Goal: Information Seeking & Learning: Learn about a topic

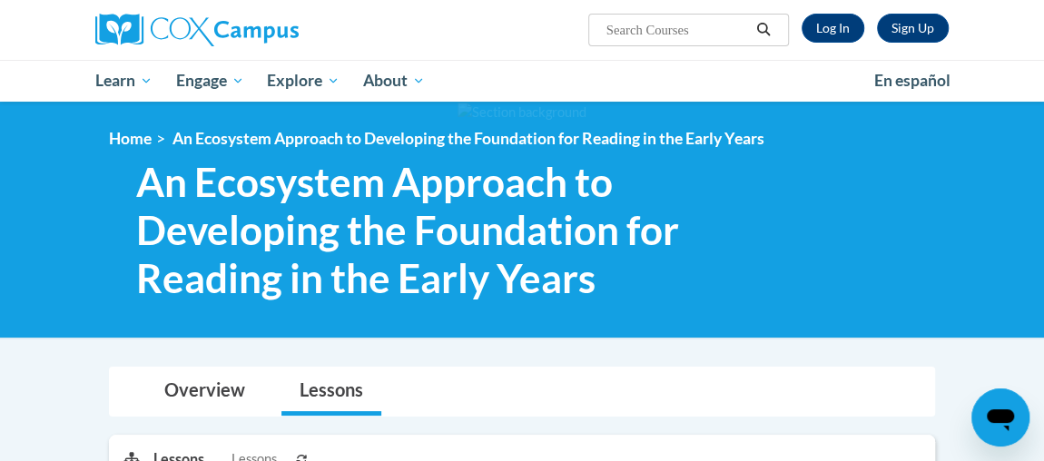
click at [832, 274] on div "<en>My Learning</en><fr>New fr_My Learning</fr><it>New it_My Learning</it><de>N…" at bounding box center [522, 220] width 881 height 182
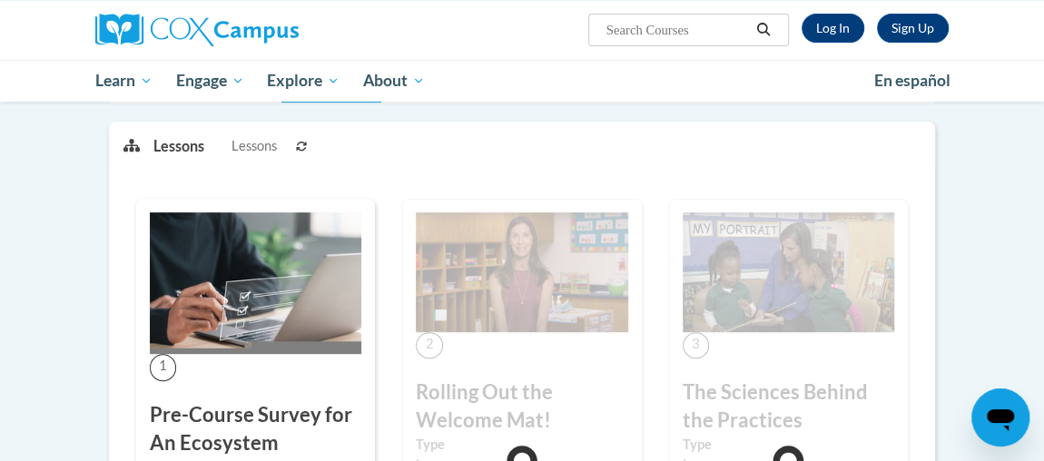
scroll to position [326, 0]
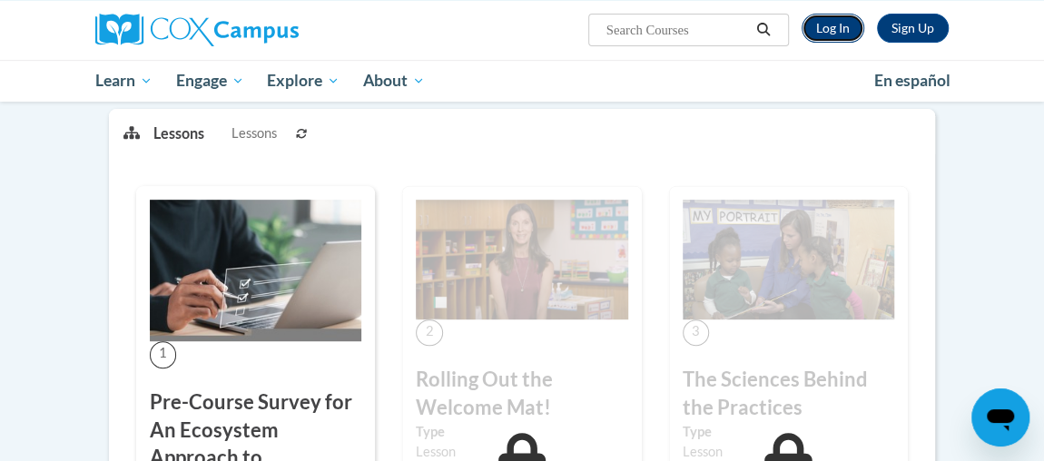
click at [824, 35] on link "Log In" at bounding box center [833, 28] width 63 height 29
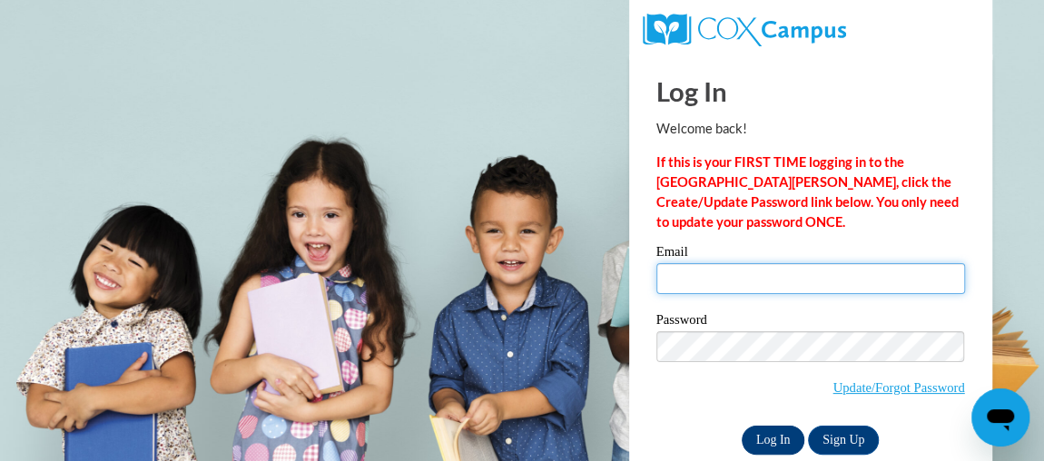
type input "tyresha.harris27@gmail.com"
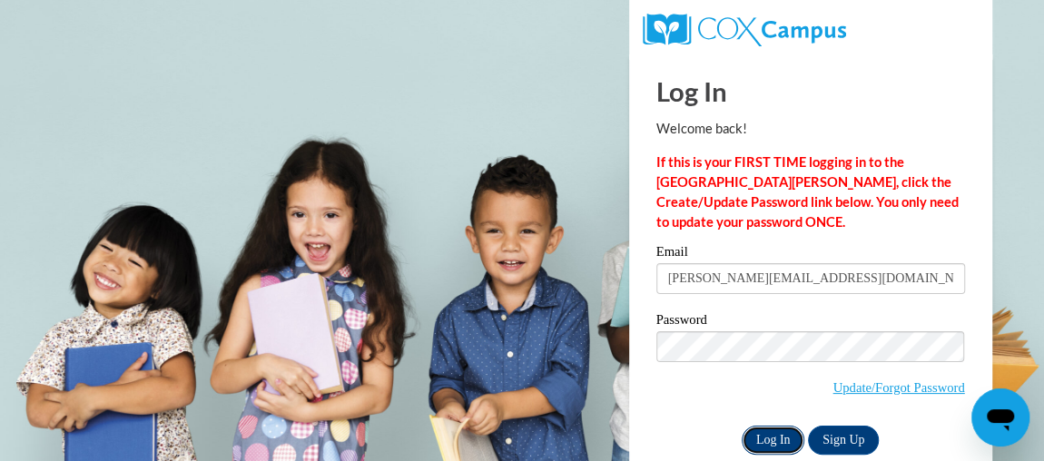
click at [759, 439] on input "Log In" at bounding box center [774, 440] width 64 height 29
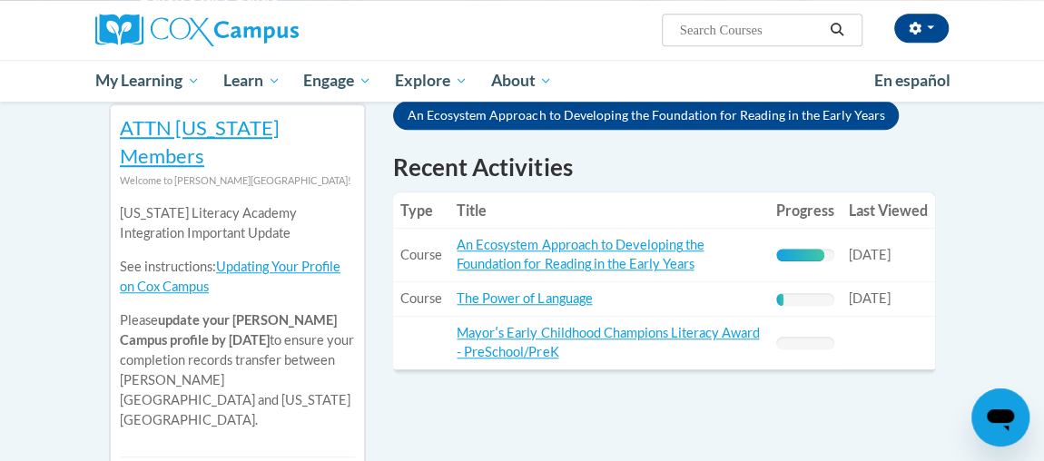
scroll to position [627, 0]
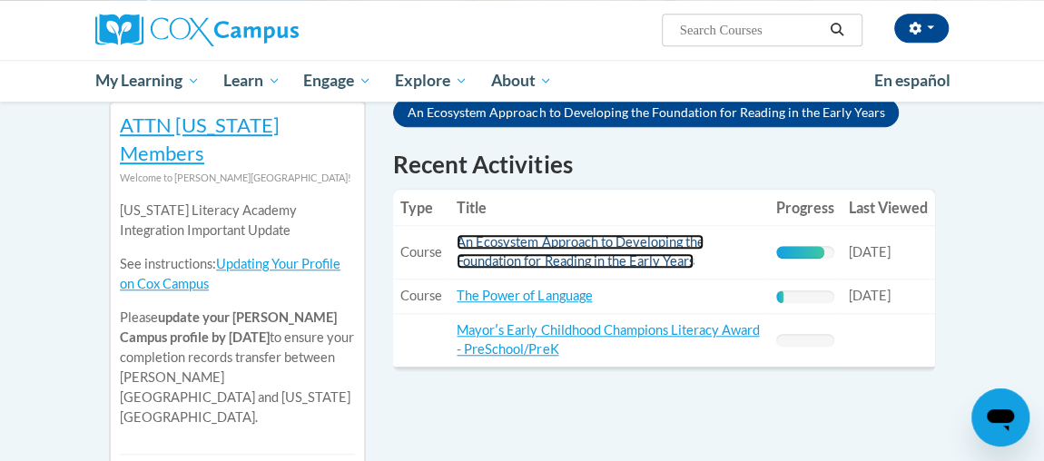
click at [581, 234] on link "An Ecosystem Approach to Developing the Foundation for Reading in the Early Yea…" at bounding box center [580, 251] width 247 height 35
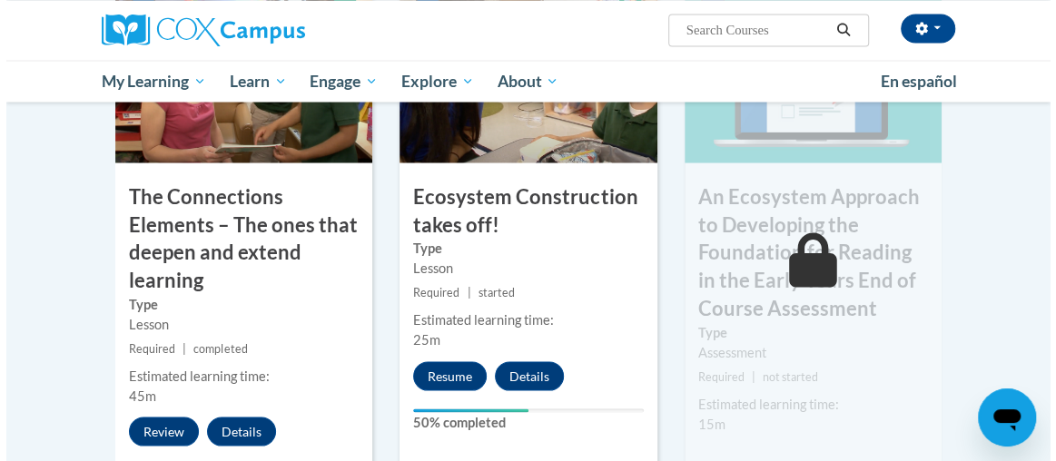
scroll to position [1651, 0]
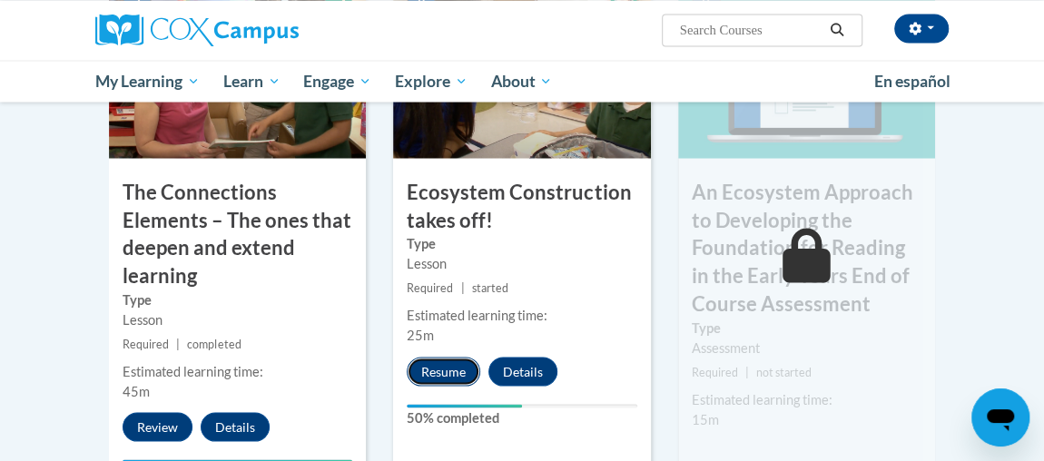
click at [434, 371] on button "Resume" at bounding box center [444, 371] width 74 height 29
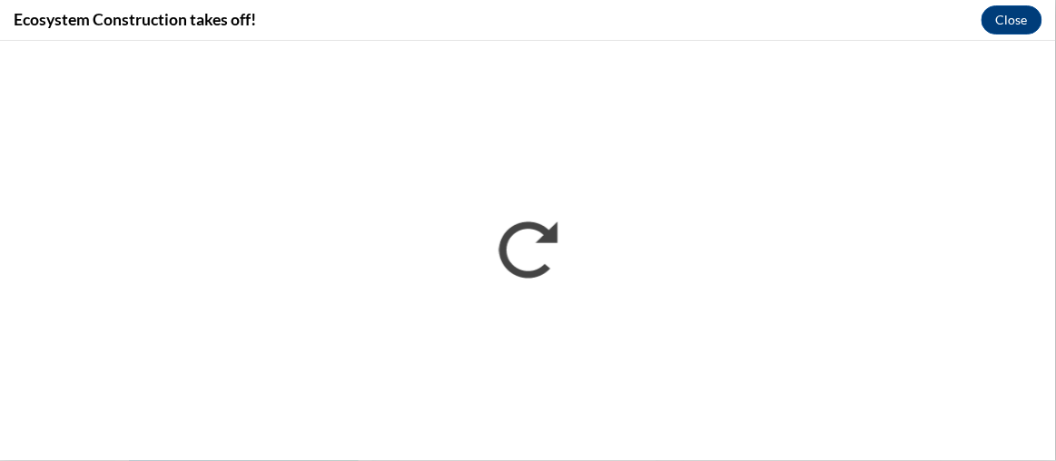
scroll to position [0, 0]
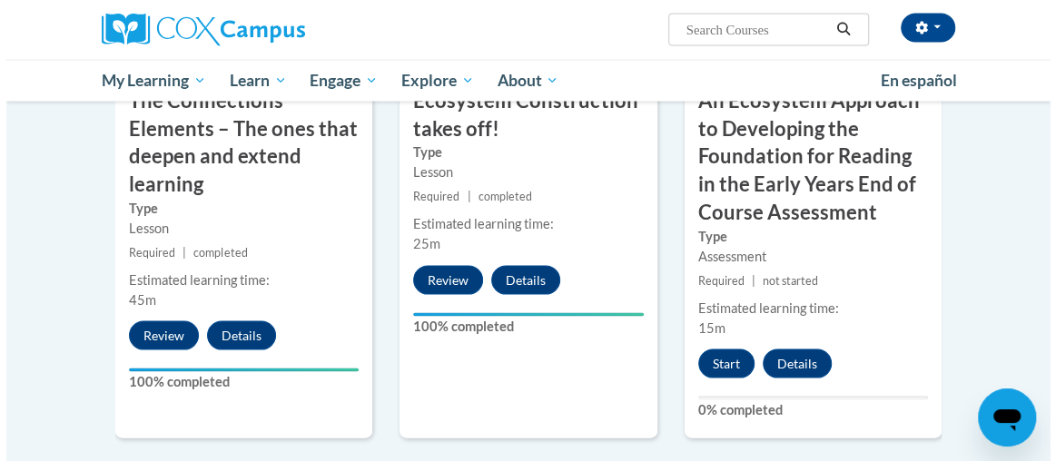
scroll to position [1789, 0]
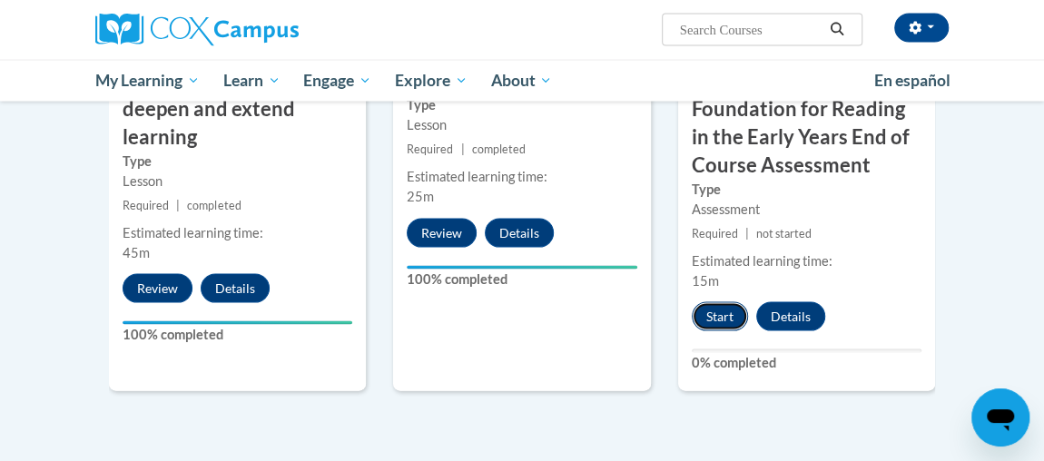
click at [712, 315] on button "Start" at bounding box center [720, 316] width 56 height 29
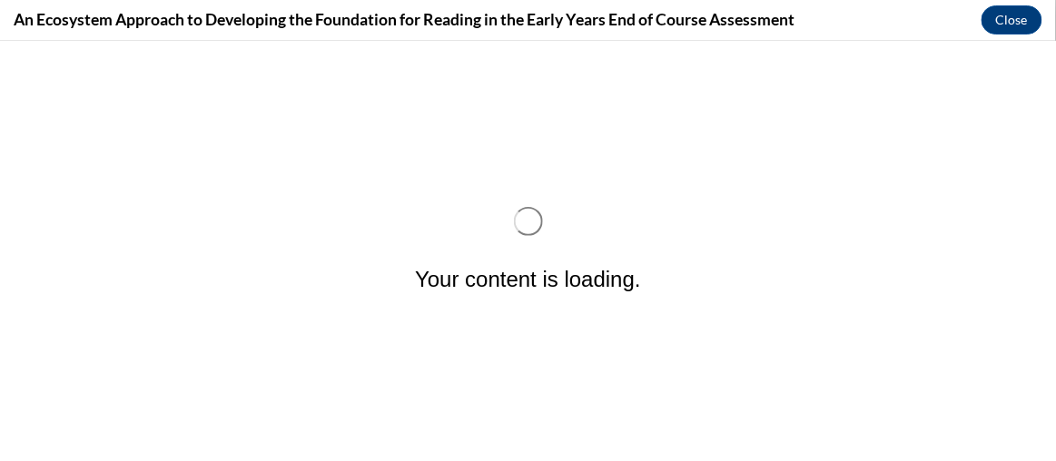
scroll to position [0, 0]
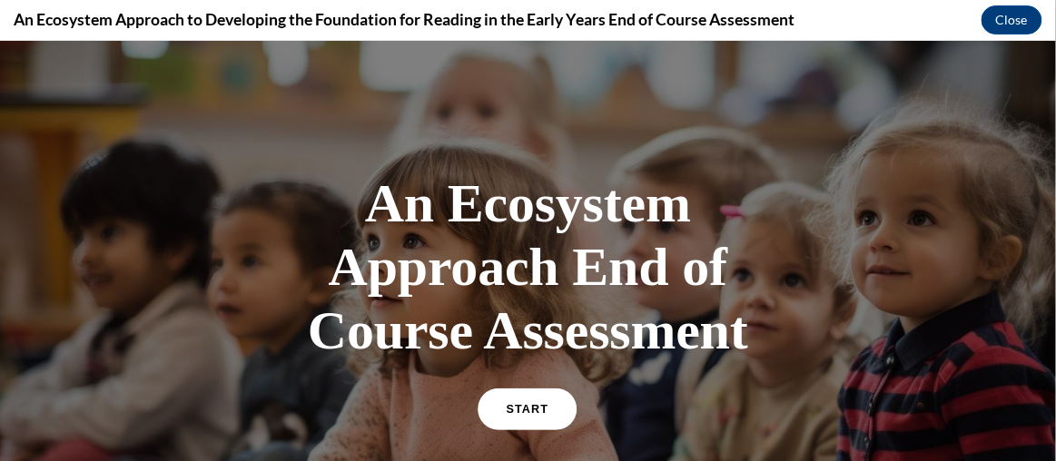
click at [543, 419] on link "START" at bounding box center [528, 409] width 99 height 42
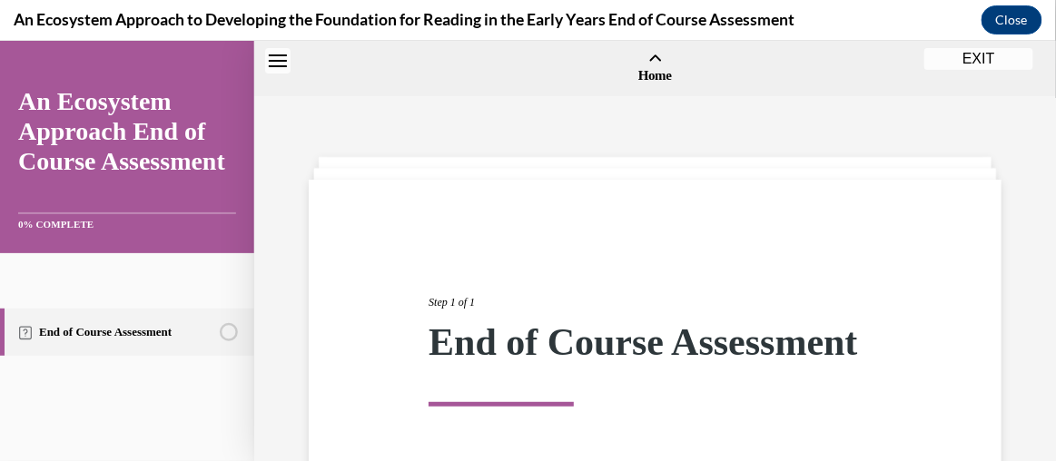
scroll to position [55, 0]
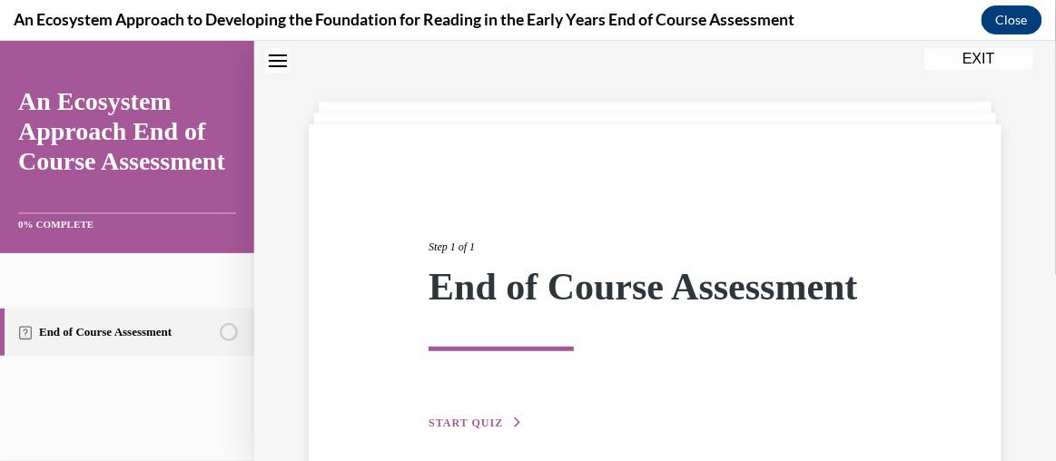
click at [543, 419] on div "Step 1 of 1 End of Course Assessment START QUIZ" at bounding box center [655, 314] width 480 height 236
click at [473, 430] on button "START QUIZ" at bounding box center [476, 422] width 94 height 16
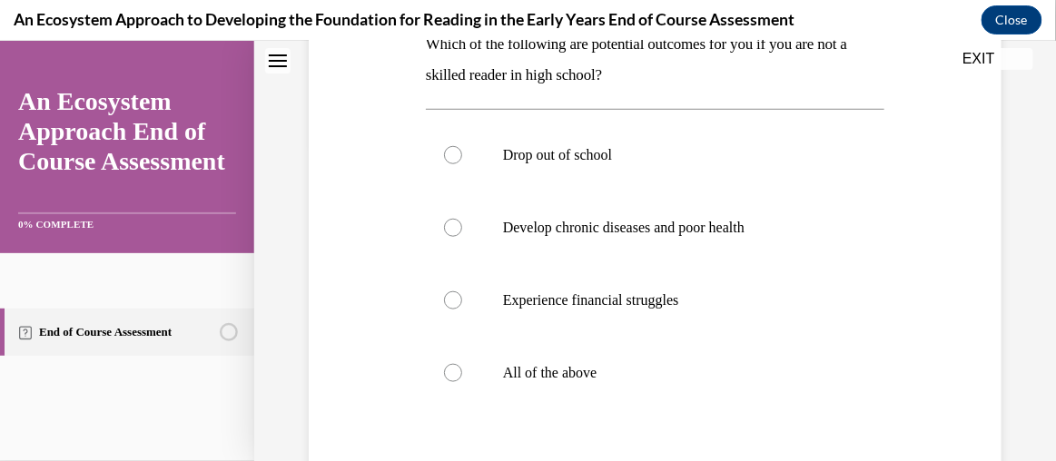
scroll to position [320, 0]
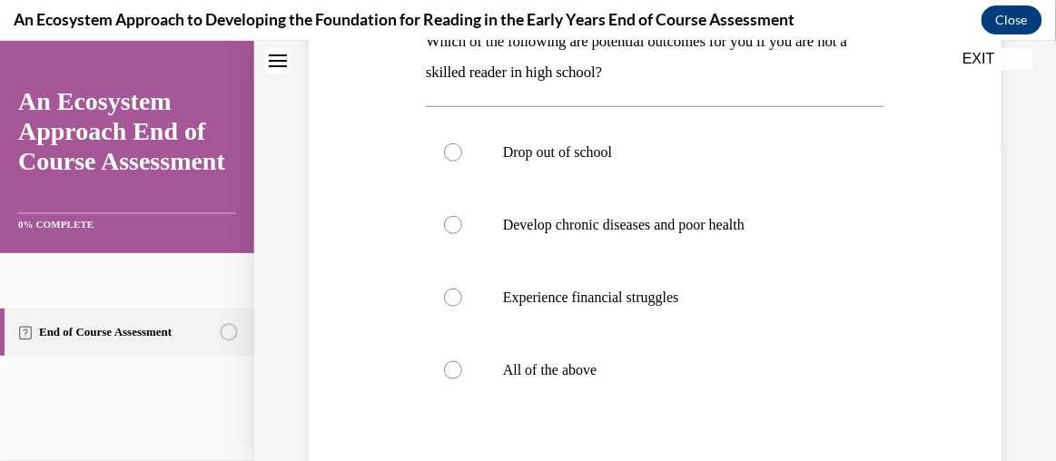
click at [473, 452] on div at bounding box center [655, 444] width 459 height 22
click at [538, 365] on p "All of the above" at bounding box center [671, 369] width 336 height 18
click at [462, 365] on input "All of the above" at bounding box center [453, 369] width 18 height 18
radio input "true"
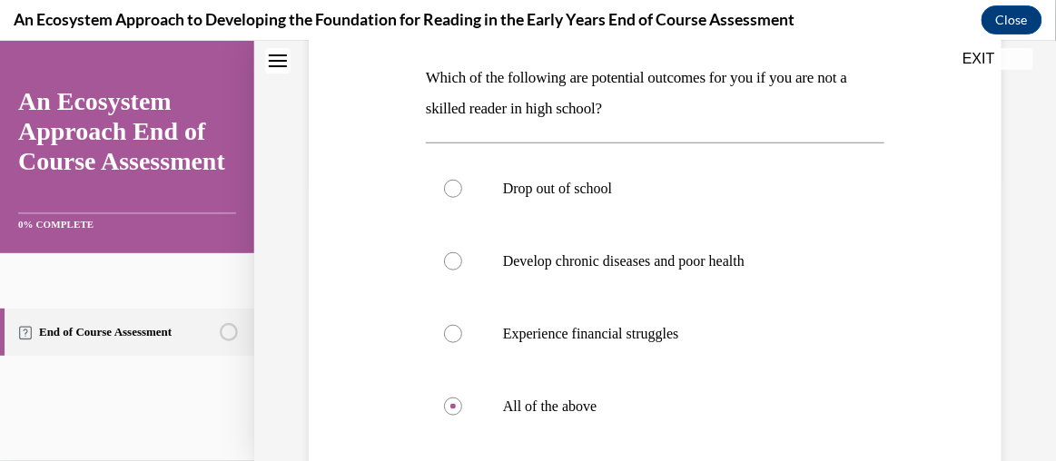
scroll to position [287, 0]
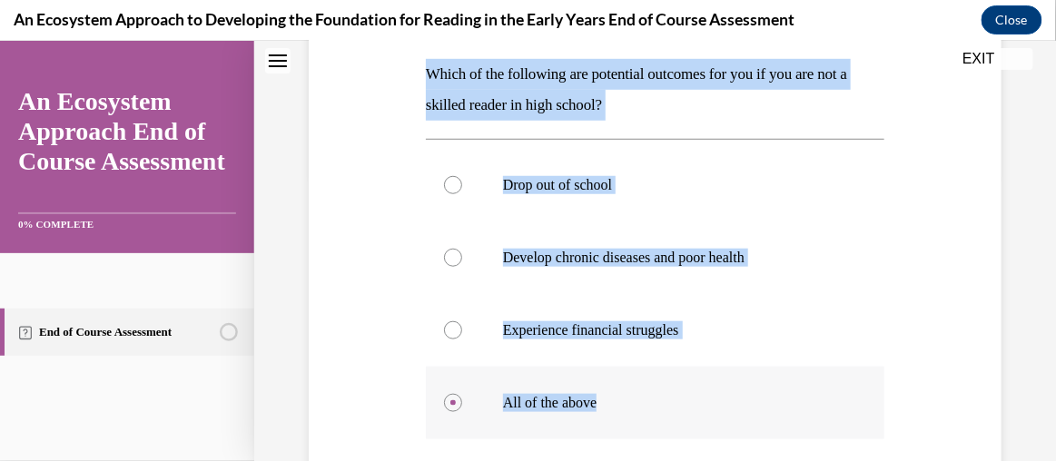
drag, startPoint x: 423, startPoint y: 69, endPoint x: 647, endPoint y: 400, distance: 399.7
click at [647, 400] on div "Question 01/15 Which of the following are potential outcomes for you if you are…" at bounding box center [655, 314] width 459 height 699
copy div "Which of the following are potential outcomes for you if you are not a skilled …"
click at [1023, 175] on div "Question 01/15 Which of the following are potential outcomes for you if you are…" at bounding box center [655, 255] width 802 height 890
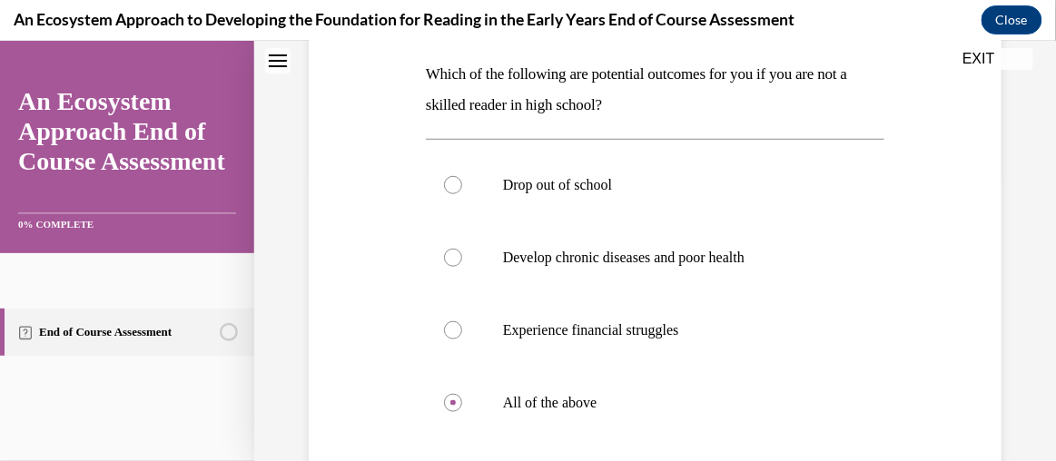
scroll to position [525, 0]
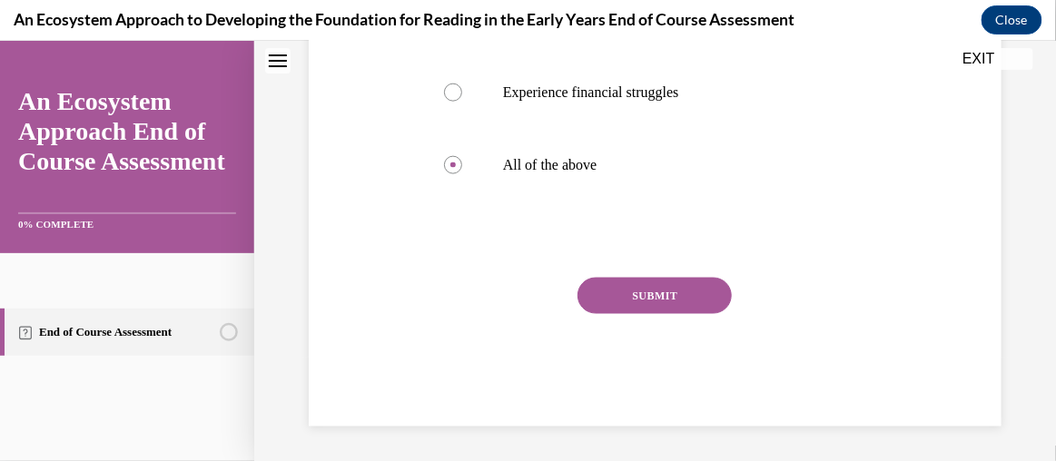
click at [667, 295] on button "SUBMIT" at bounding box center [655, 295] width 154 height 36
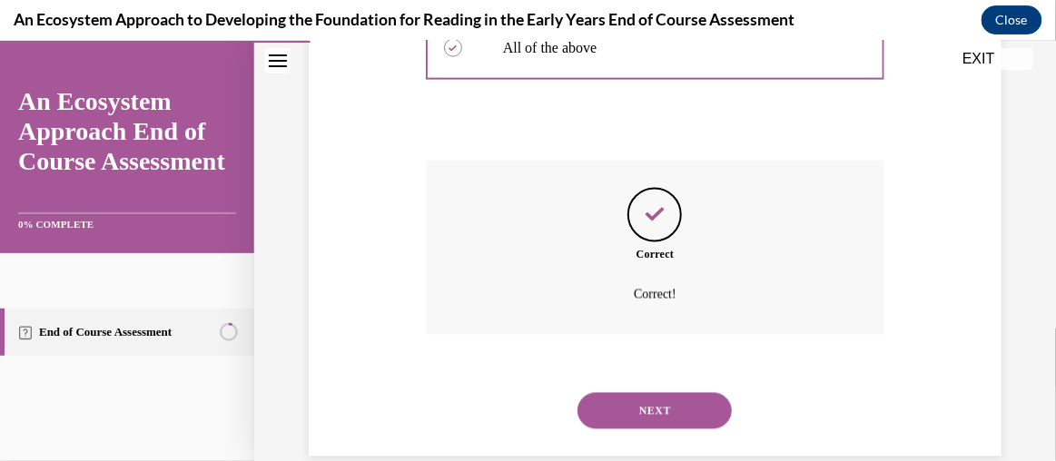
scroll to position [672, 0]
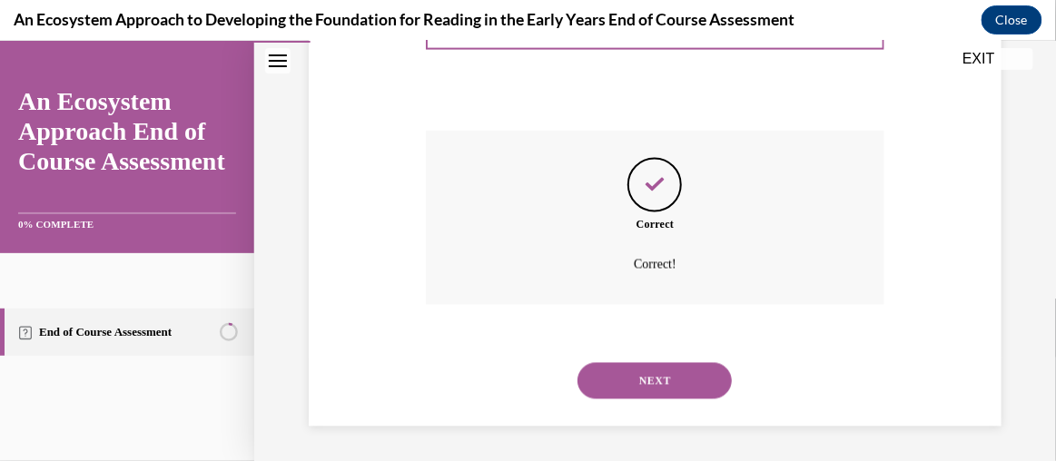
click at [634, 362] on button "NEXT" at bounding box center [655, 380] width 154 height 36
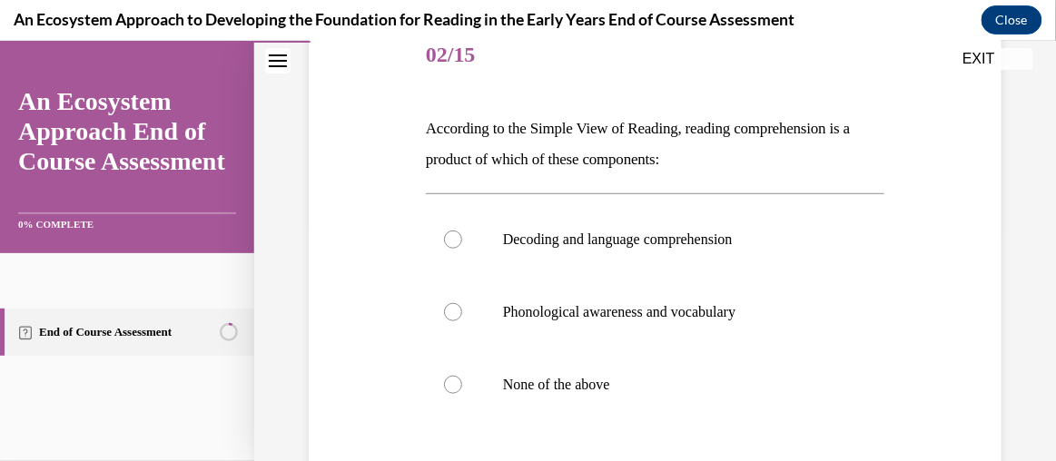
scroll to position [234, 0]
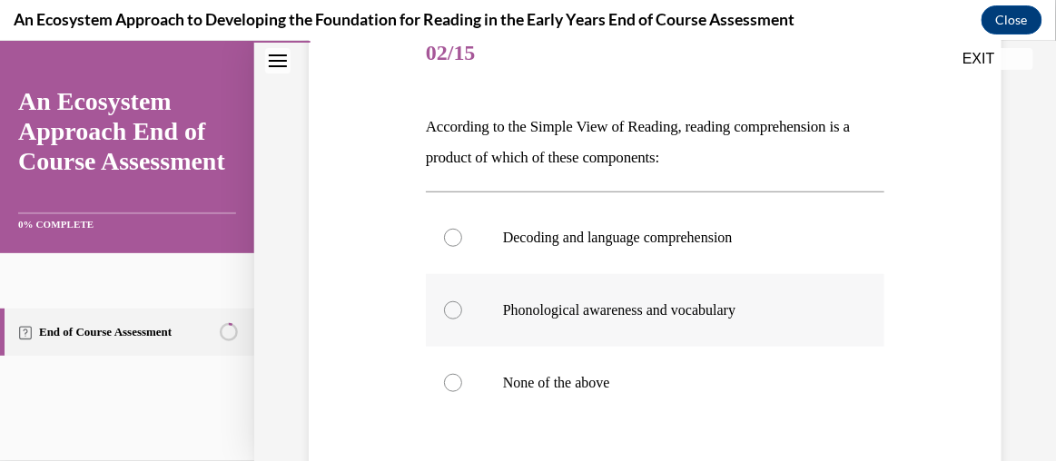
click at [726, 301] on p "Phonological awareness and vocabulary" at bounding box center [671, 310] width 336 height 18
click at [462, 301] on input "Phonological awareness and vocabulary" at bounding box center [453, 310] width 18 height 18
radio input "true"
click at [508, 245] on p "Decoding and language comprehension" at bounding box center [671, 237] width 336 height 18
click at [462, 245] on input "Decoding and language comprehension" at bounding box center [453, 237] width 18 height 18
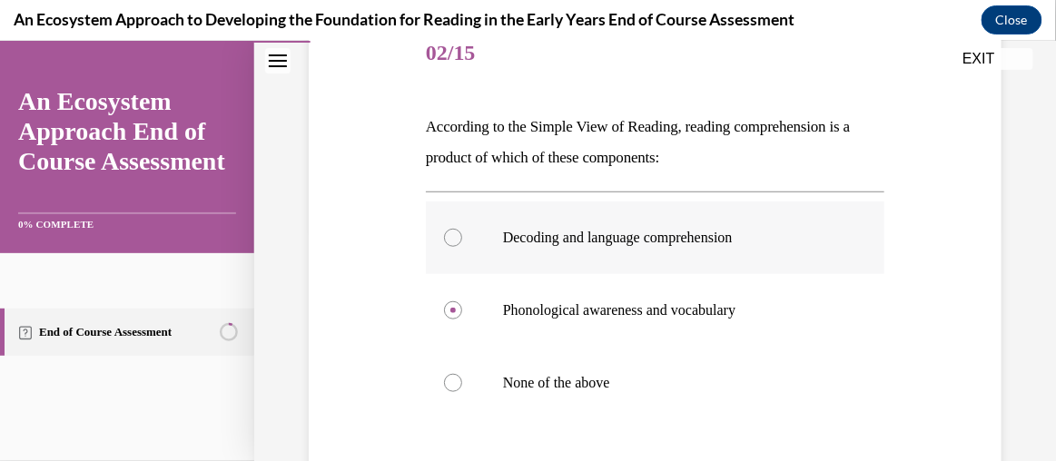
radio input "true"
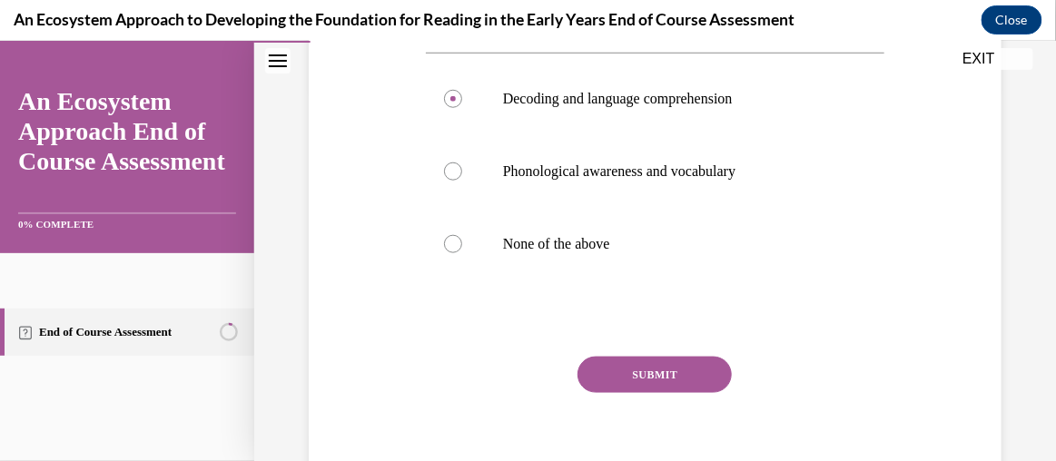
scroll to position [399, 0]
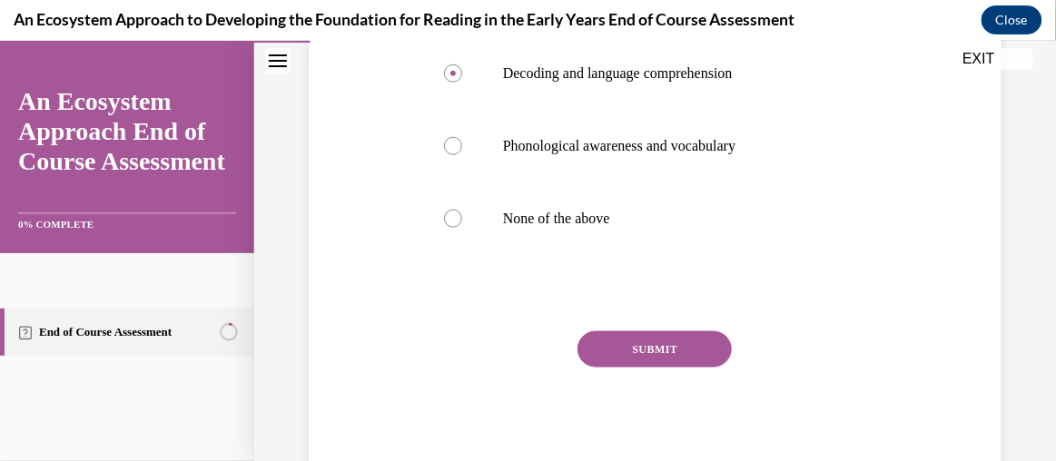
click at [711, 343] on button "SUBMIT" at bounding box center [655, 349] width 154 height 36
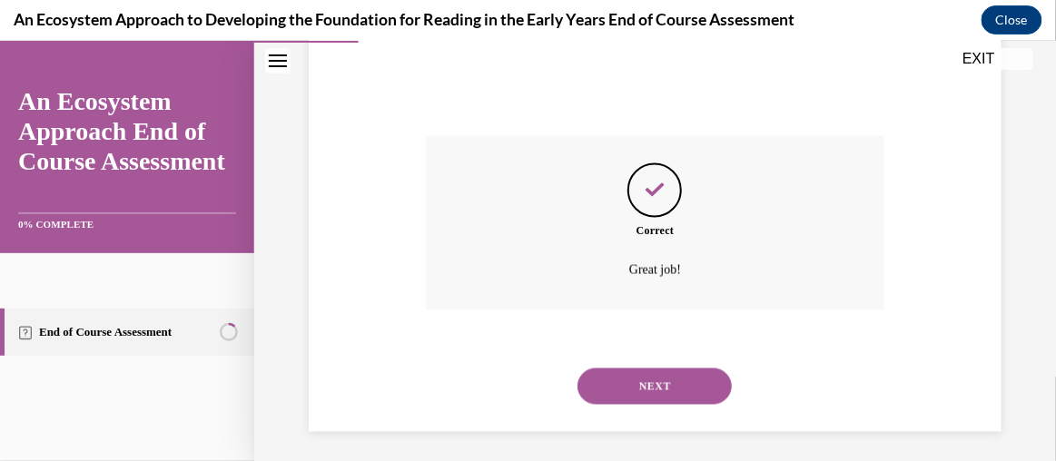
scroll to position [599, 0]
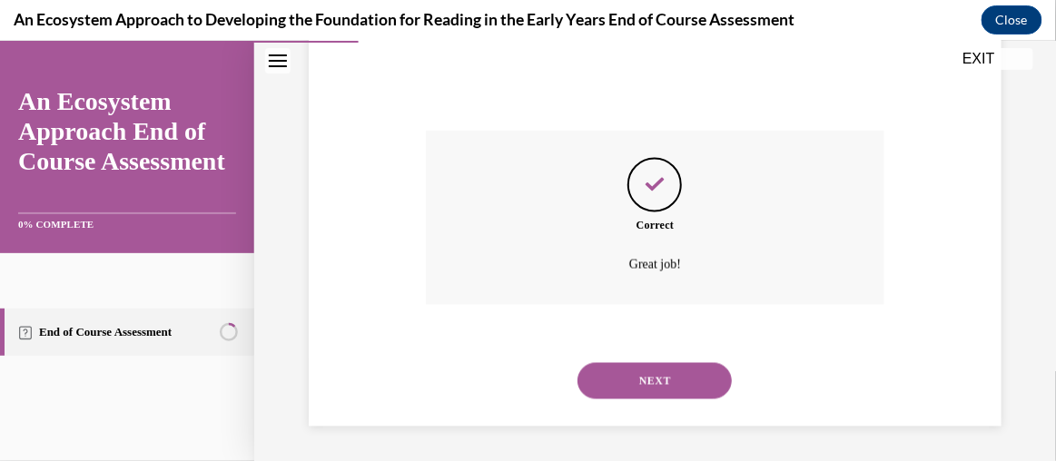
click at [696, 370] on button "NEXT" at bounding box center [655, 380] width 154 height 36
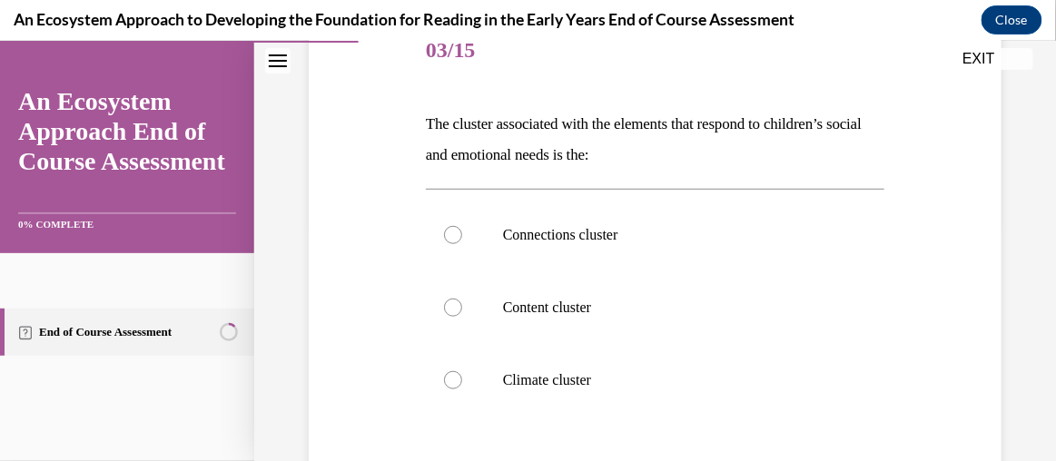
scroll to position [241, 0]
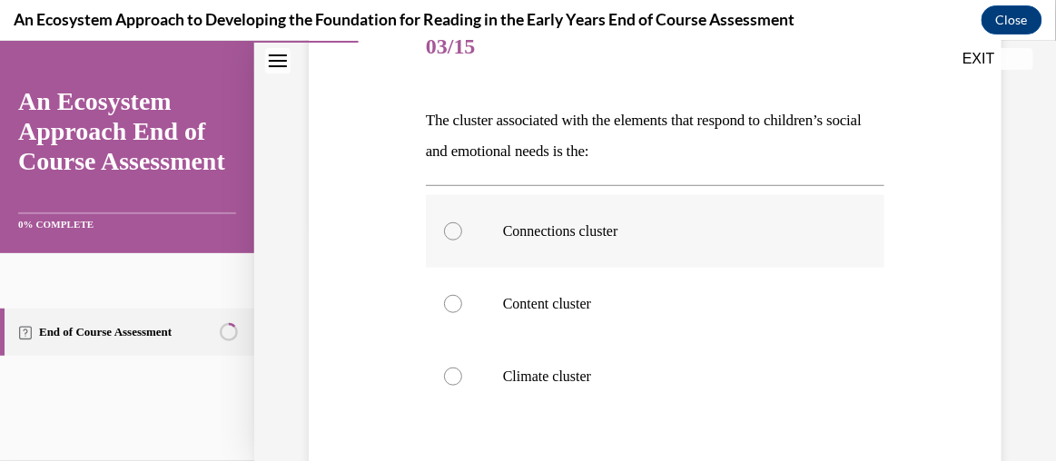
click at [680, 225] on p "Connections cluster" at bounding box center [671, 231] width 336 height 18
click at [462, 225] on input "Connections cluster" at bounding box center [453, 231] width 18 height 18
radio input "true"
click at [505, 364] on label "Climate cluster" at bounding box center [655, 376] width 459 height 73
click at [462, 367] on input "Climate cluster" at bounding box center [453, 376] width 18 height 18
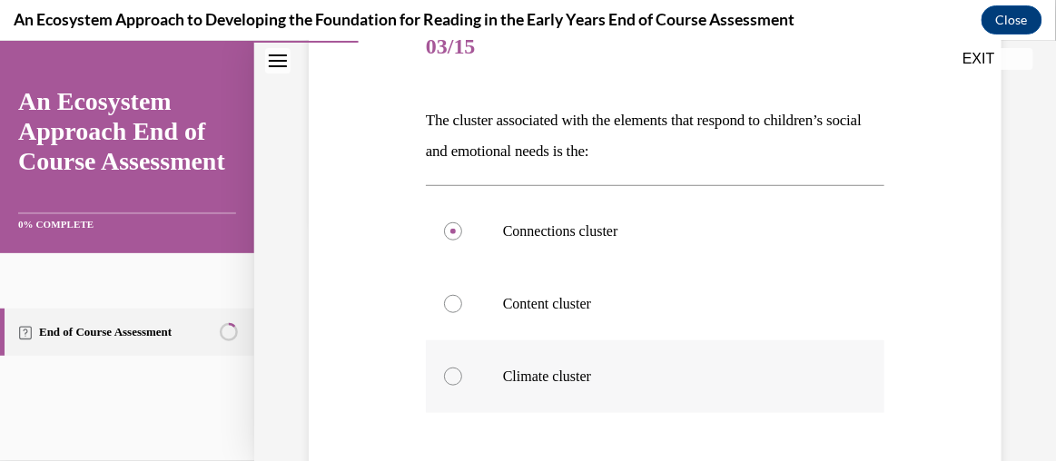
radio input "true"
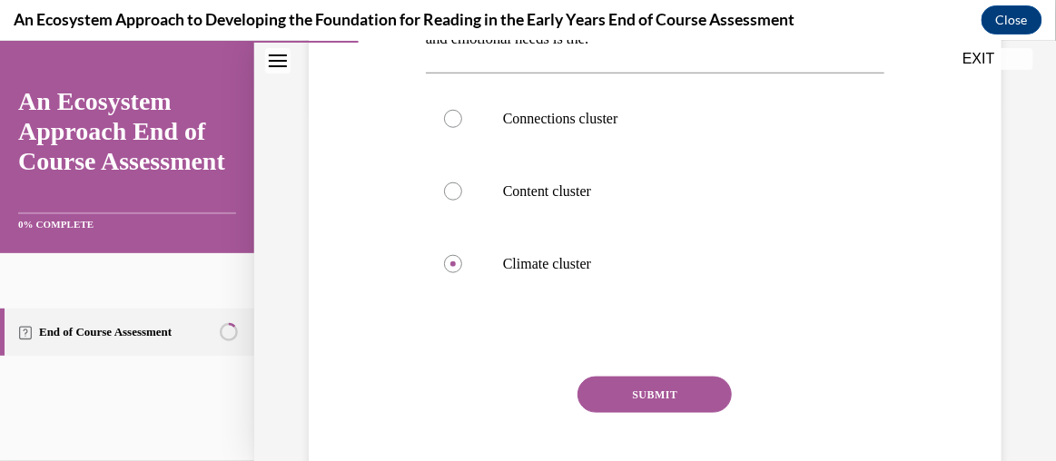
scroll to position [356, 0]
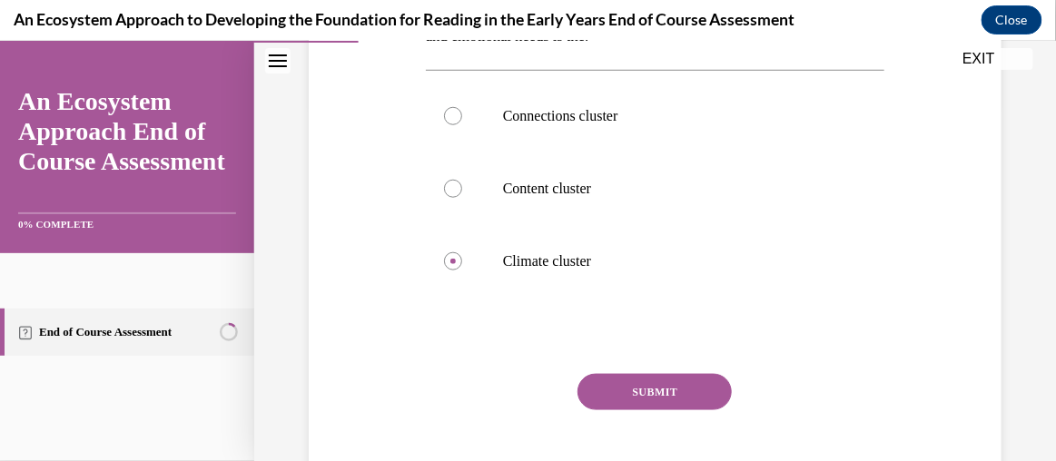
click at [671, 396] on button "SUBMIT" at bounding box center [655, 391] width 154 height 36
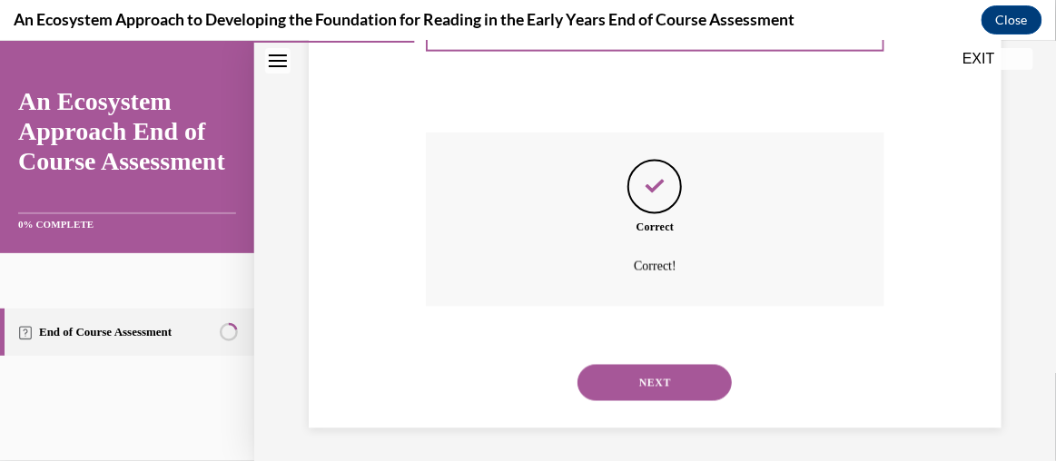
scroll to position [599, 0]
click at [671, 396] on button "NEXT" at bounding box center [655, 380] width 154 height 36
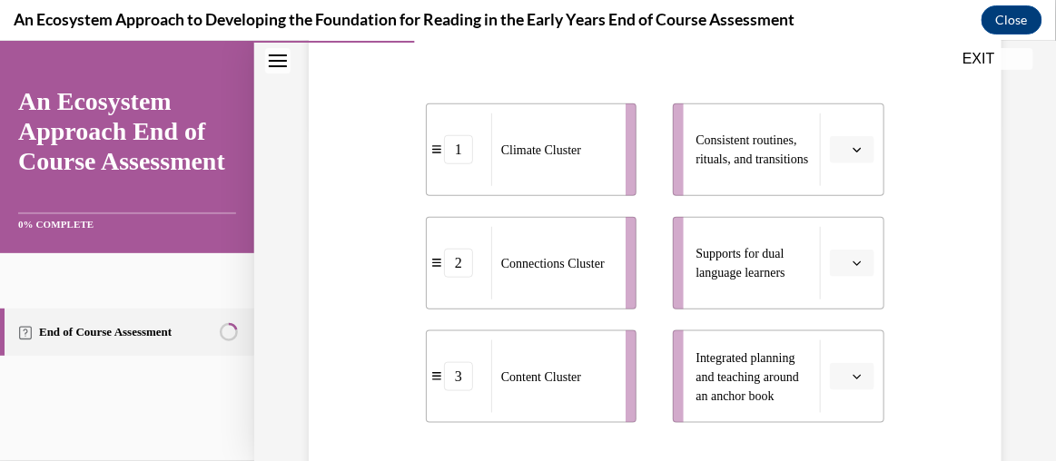
scroll to position [338, 0]
click at [853, 149] on icon "button" at bounding box center [857, 147] width 9 height 9
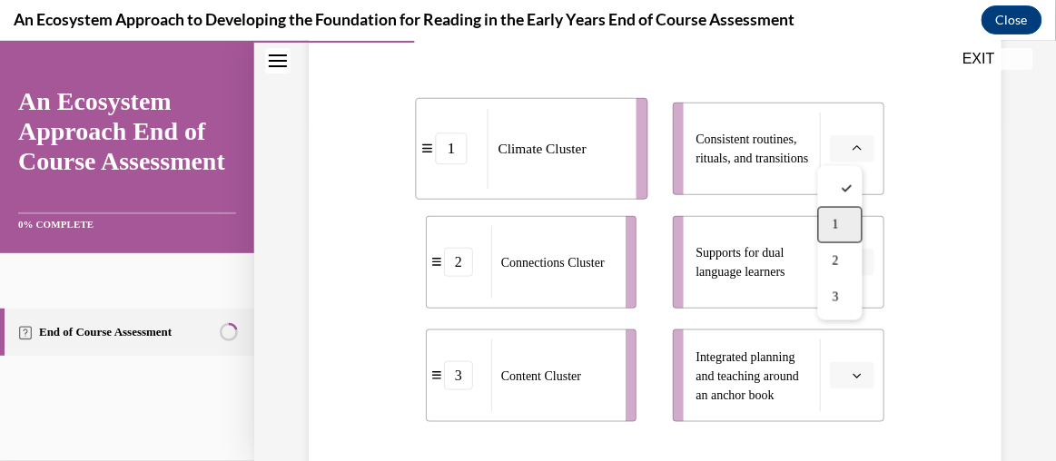
click at [842, 222] on div "1" at bounding box center [840, 224] width 44 height 36
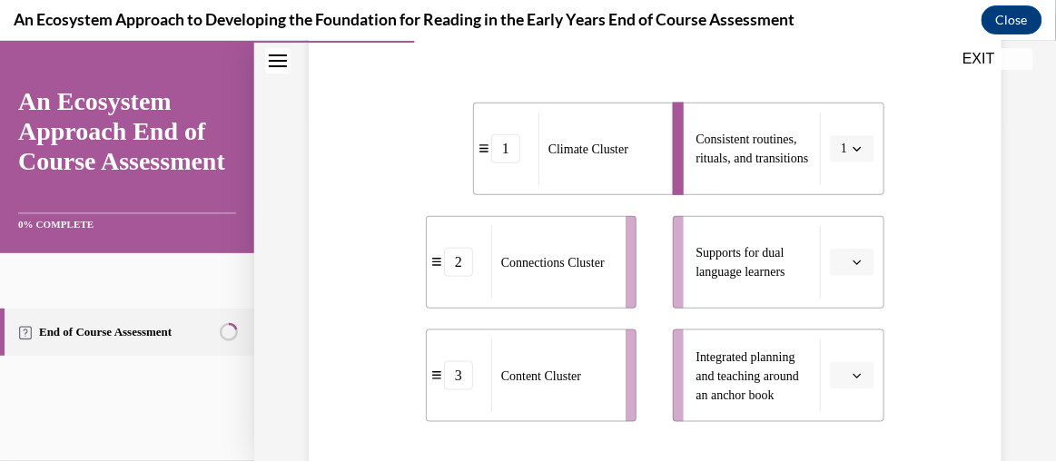
click at [851, 264] on span "button" at bounding box center [857, 261] width 13 height 13
click at [845, 363] on div "2" at bounding box center [840, 374] width 44 height 36
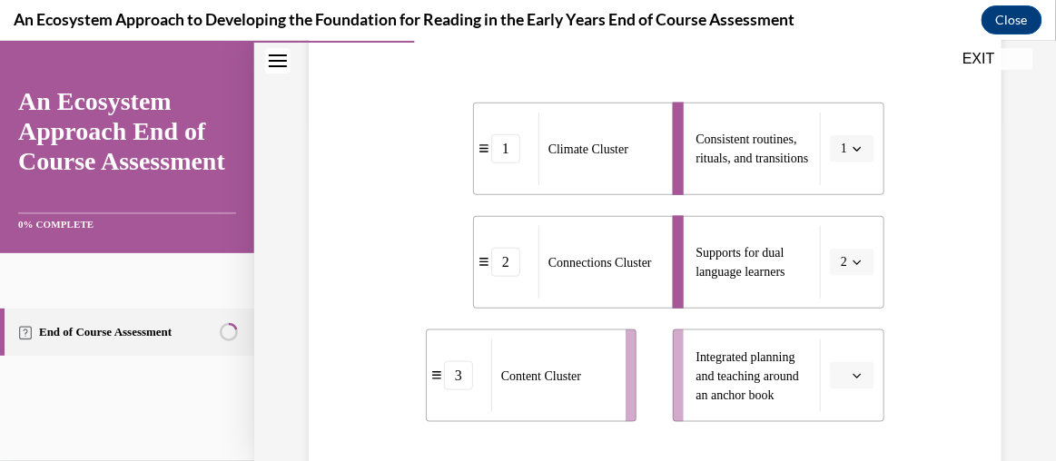
click at [853, 377] on icon "button" at bounding box center [857, 374] width 9 height 9
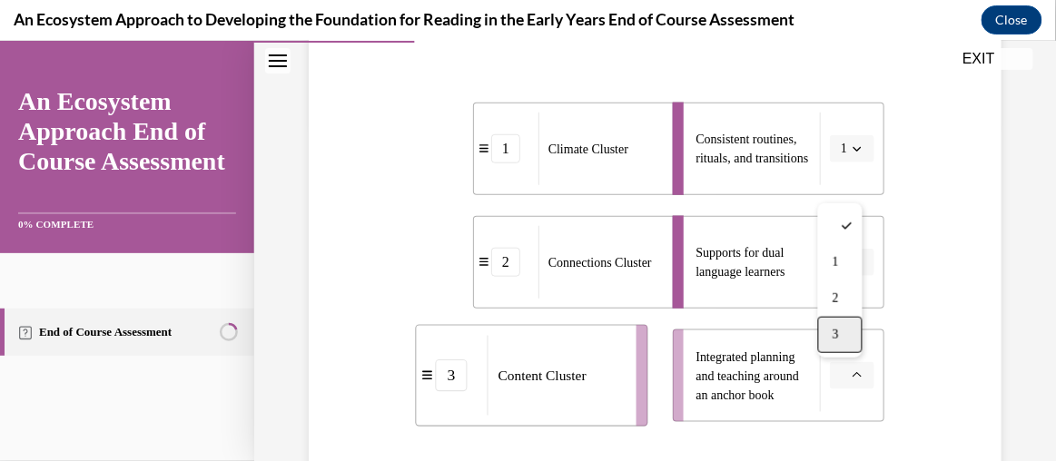
click at [853, 334] on div "3" at bounding box center [840, 334] width 44 height 36
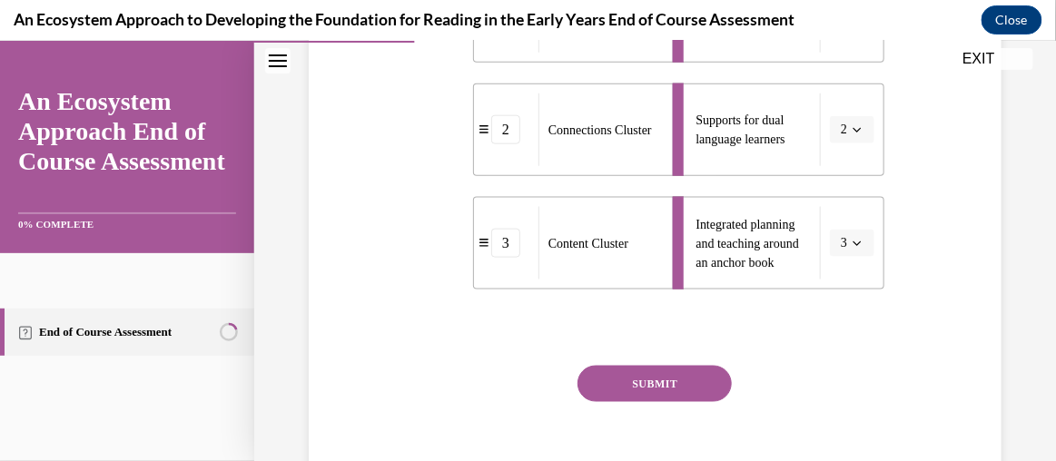
scroll to position [493, 0]
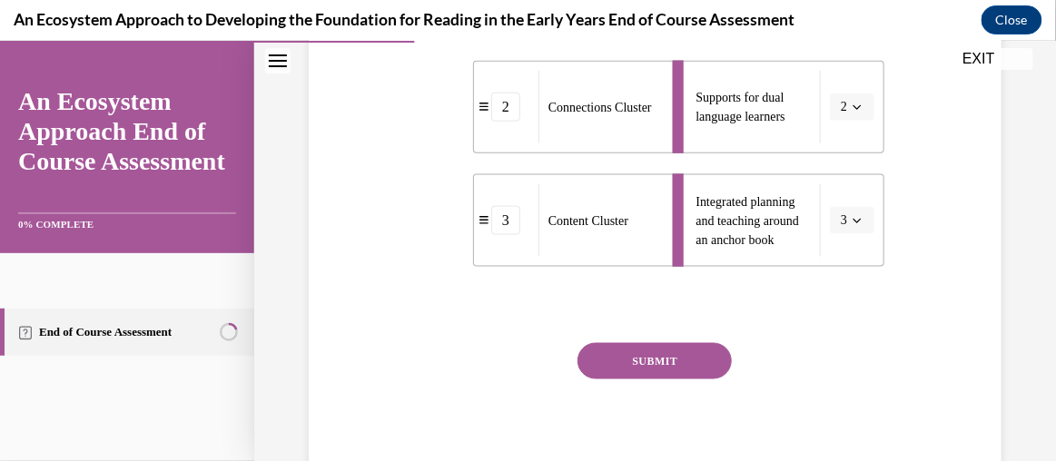
click at [665, 360] on button "SUBMIT" at bounding box center [655, 360] width 154 height 36
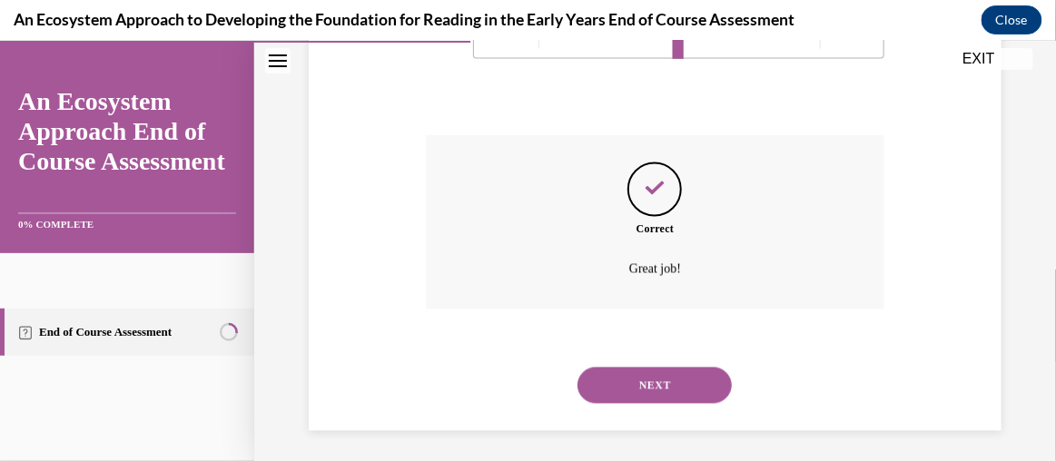
scroll to position [706, 0]
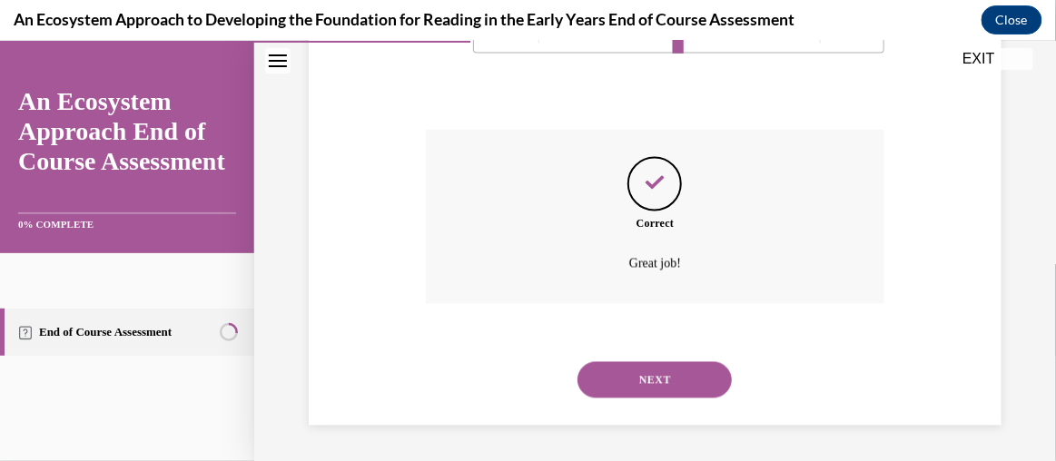
click at [666, 379] on button "NEXT" at bounding box center [655, 379] width 154 height 36
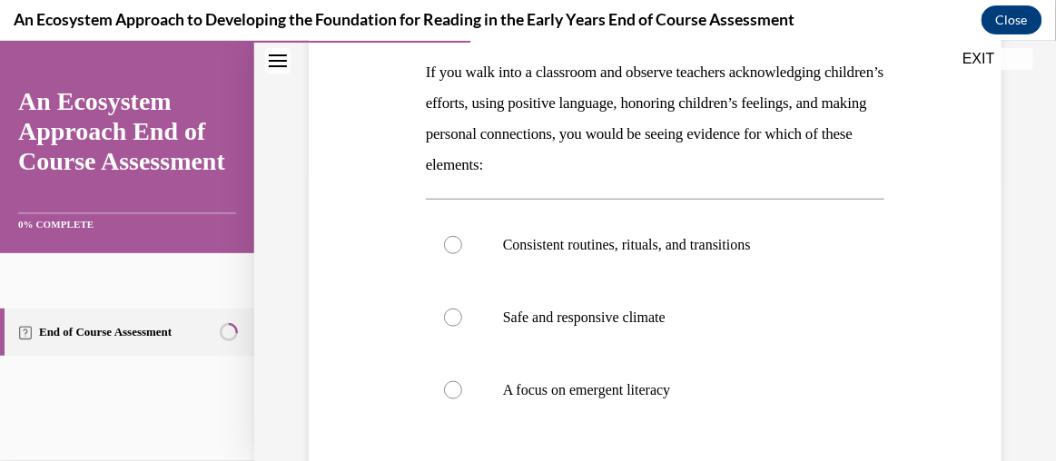
scroll to position [297, 0]
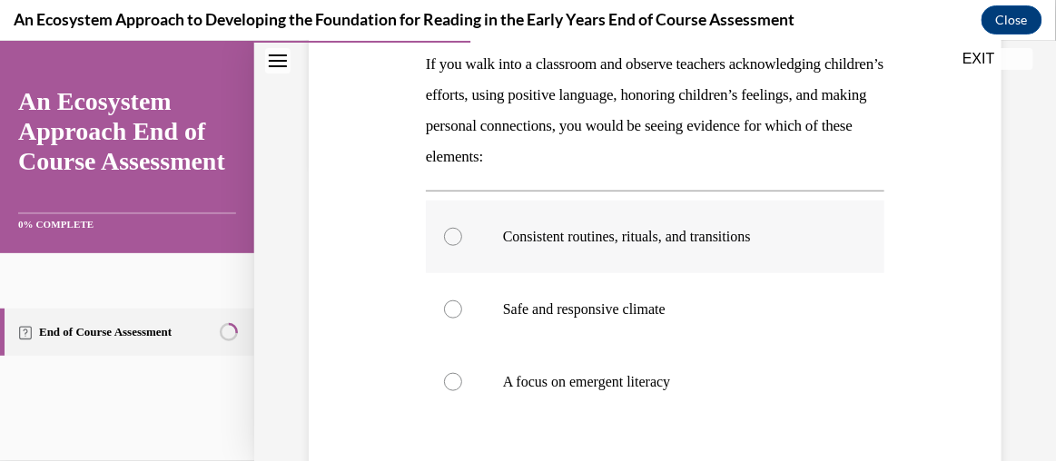
click at [722, 266] on label "Consistent routines, rituals, and transitions" at bounding box center [655, 236] width 459 height 73
click at [462, 245] on input "Consistent routines, rituals, and transitions" at bounding box center [453, 236] width 18 height 18
radio input "true"
click at [535, 311] on p "Safe and responsive climate" at bounding box center [671, 309] width 336 height 18
click at [462, 311] on input "Safe and responsive climate" at bounding box center [453, 309] width 18 height 18
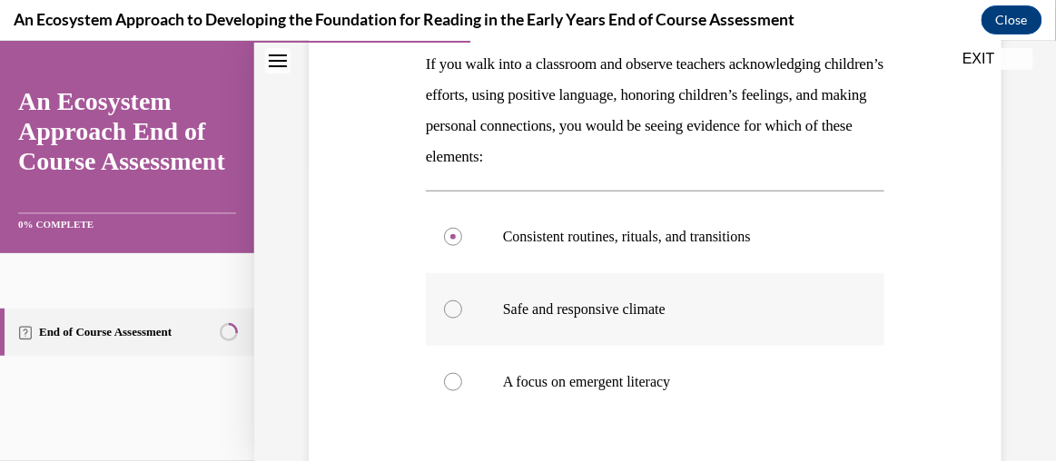
radio input "true"
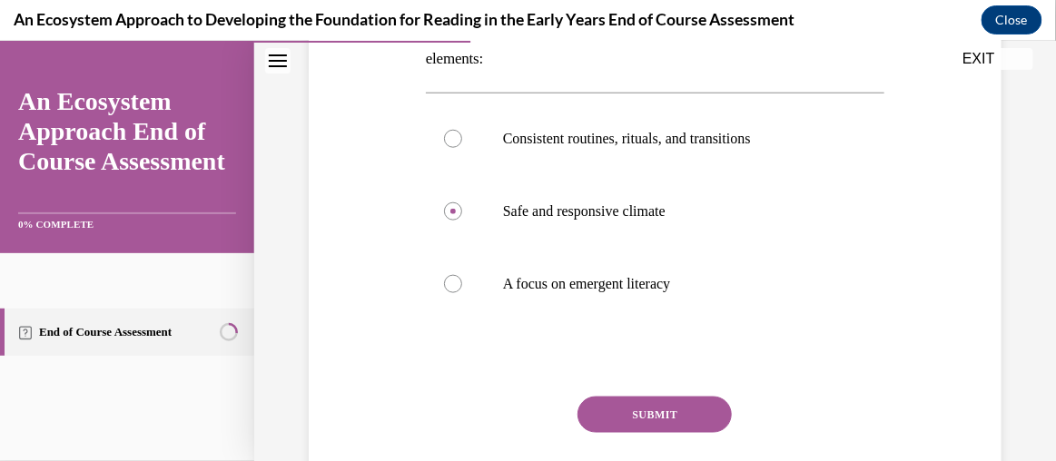
scroll to position [433, 0]
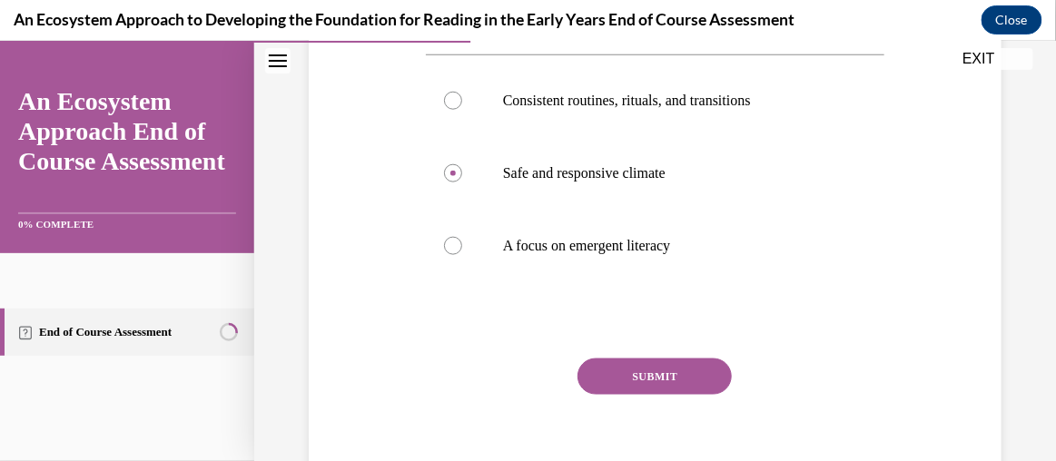
click at [655, 380] on button "SUBMIT" at bounding box center [655, 376] width 154 height 36
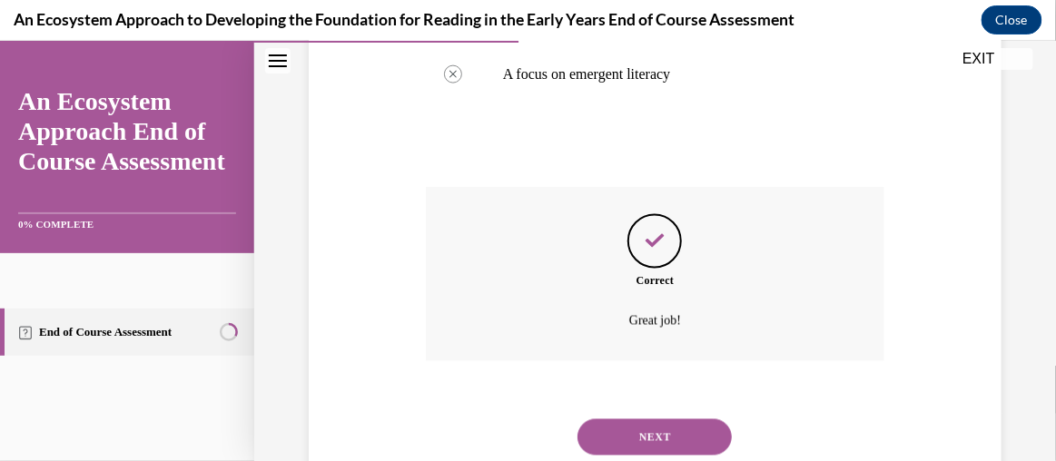
scroll to position [661, 0]
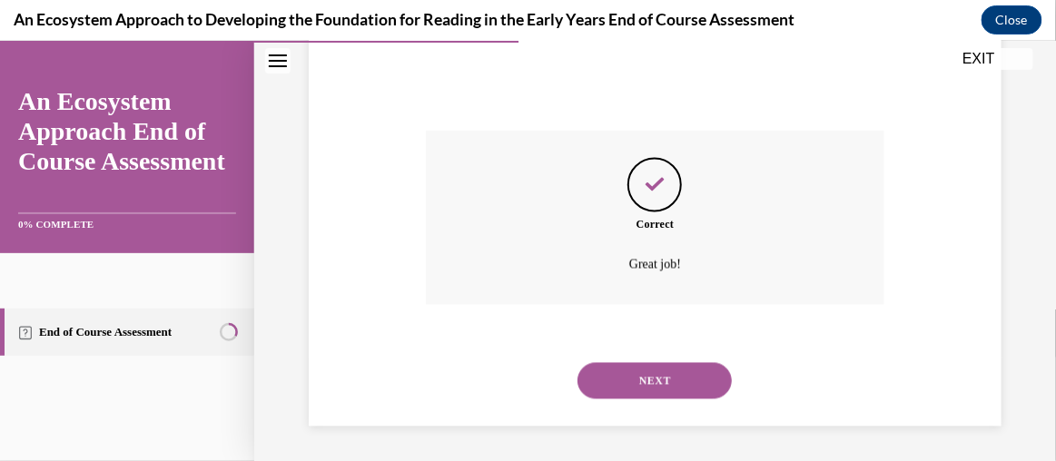
click at [655, 381] on button "NEXT" at bounding box center [655, 380] width 154 height 36
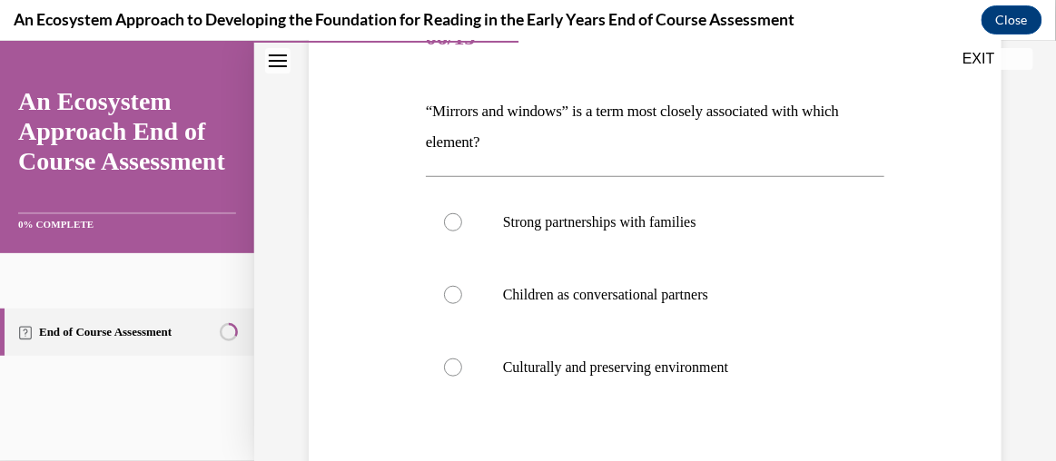
scroll to position [251, 0]
click at [647, 370] on p "Culturally and preserving environment" at bounding box center [671, 366] width 336 height 18
click at [462, 370] on input "Culturally and preserving environment" at bounding box center [453, 366] width 18 height 18
radio input "true"
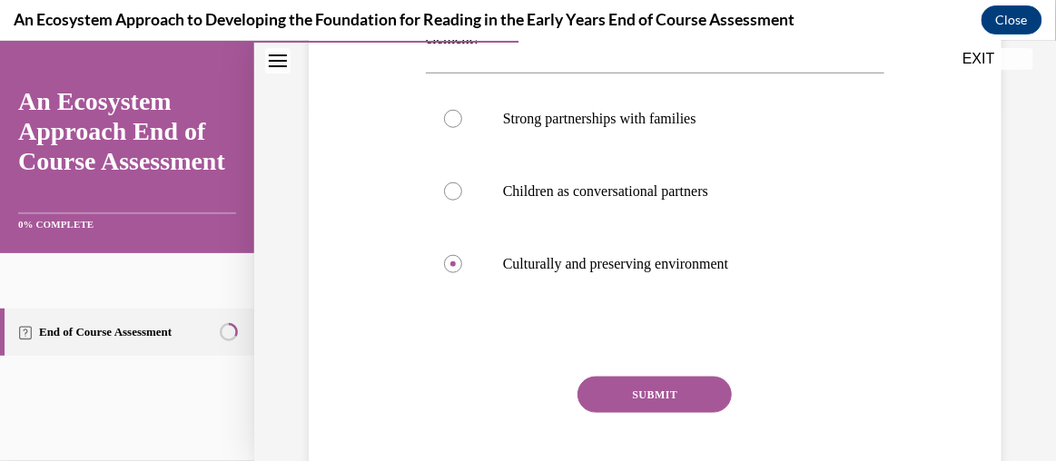
scroll to position [354, 0]
click at [680, 384] on button "SUBMIT" at bounding box center [655, 393] width 154 height 36
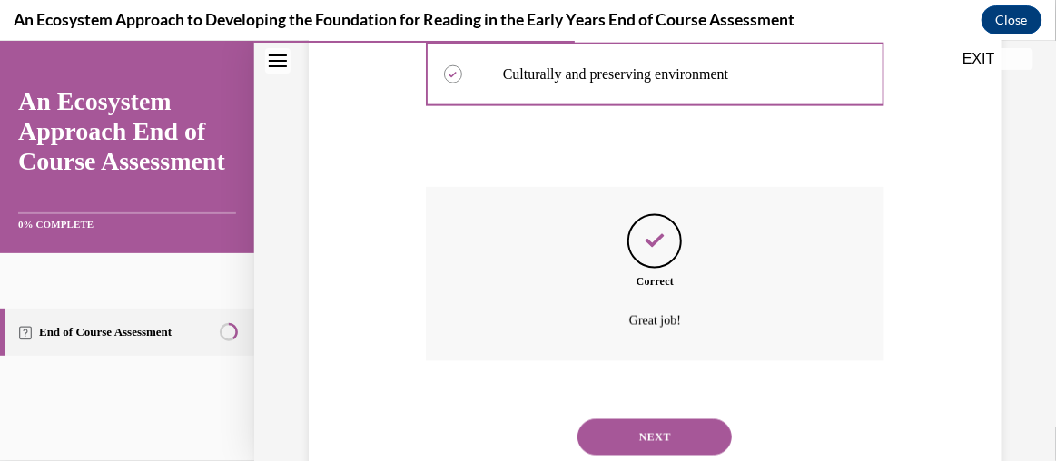
scroll to position [599, 0]
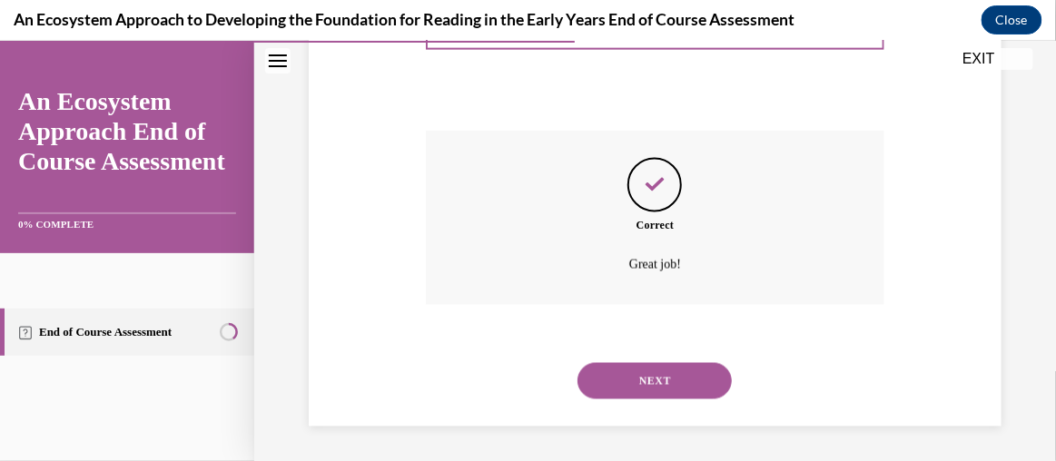
click at [680, 384] on button "NEXT" at bounding box center [655, 380] width 154 height 36
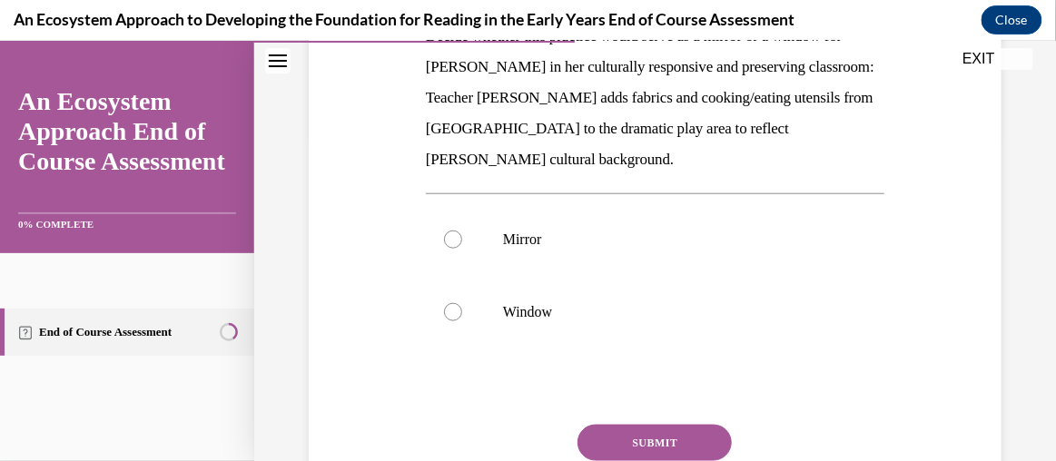
scroll to position [324, 0]
click at [543, 276] on label "Window" at bounding box center [655, 312] width 459 height 73
click at [462, 303] on input "Window" at bounding box center [453, 312] width 18 height 18
radio input "true"
click at [464, 203] on label "Mirror" at bounding box center [655, 239] width 459 height 73
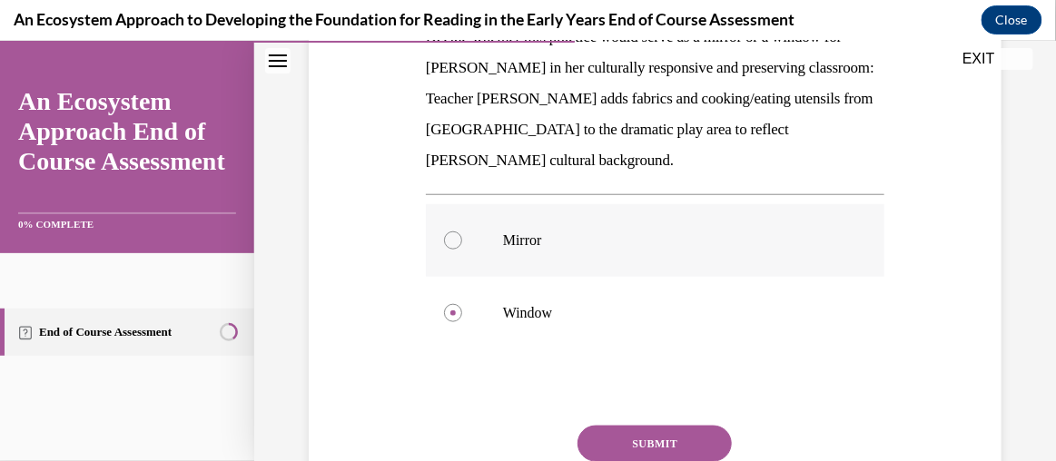
click at [462, 231] on input "Mirror" at bounding box center [453, 240] width 18 height 18
radio input "true"
click at [664, 425] on button "SUBMIT" at bounding box center [655, 443] width 154 height 36
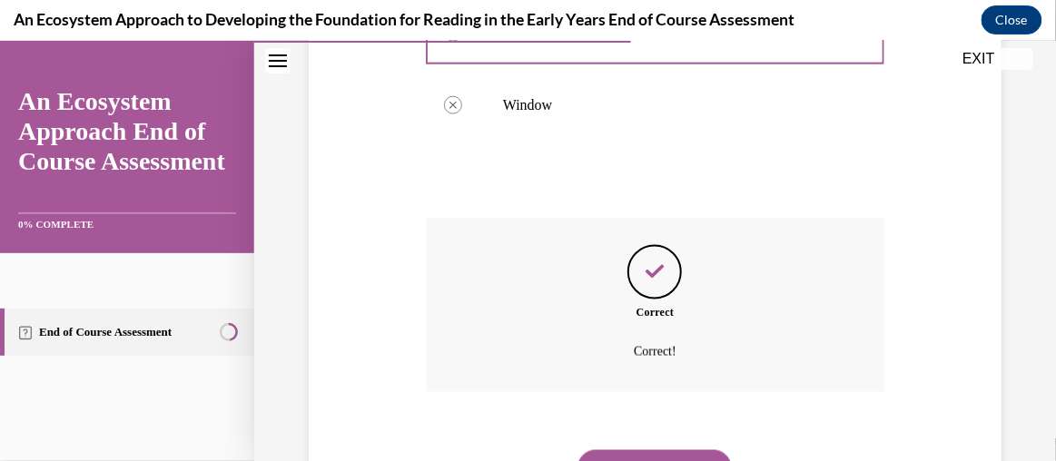
scroll to position [588, 0]
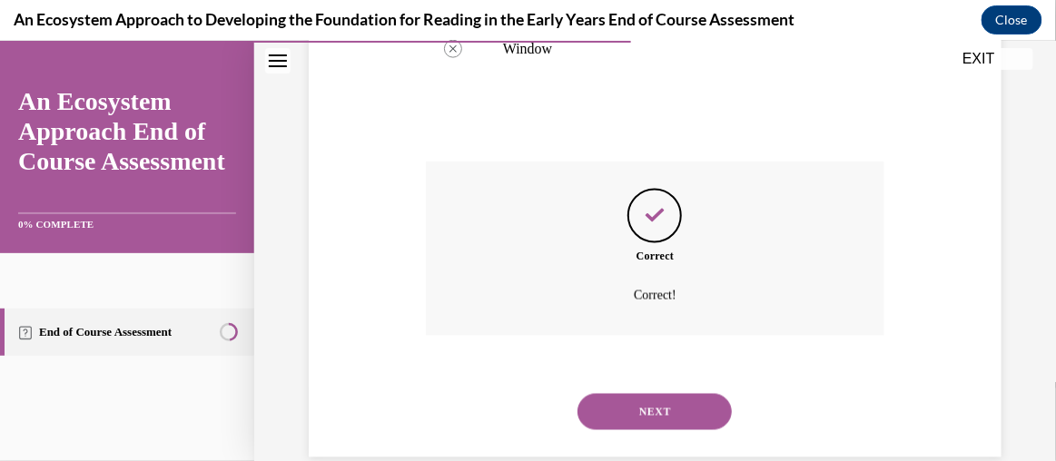
click at [664, 404] on div "NEXT" at bounding box center [655, 411] width 459 height 73
click at [660, 393] on button "NEXT" at bounding box center [655, 411] width 154 height 36
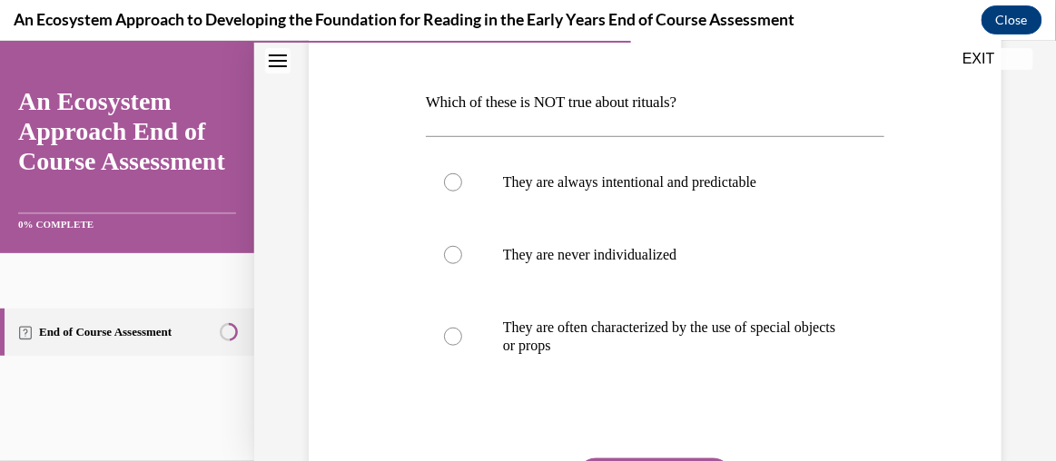
scroll to position [257, 0]
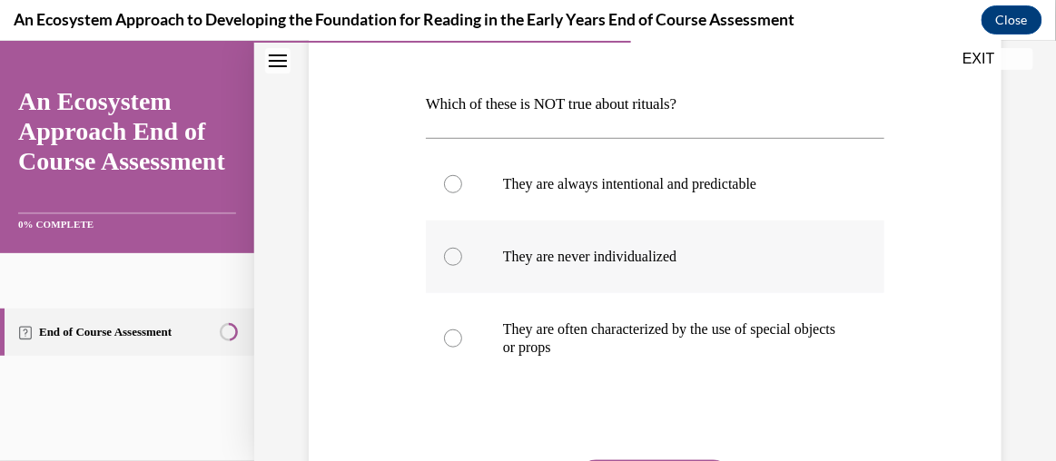
click at [558, 262] on p "They are never individualized" at bounding box center [671, 256] width 336 height 18
click at [462, 262] on input "They are never individualized" at bounding box center [453, 256] width 18 height 18
radio input "true"
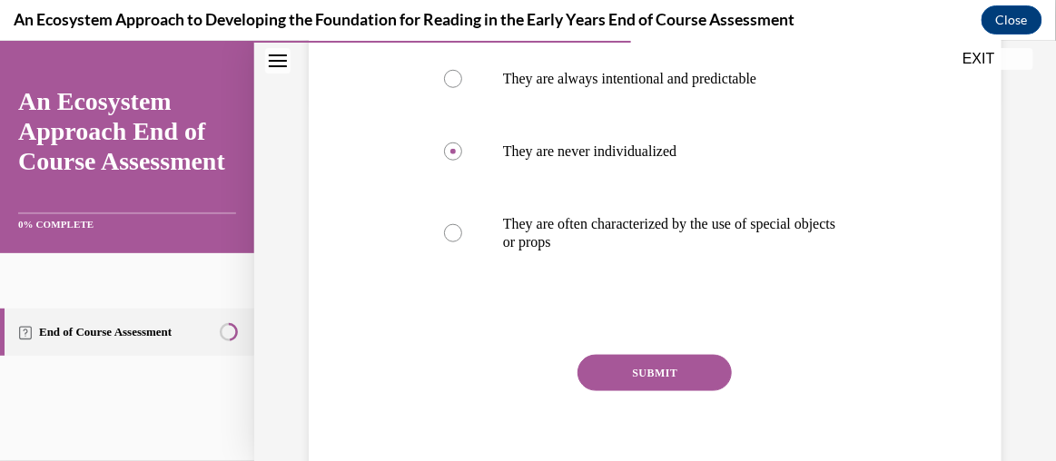
scroll to position [381, 0]
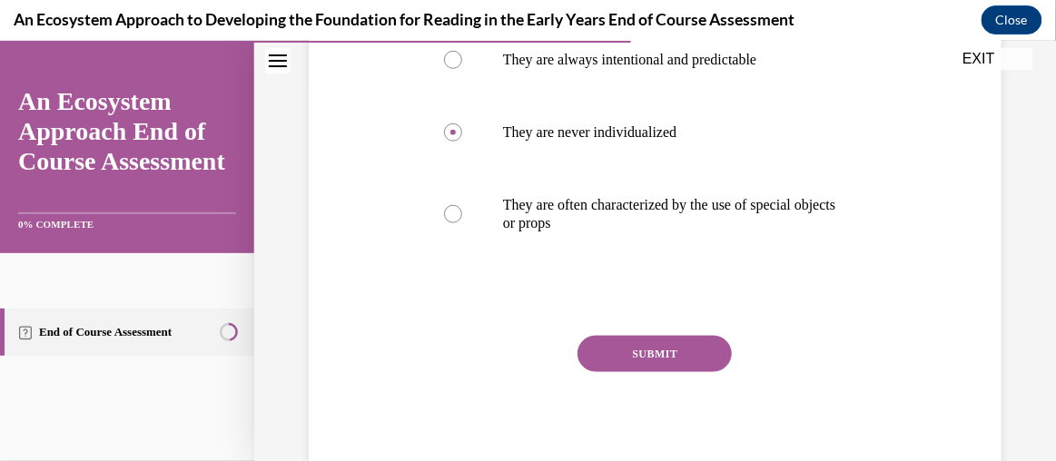
click at [694, 357] on button "SUBMIT" at bounding box center [655, 353] width 154 height 36
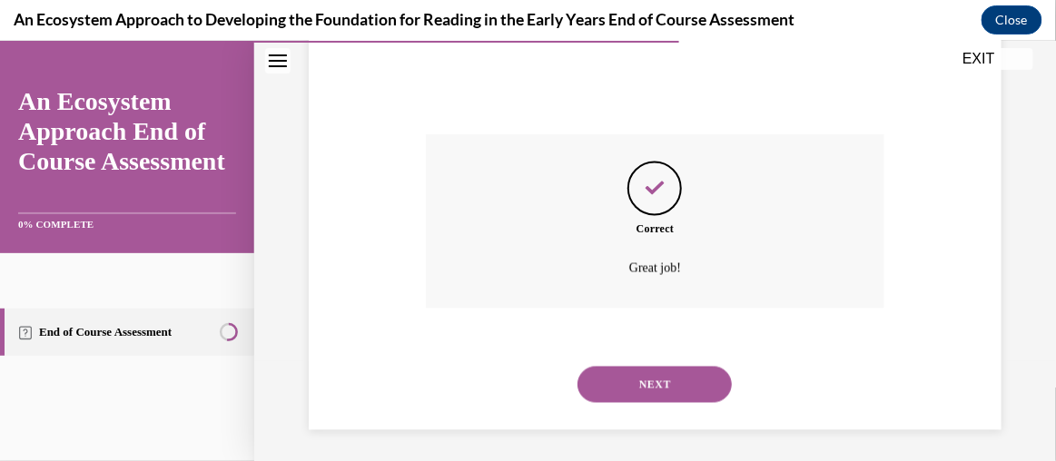
scroll to position [587, 0]
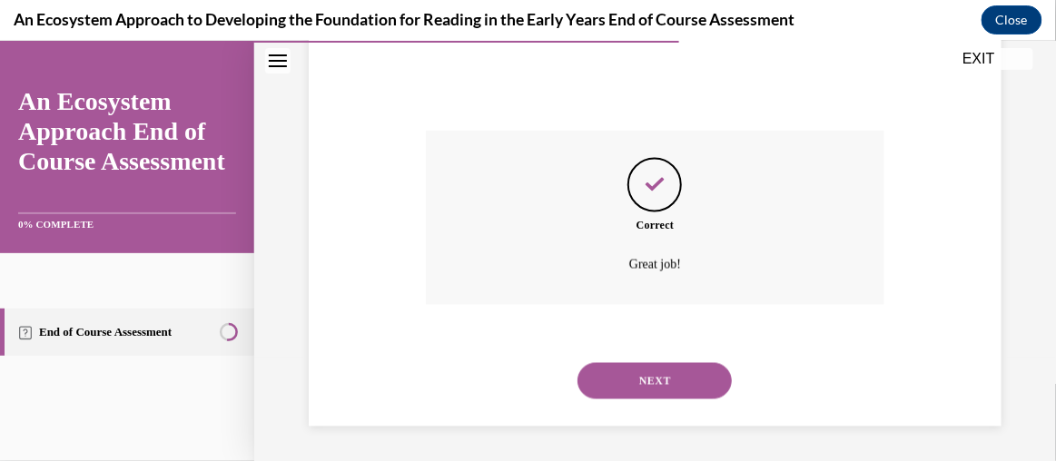
click at [675, 377] on button "NEXT" at bounding box center [655, 380] width 154 height 36
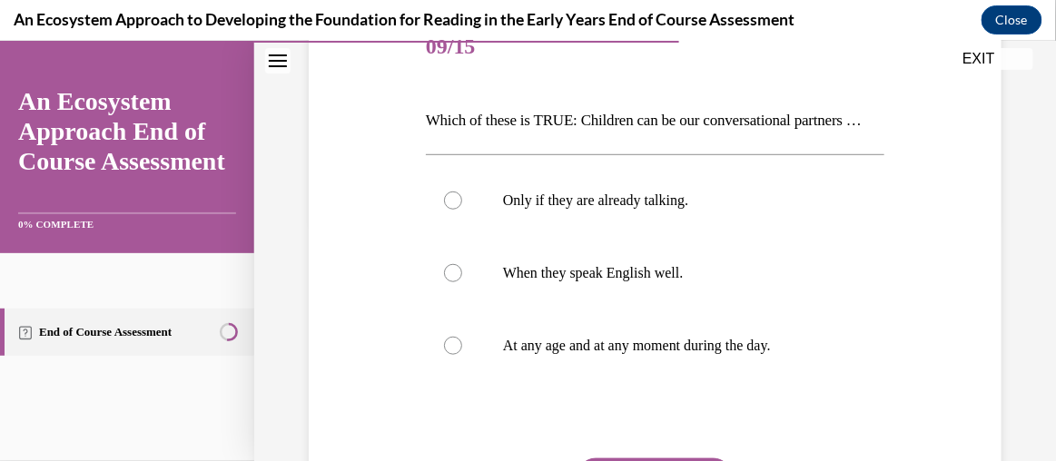
scroll to position [244, 0]
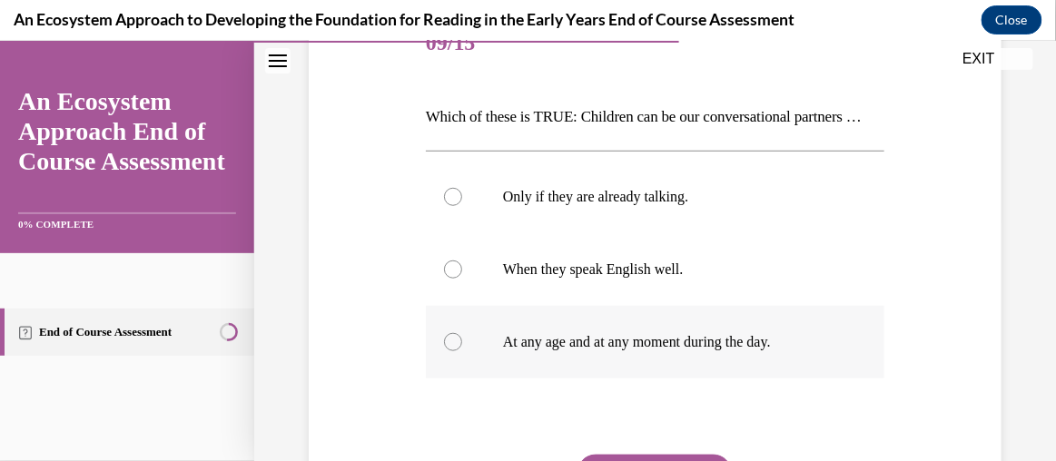
click at [706, 350] on p "At any age and at any moment during the day." at bounding box center [671, 341] width 336 height 18
click at [462, 350] on input "At any age and at any moment during the day." at bounding box center [453, 341] width 18 height 18
radio input "true"
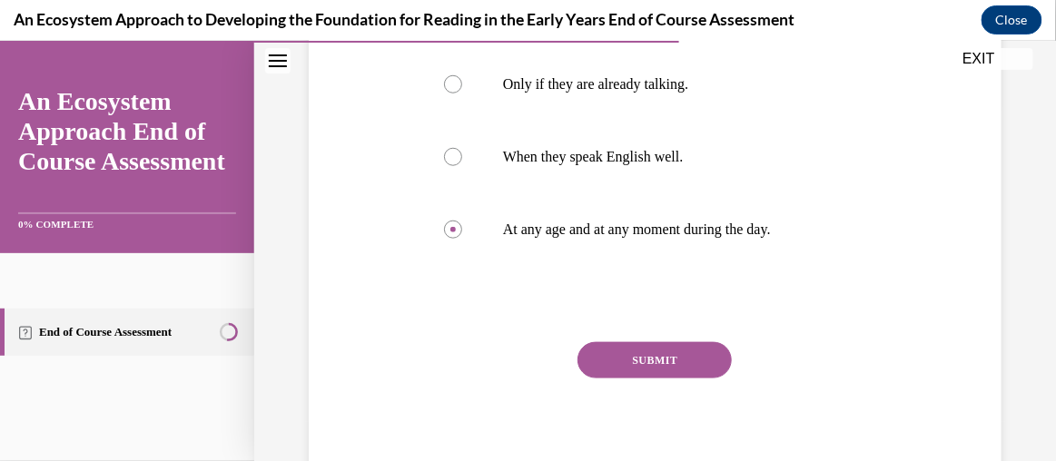
scroll to position [366, 0]
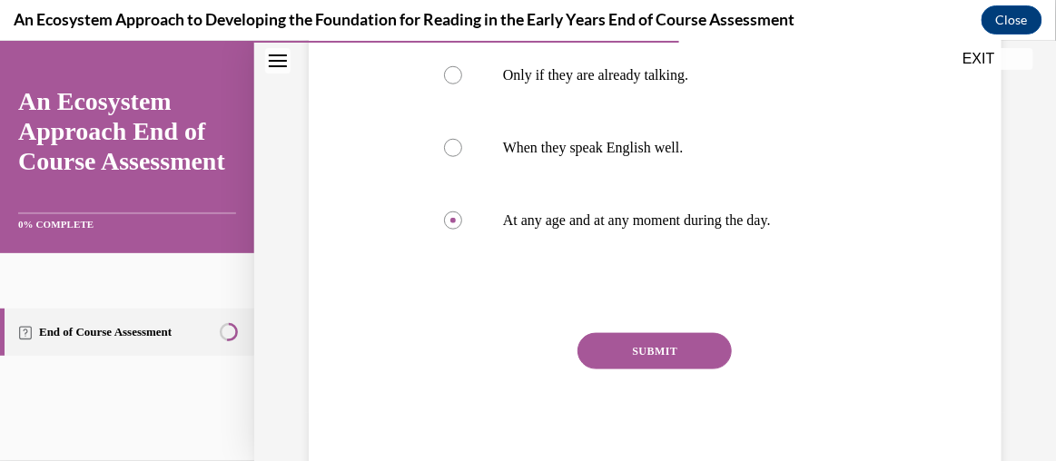
click at [601, 369] on button "SUBMIT" at bounding box center [655, 350] width 154 height 36
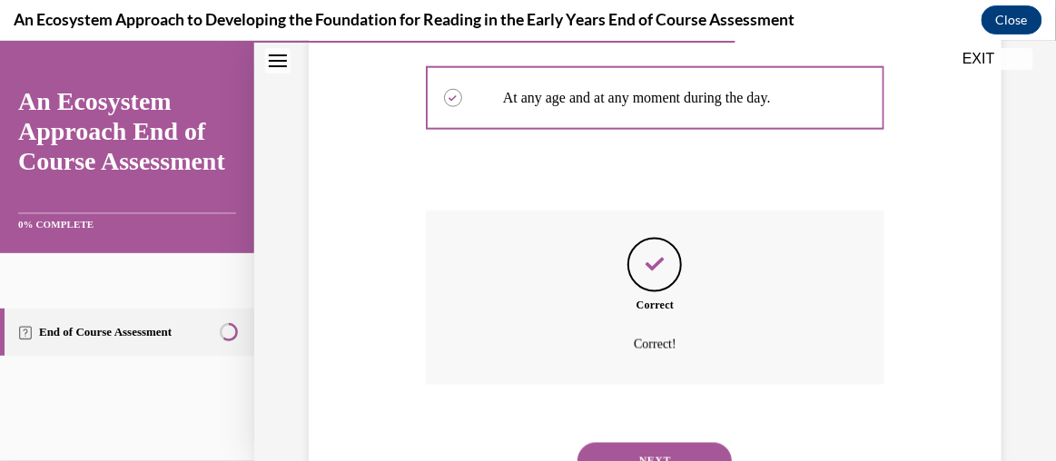
scroll to position [599, 0]
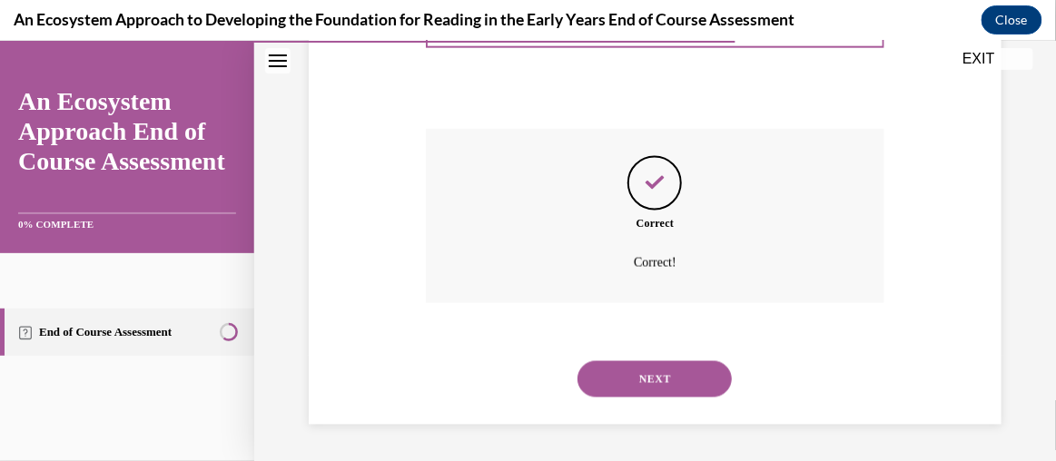
click at [686, 386] on button "NEXT" at bounding box center [655, 378] width 154 height 36
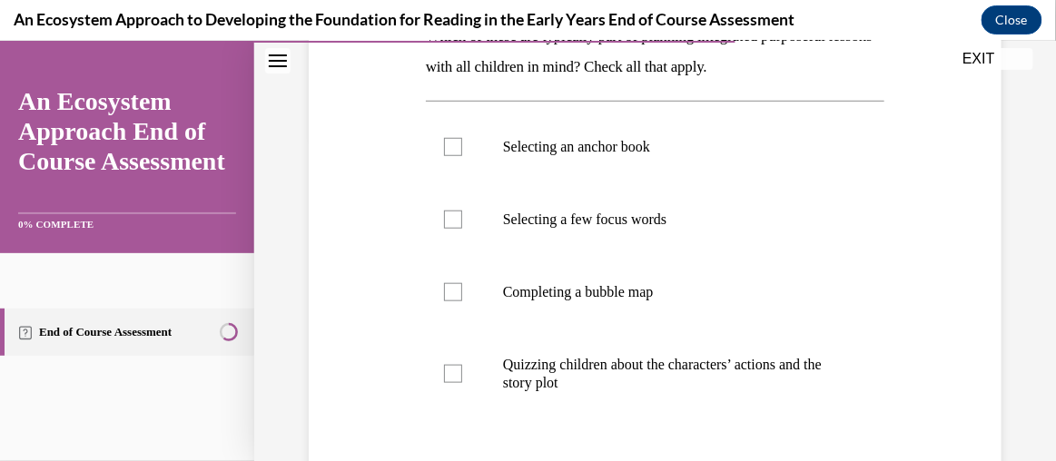
scroll to position [330, 0]
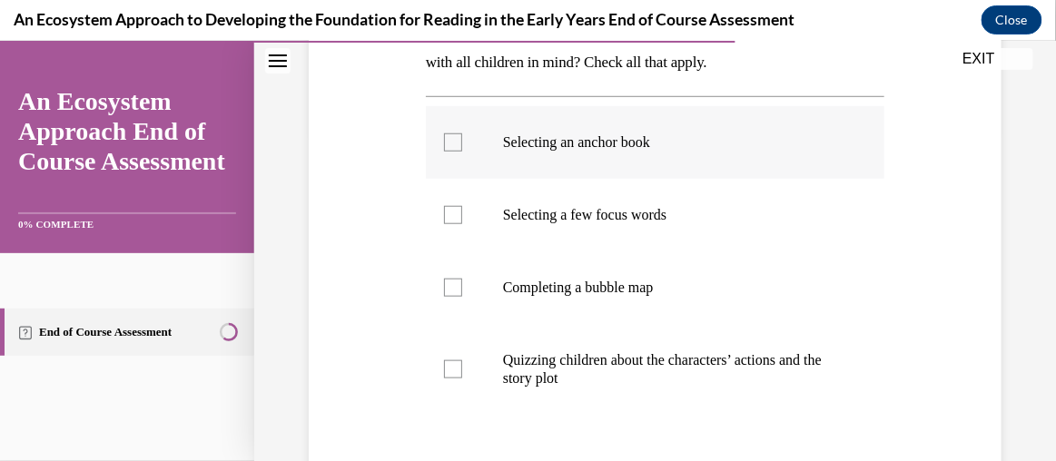
click at [585, 142] on p "Selecting an anchor book" at bounding box center [671, 142] width 336 height 18
click at [462, 142] on input "Selecting an anchor book" at bounding box center [453, 142] width 18 height 18
checkbox input "true"
click at [579, 222] on p "Selecting a few focus words" at bounding box center [671, 214] width 336 height 18
click at [462, 222] on input "Selecting a few focus words" at bounding box center [453, 214] width 18 height 18
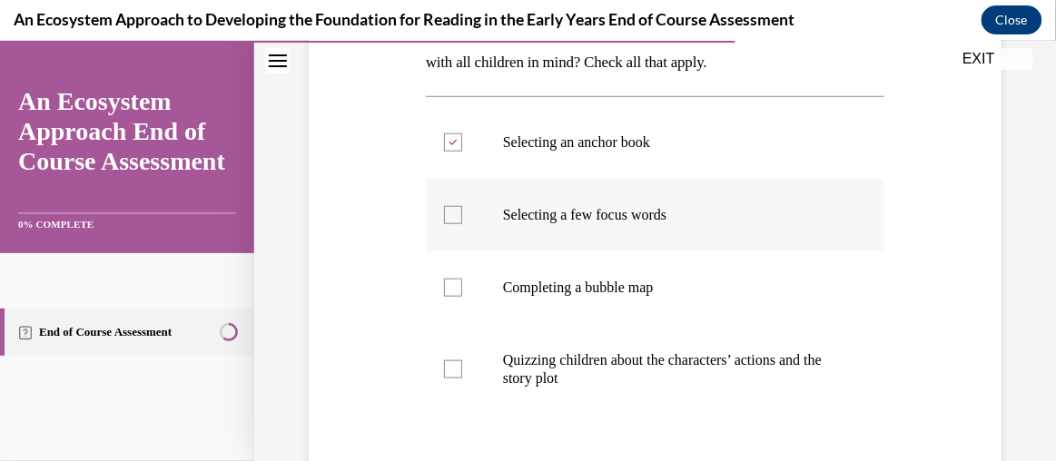
checkbox input "true"
click at [567, 365] on p "Quizzing children about the characters’ actions and the story plot" at bounding box center [671, 368] width 336 height 36
click at [462, 365] on input "Quizzing children about the characters’ actions and the story plot" at bounding box center [453, 369] width 18 height 18
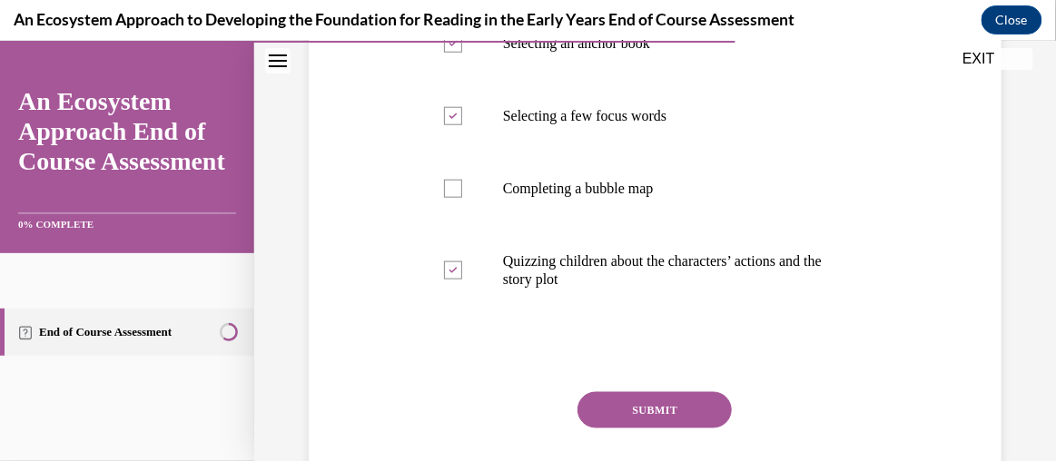
scroll to position [455, 0]
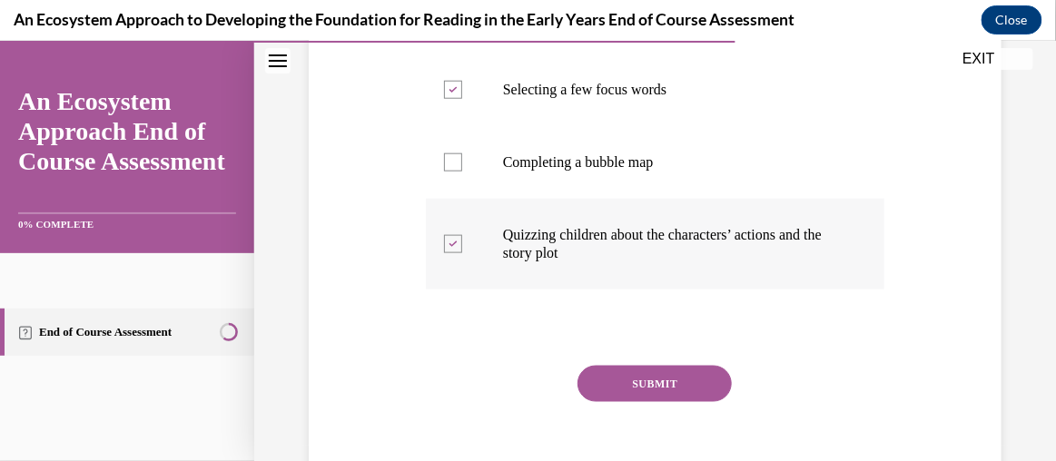
click at [650, 225] on p "Quizzing children about the characters’ actions and the story plot" at bounding box center [671, 243] width 336 height 36
click at [462, 234] on input "Quizzing children about the characters’ actions and the story plot" at bounding box center [453, 243] width 18 height 18
checkbox input "false"
click at [599, 161] on p "Completing a bubble map" at bounding box center [671, 162] width 336 height 18
click at [462, 161] on input "Completing a bubble map" at bounding box center [453, 162] width 18 height 18
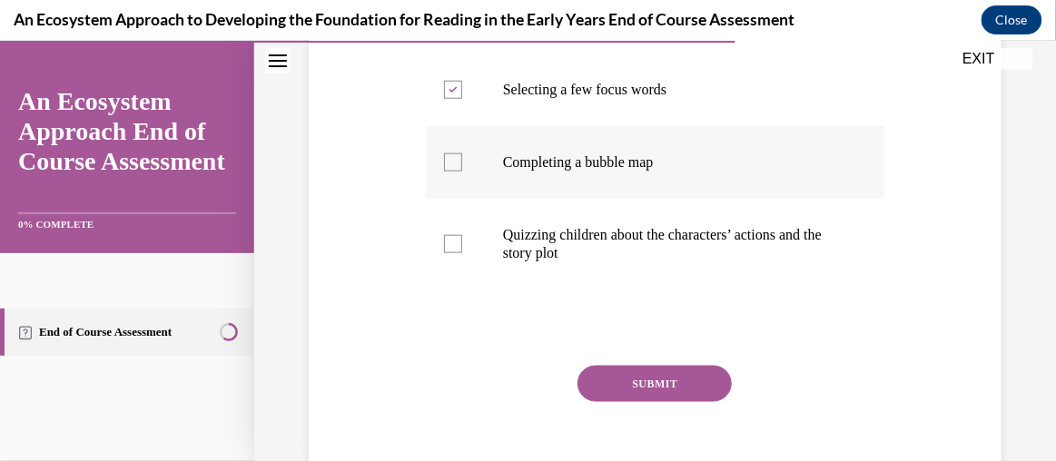
checkbox input "true"
click at [662, 391] on button "SUBMIT" at bounding box center [655, 383] width 154 height 36
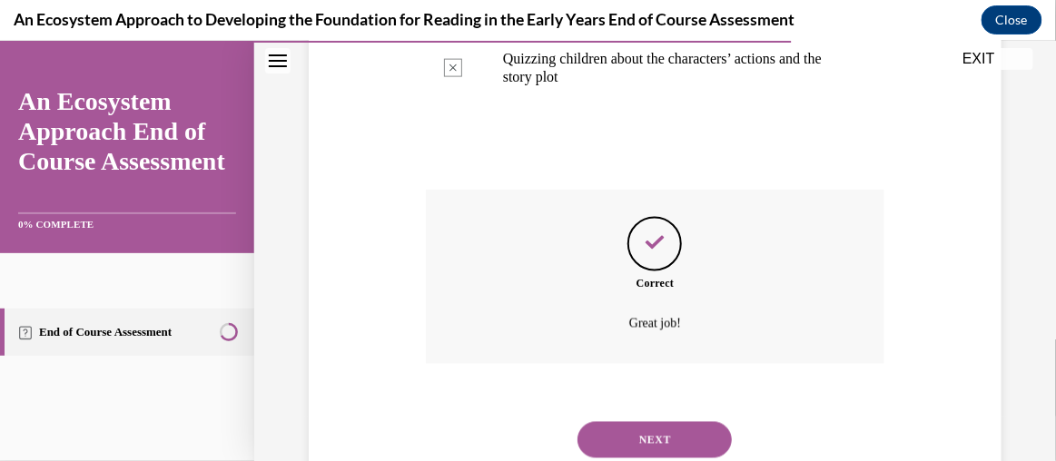
scroll to position [690, 0]
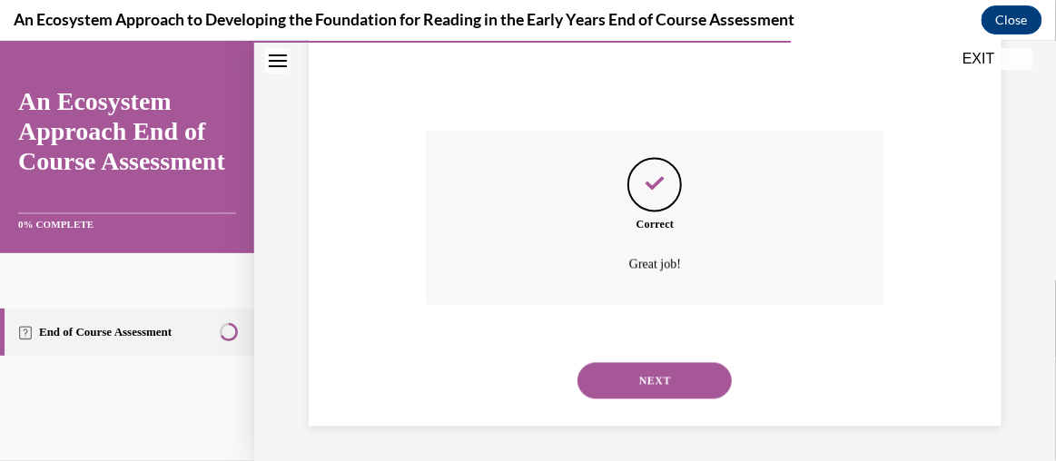
click at [634, 376] on button "NEXT" at bounding box center [655, 380] width 154 height 36
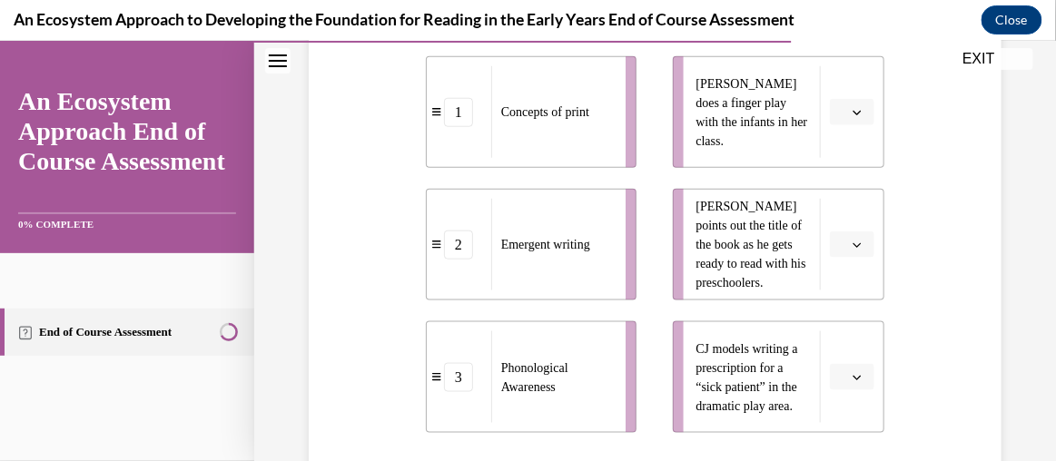
scroll to position [414, 0]
click at [853, 242] on icon "button" at bounding box center [857, 245] width 9 height 9
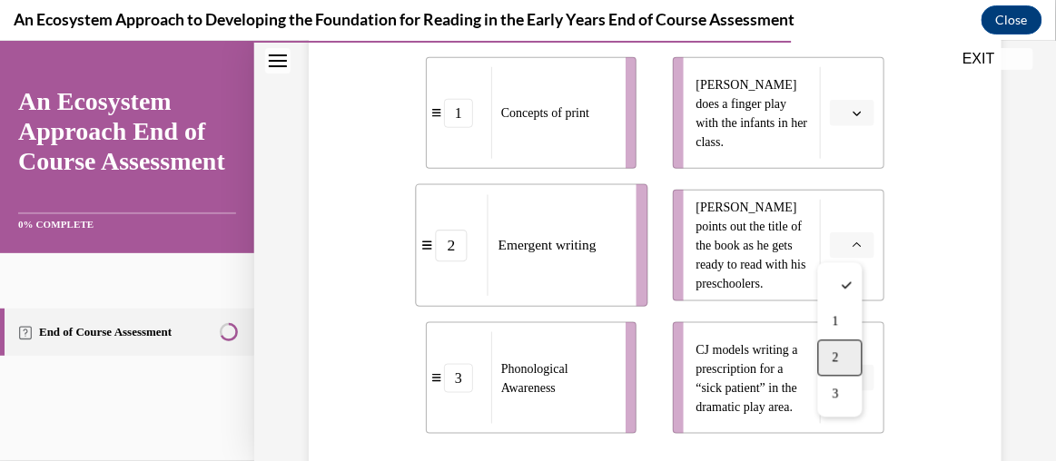
click at [844, 354] on div "2" at bounding box center [840, 357] width 44 height 36
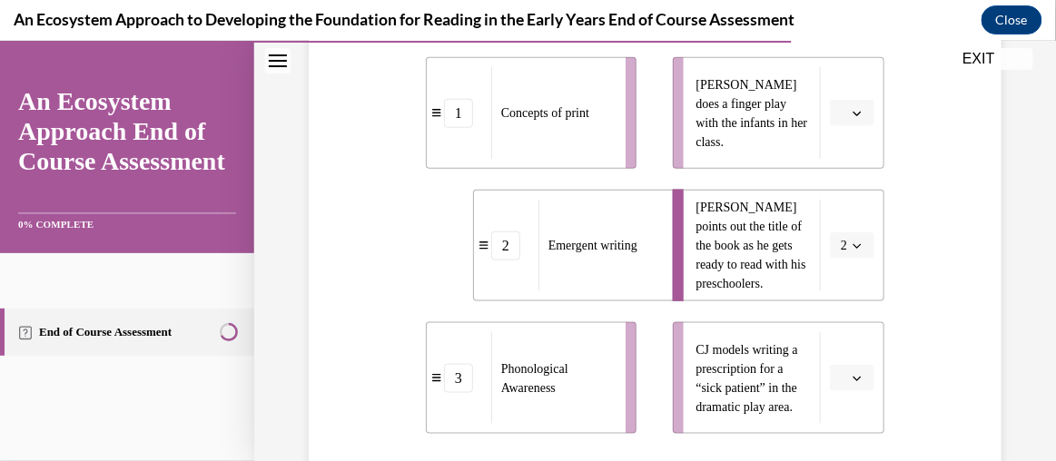
click at [849, 235] on button "2" at bounding box center [852, 245] width 44 height 27
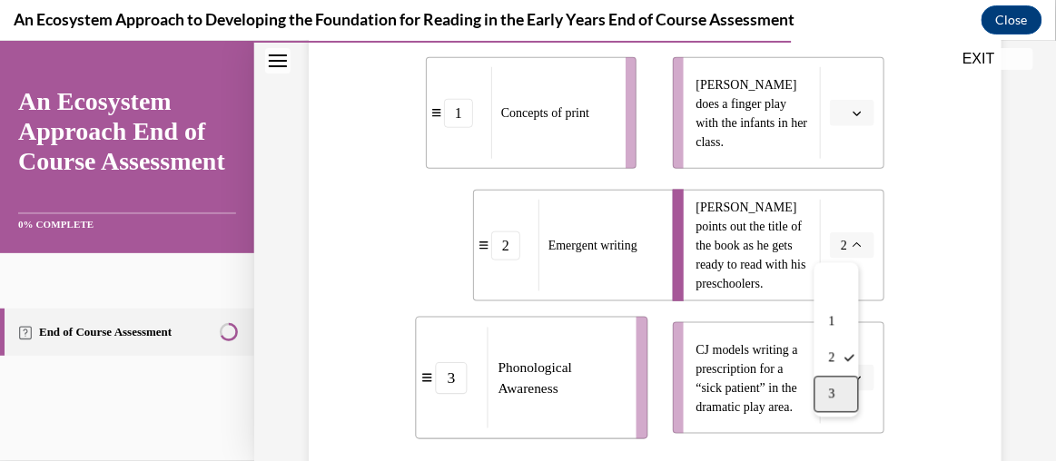
click at [850, 391] on div "3" at bounding box center [836, 393] width 44 height 36
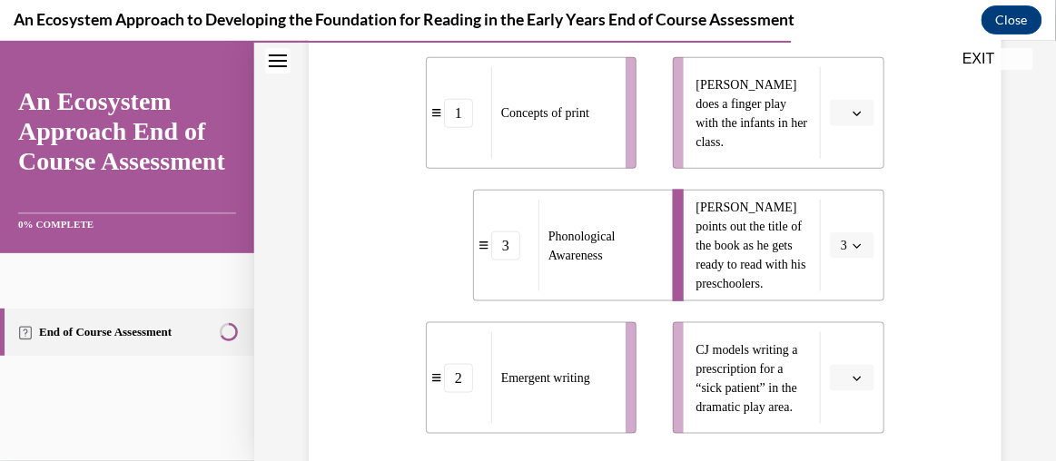
click at [854, 380] on button "button" at bounding box center [852, 377] width 44 height 27
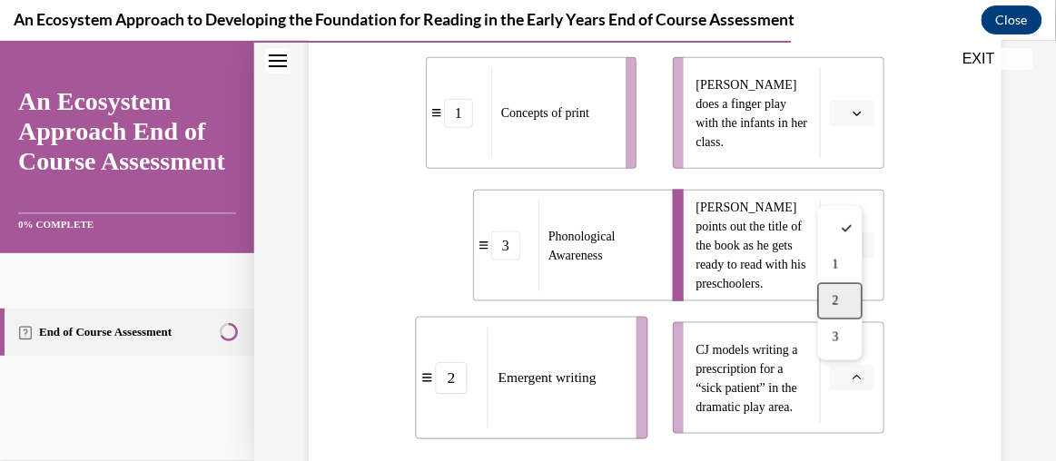
click at [835, 293] on span "2" at bounding box center [836, 300] width 6 height 15
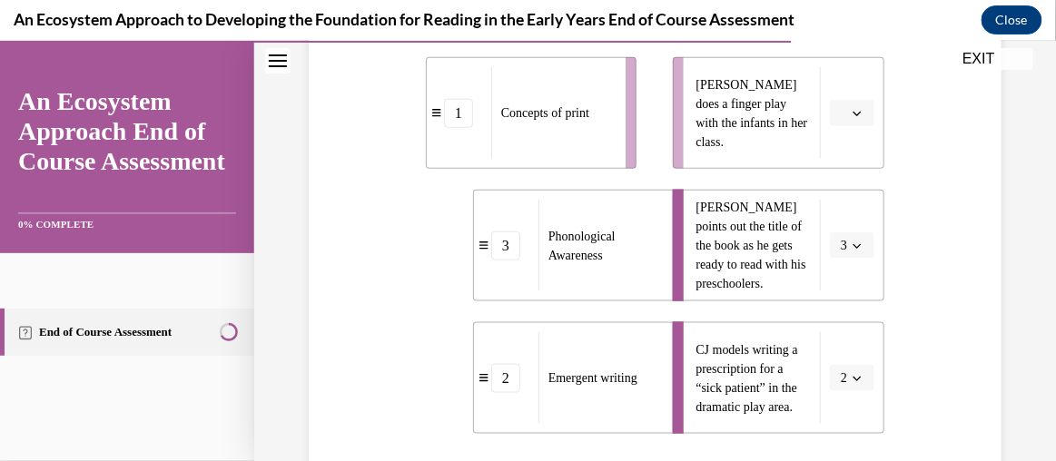
click at [854, 113] on icon "button" at bounding box center [858, 113] width 8 height 5
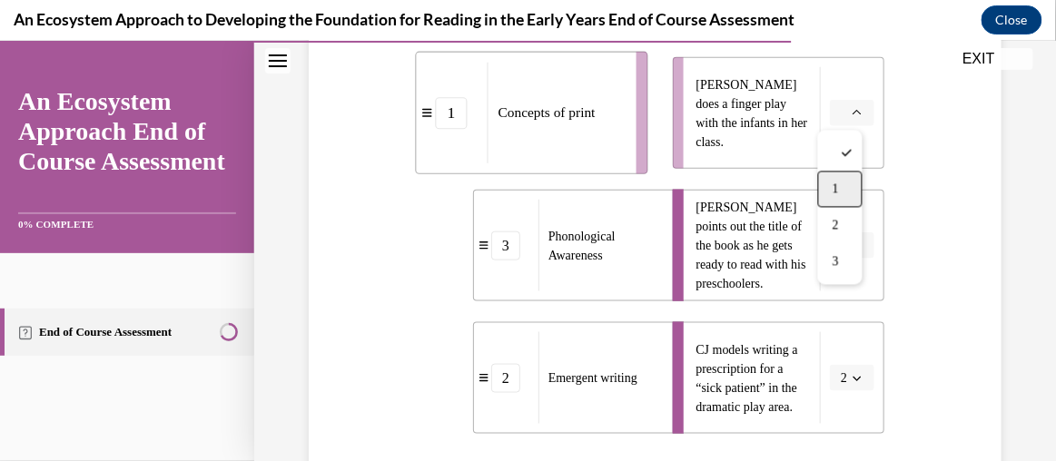
click at [839, 176] on div "1" at bounding box center [840, 189] width 44 height 36
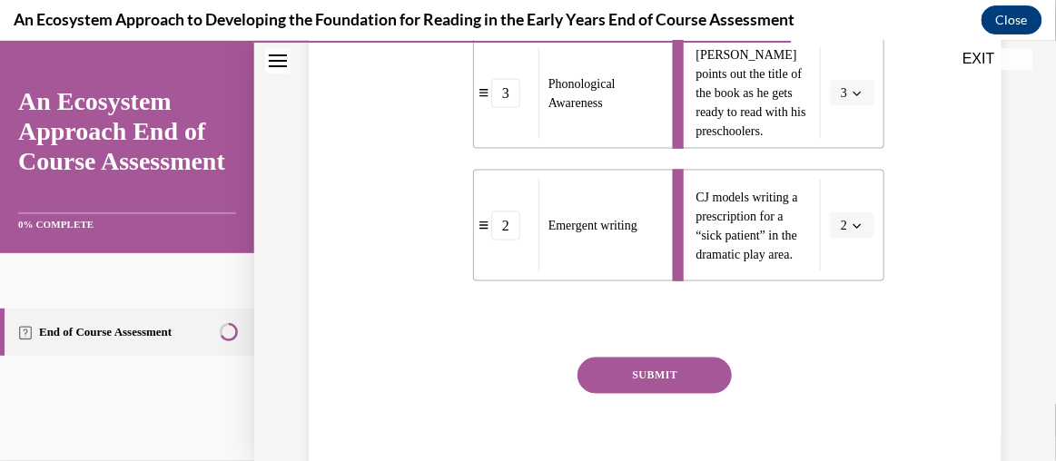
scroll to position [568, 0]
click at [626, 385] on button "SUBMIT" at bounding box center [655, 374] width 154 height 36
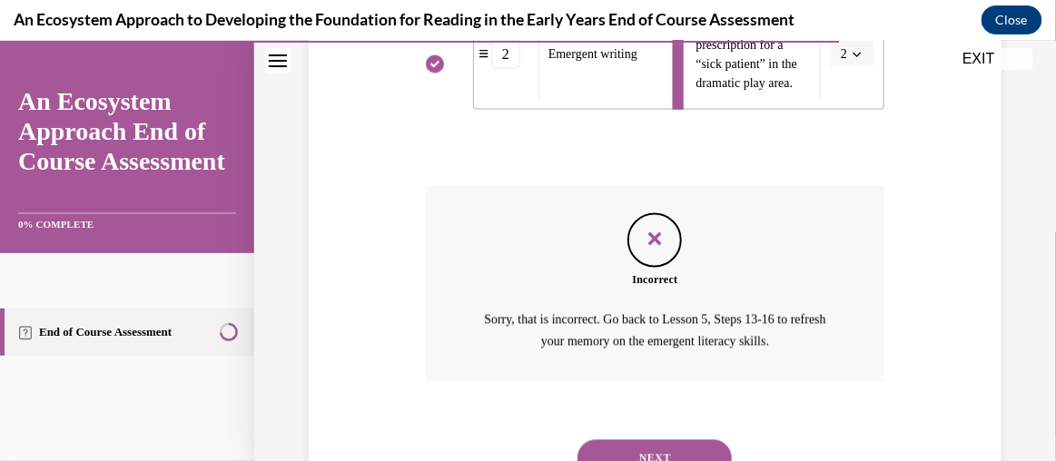
scroll to position [815, 0]
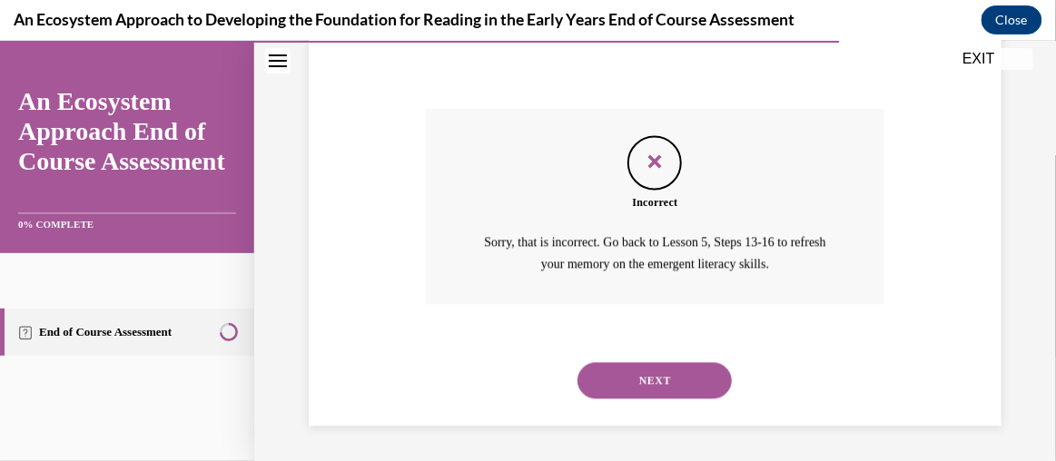
click at [626, 385] on button "NEXT" at bounding box center [655, 380] width 154 height 36
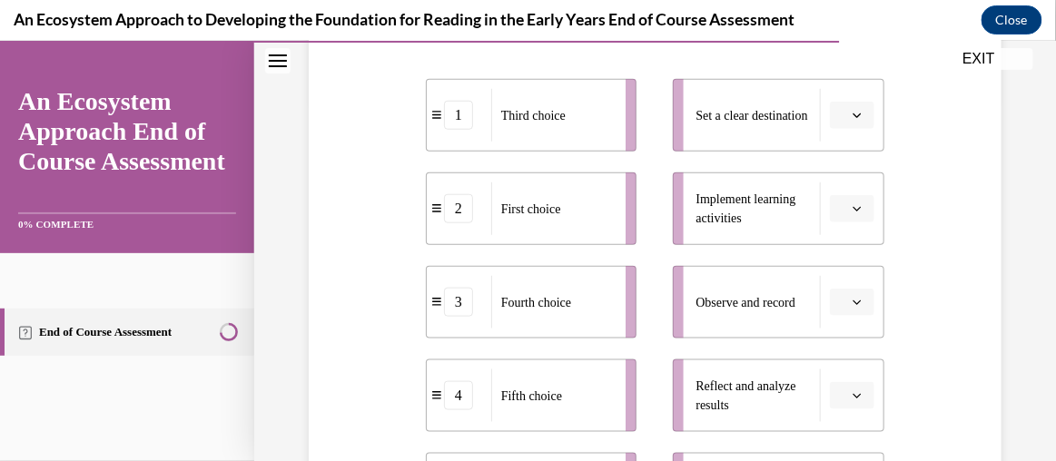
scroll to position [293, 0]
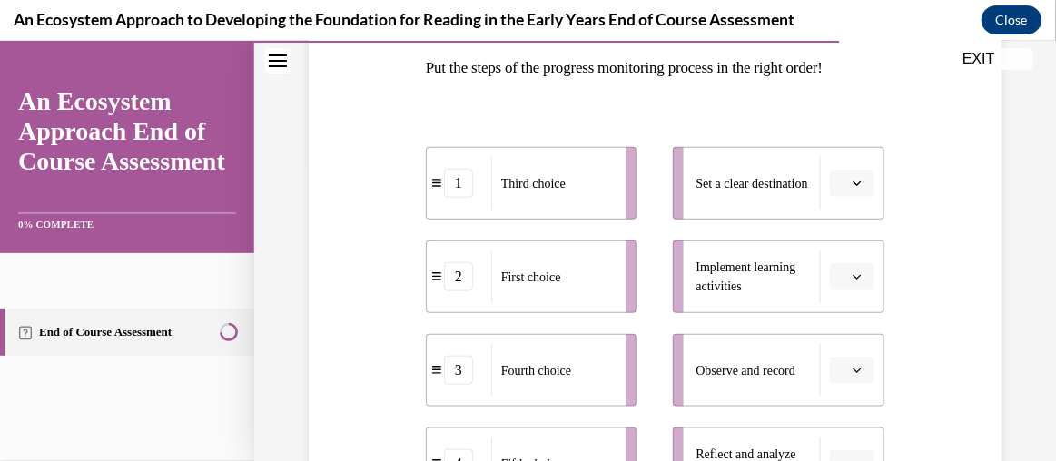
click at [851, 186] on span "button" at bounding box center [857, 182] width 13 height 13
click at [852, 262] on div "1" at bounding box center [840, 259] width 44 height 36
click at [864, 281] on button "button" at bounding box center [852, 275] width 44 height 27
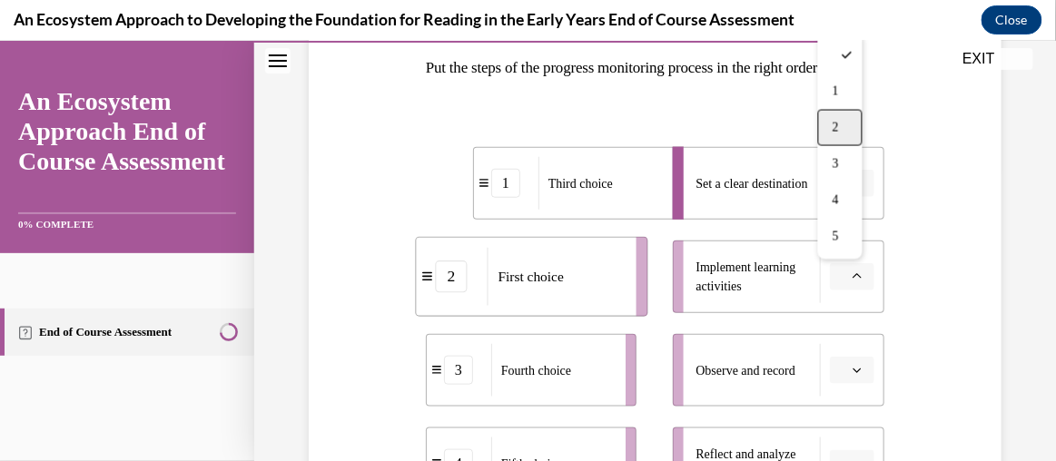
click at [851, 111] on div "2" at bounding box center [840, 127] width 44 height 36
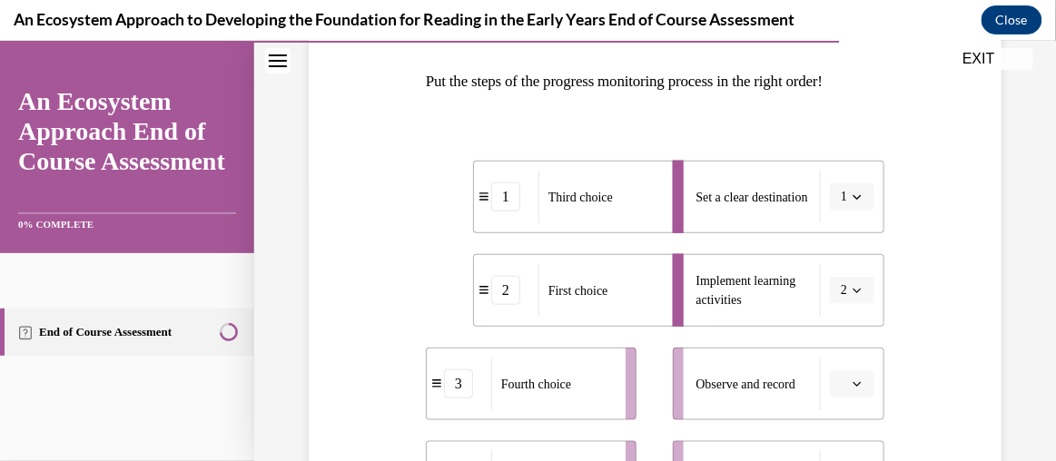
scroll to position [341, 0]
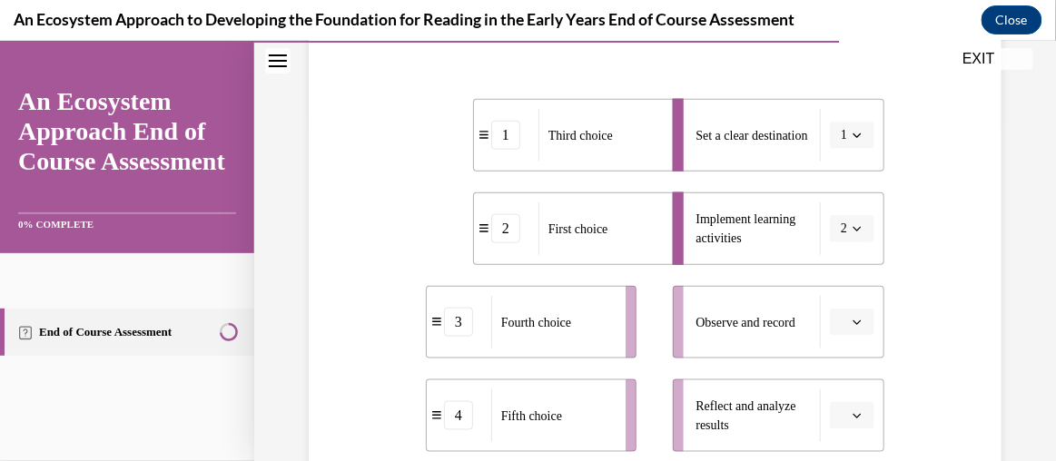
click at [842, 141] on button "1" at bounding box center [852, 134] width 44 height 27
click at [837, 228] on div "2" at bounding box center [836, 246] width 44 height 36
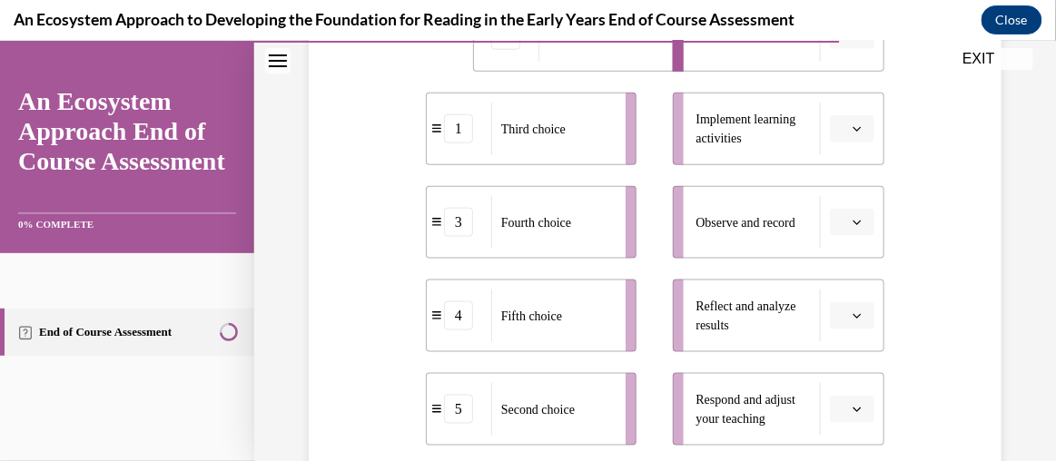
scroll to position [452, 0]
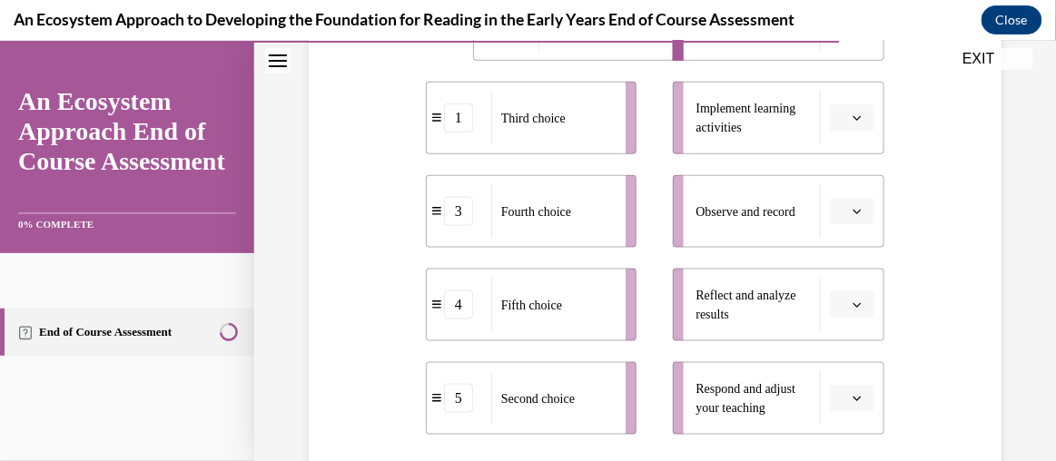
click at [853, 108] on button "button" at bounding box center [852, 117] width 44 height 27
click at [835, 329] on div "5" at bounding box center [840, 339] width 44 height 36
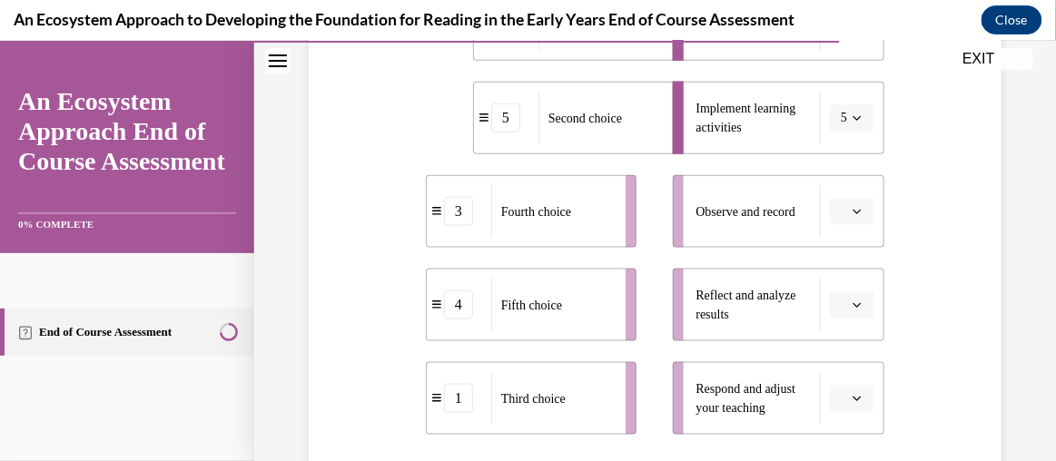
click at [841, 214] on span "Please select an option" at bounding box center [844, 211] width 6 height 18
click at [842, 274] on div "1" at bounding box center [840, 287] width 44 height 36
click at [841, 306] on span "Please select an option" at bounding box center [844, 304] width 6 height 18
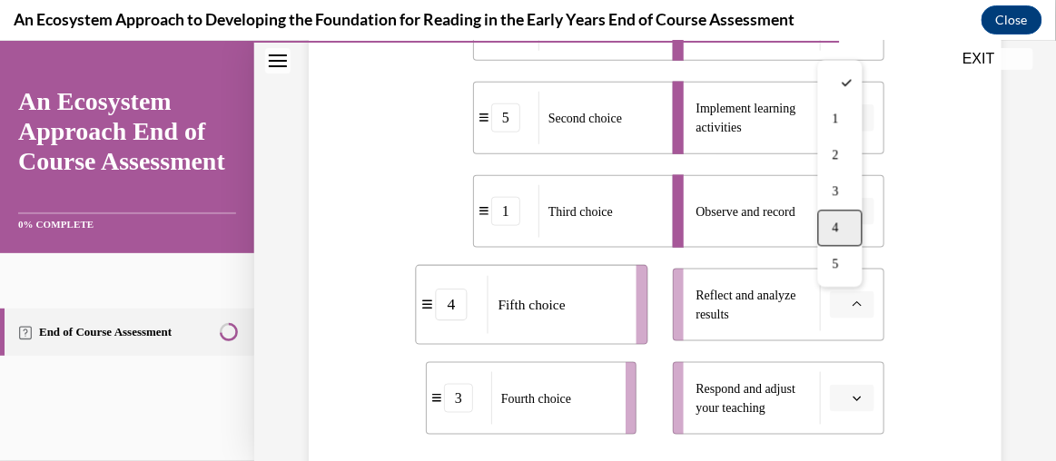
click at [848, 222] on div "4" at bounding box center [840, 227] width 44 height 36
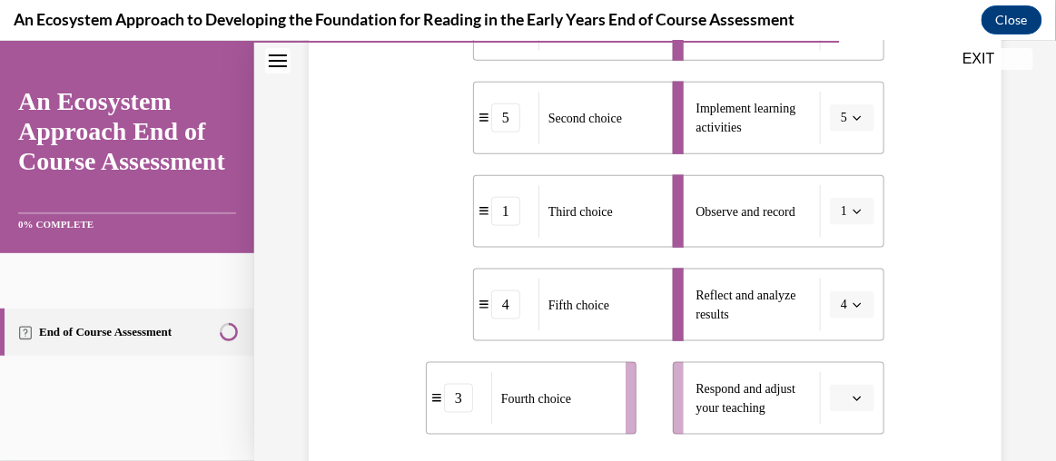
click at [853, 387] on button "button" at bounding box center [852, 397] width 44 height 27
click at [836, 277] on span "3" at bounding box center [836, 284] width 6 height 15
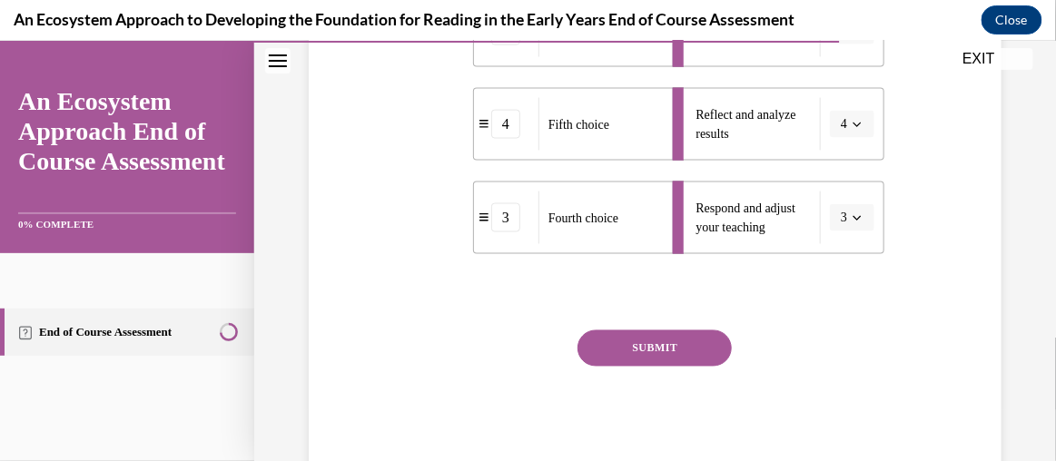
scroll to position [649, 0]
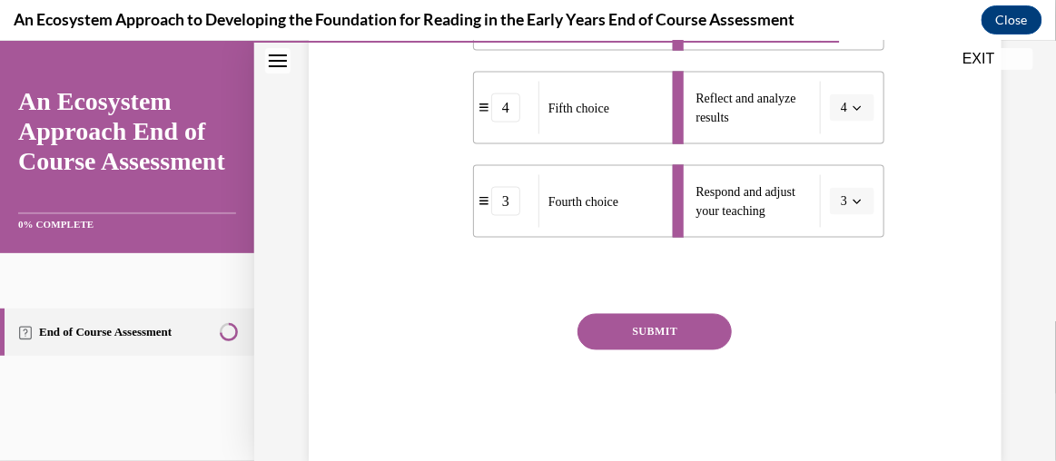
click at [676, 332] on button "SUBMIT" at bounding box center [655, 331] width 154 height 36
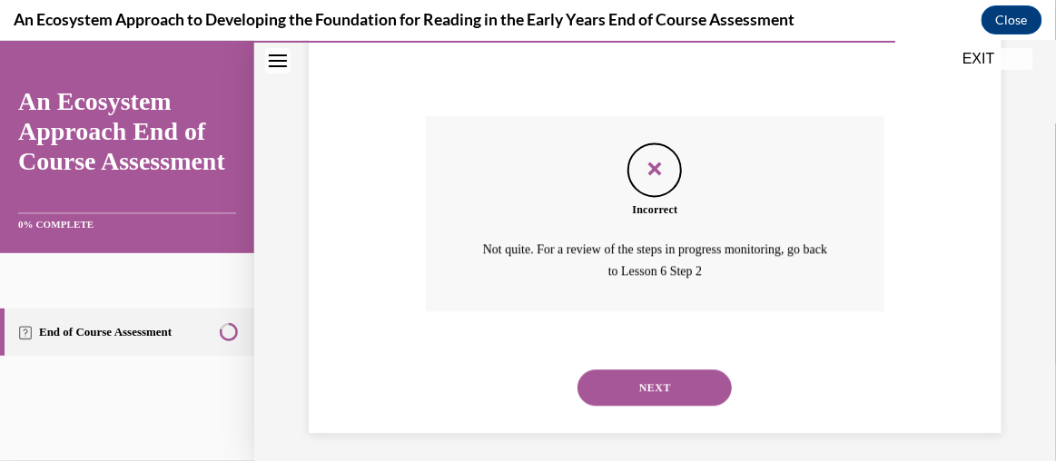
scroll to position [854, 0]
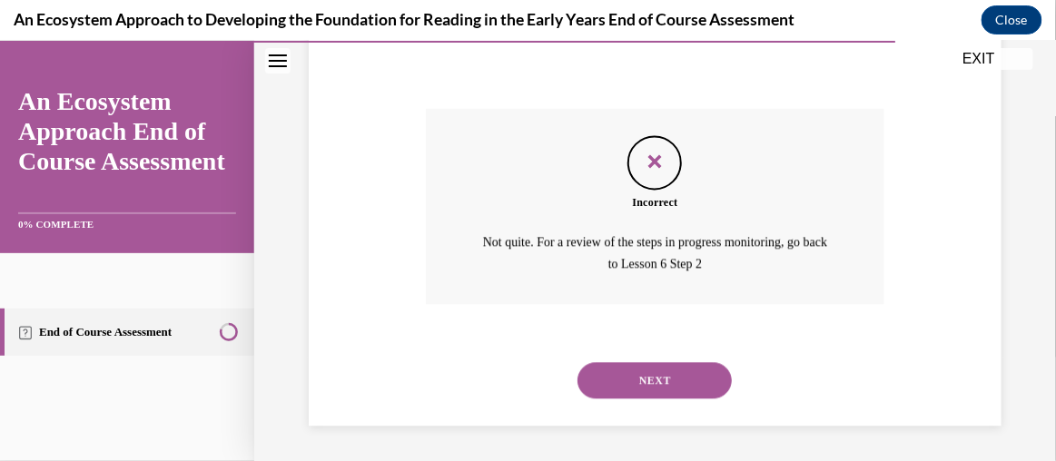
click at [672, 377] on button "NEXT" at bounding box center [655, 380] width 154 height 36
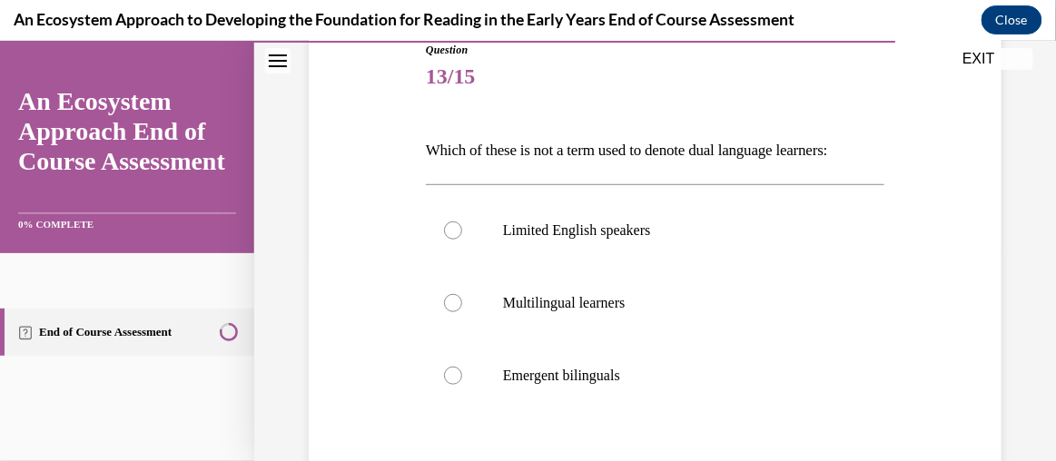
scroll to position [217, 0]
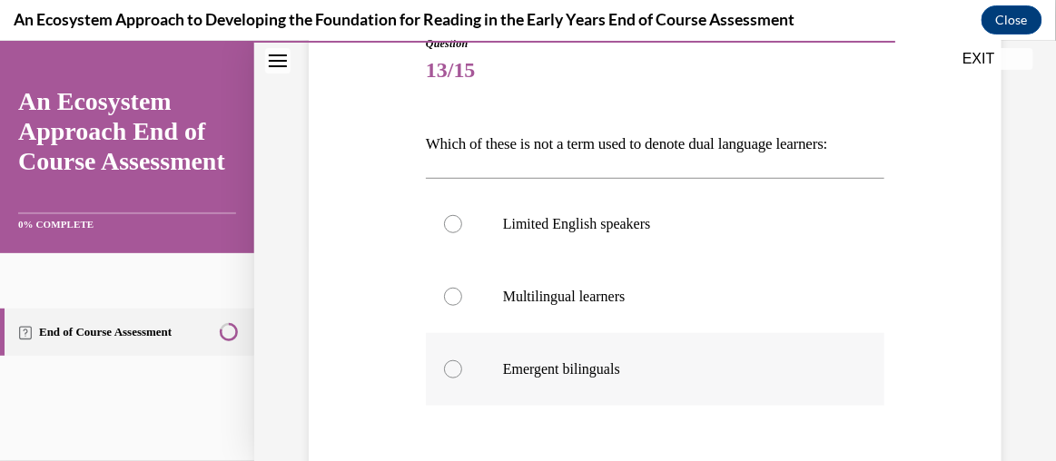
click at [585, 364] on p "Emergent bilinguals" at bounding box center [671, 369] width 336 height 18
click at [462, 364] on input "Emergent bilinguals" at bounding box center [453, 369] width 18 height 18
radio input "true"
click at [541, 222] on p "Limited English speakers" at bounding box center [671, 223] width 336 height 18
click at [462, 222] on input "Limited English speakers" at bounding box center [453, 223] width 18 height 18
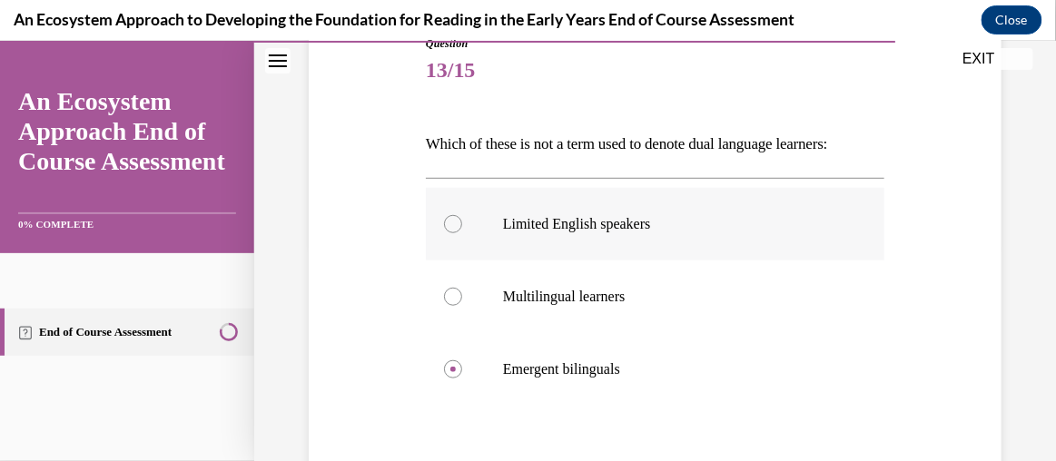
radio input "true"
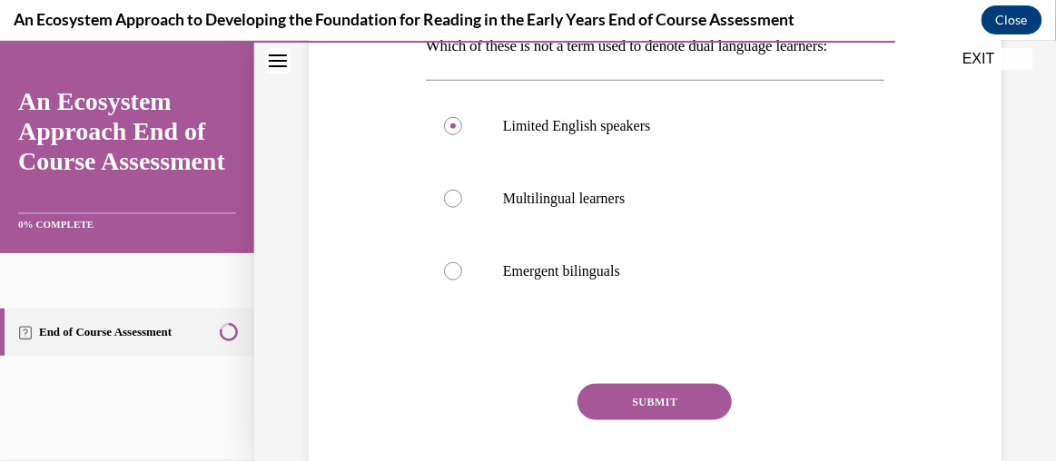
scroll to position [333, 0]
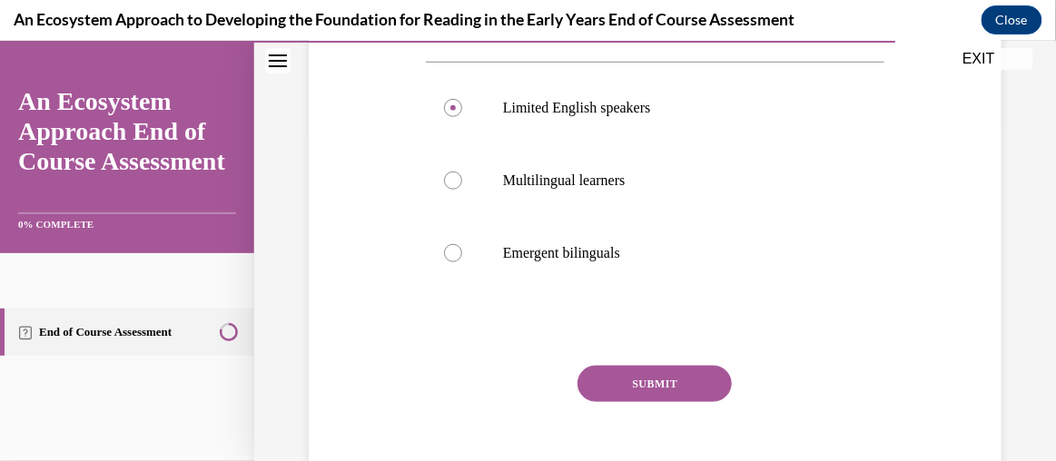
click at [686, 383] on button "SUBMIT" at bounding box center [655, 383] width 154 height 36
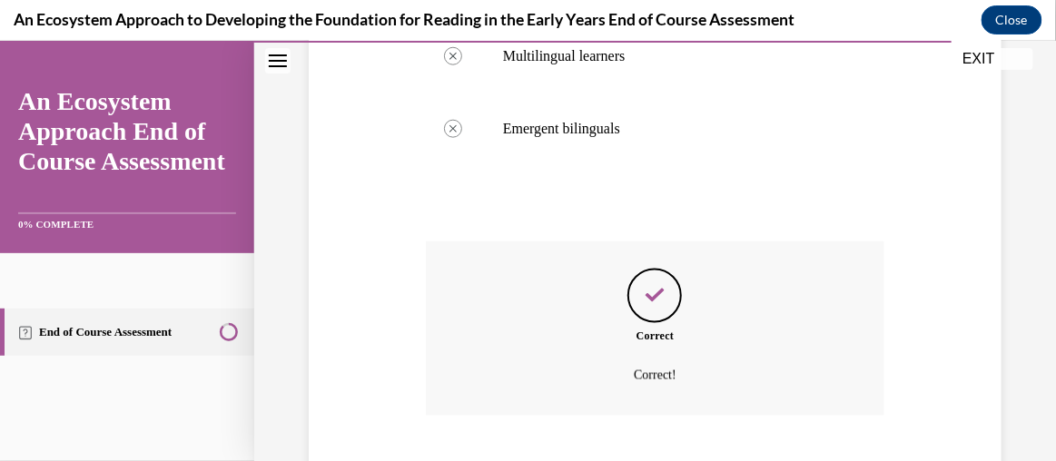
scroll to position [568, 0]
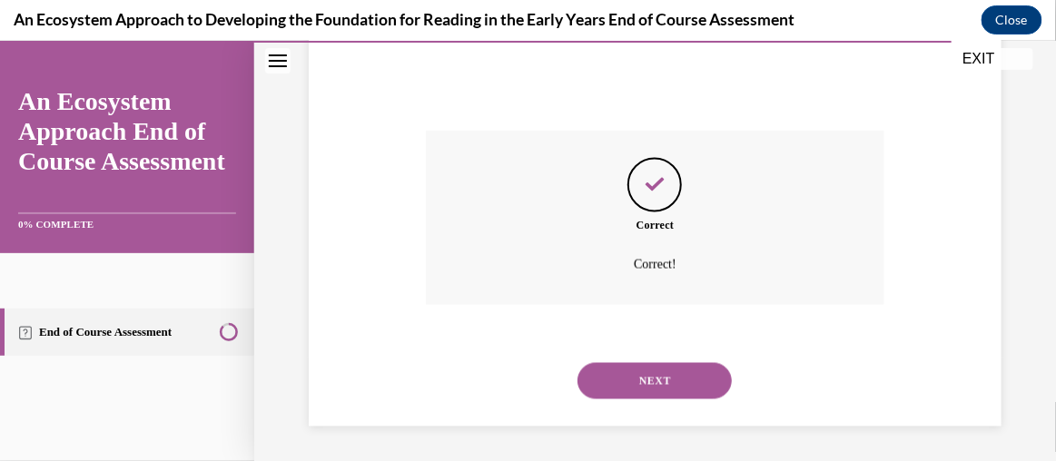
click at [686, 383] on button "NEXT" at bounding box center [655, 380] width 154 height 36
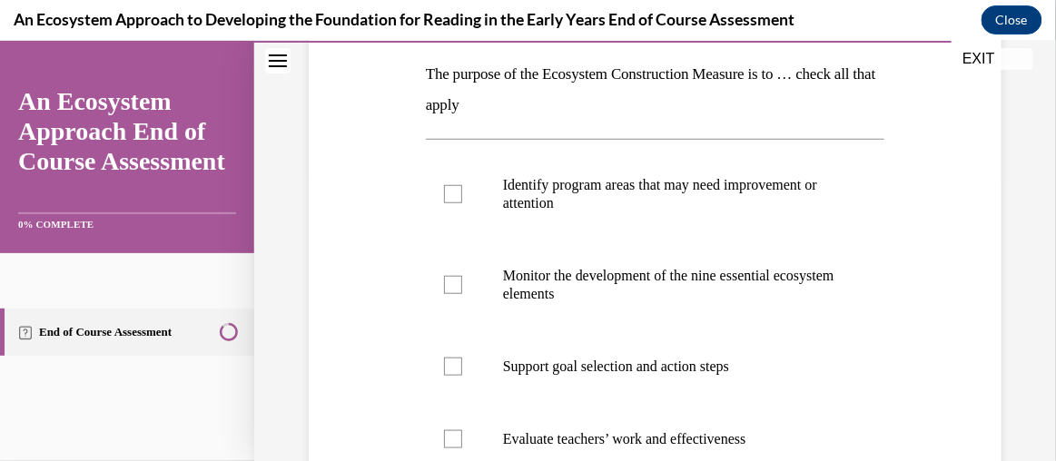
scroll to position [289, 0]
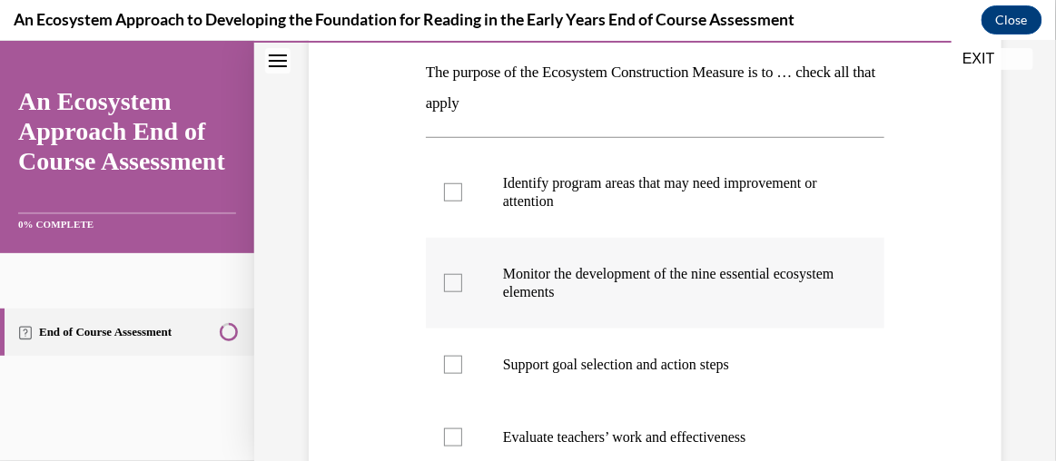
click at [649, 273] on p "Monitor the development of the nine essential ecosystem elements" at bounding box center [671, 282] width 336 height 36
click at [462, 273] on input "Monitor the development of the nine essential ecosystem elements" at bounding box center [453, 282] width 18 height 18
checkbox input "true"
click at [558, 198] on p "Identify program areas that may need improvement or attention" at bounding box center [671, 191] width 336 height 36
click at [462, 198] on input "Identify program areas that may need improvement or attention" at bounding box center [453, 192] width 18 height 18
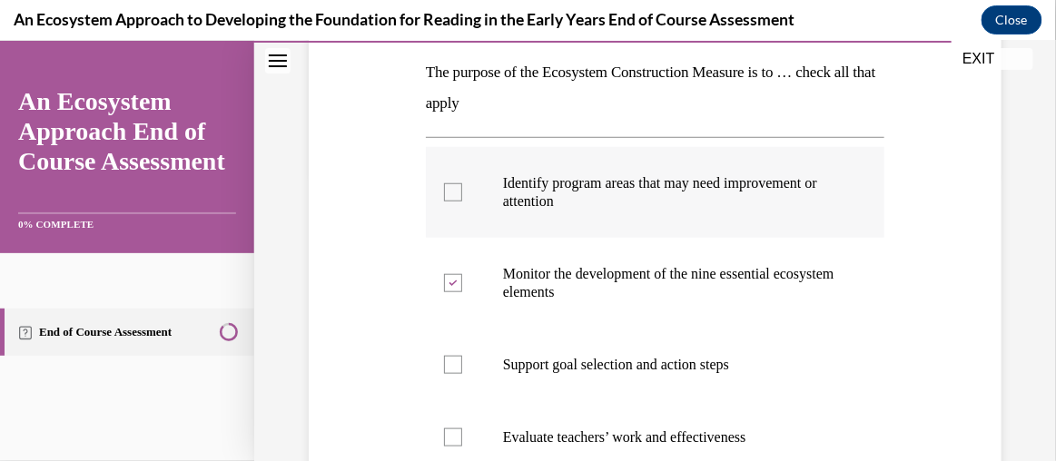
checkbox input "true"
click at [558, 346] on label "Support goal selection and action steps" at bounding box center [655, 364] width 459 height 73
click at [462, 355] on input "Support goal selection and action steps" at bounding box center [453, 364] width 18 height 18
checkbox input "true"
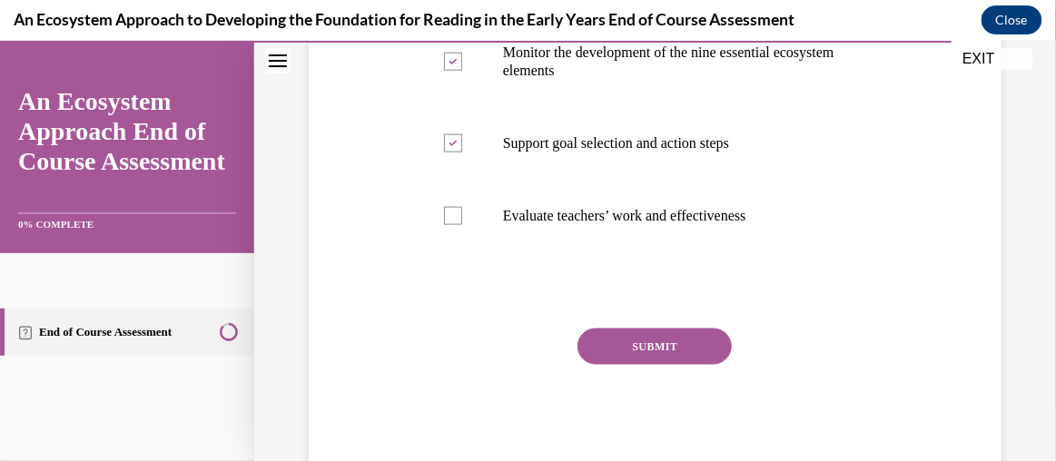
scroll to position [515, 0]
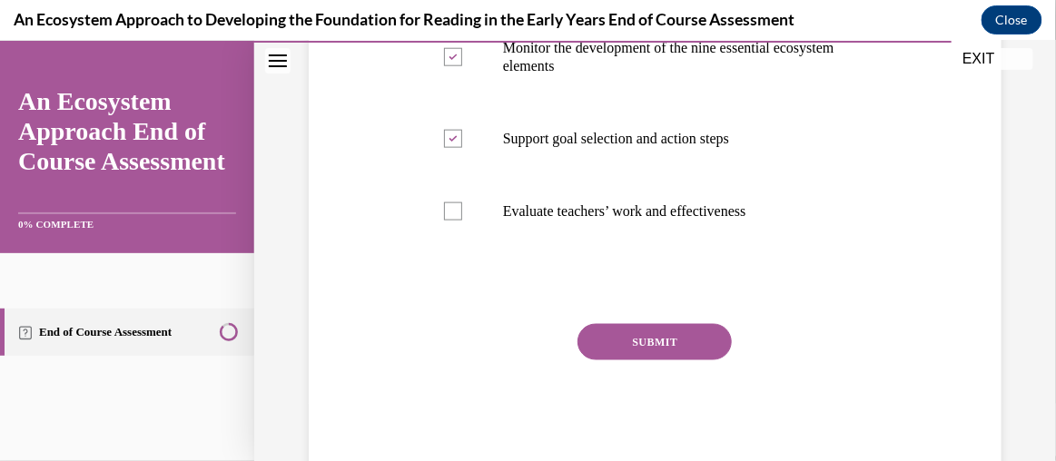
click at [671, 329] on button "SUBMIT" at bounding box center [655, 341] width 154 height 36
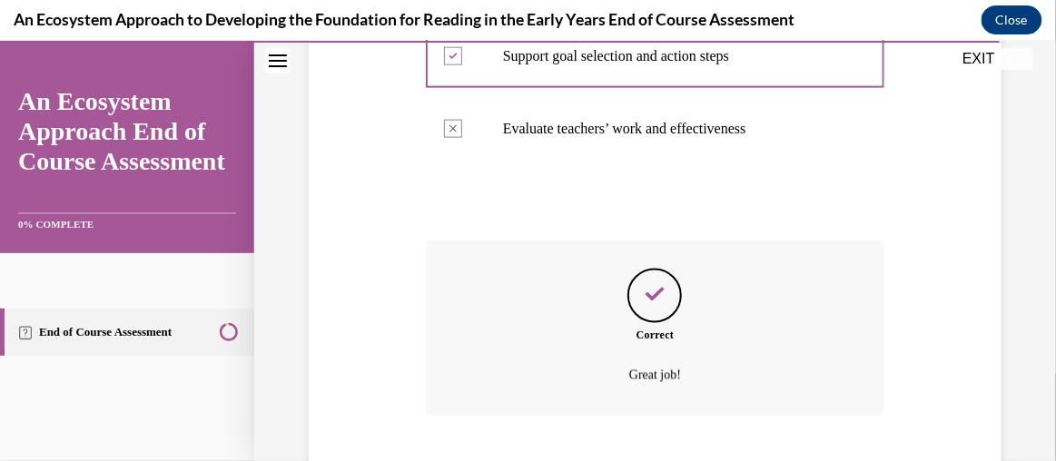
scroll to position [708, 0]
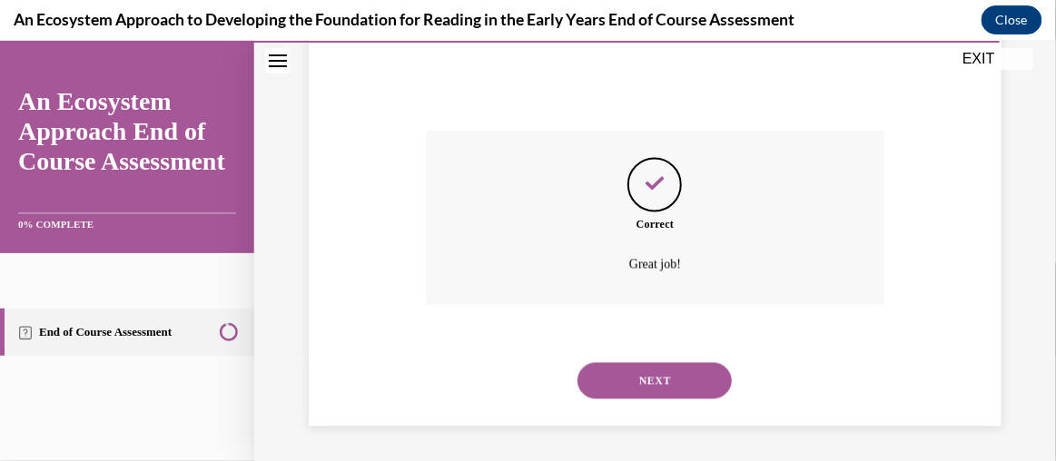
click at [665, 388] on button "NEXT" at bounding box center [655, 380] width 154 height 36
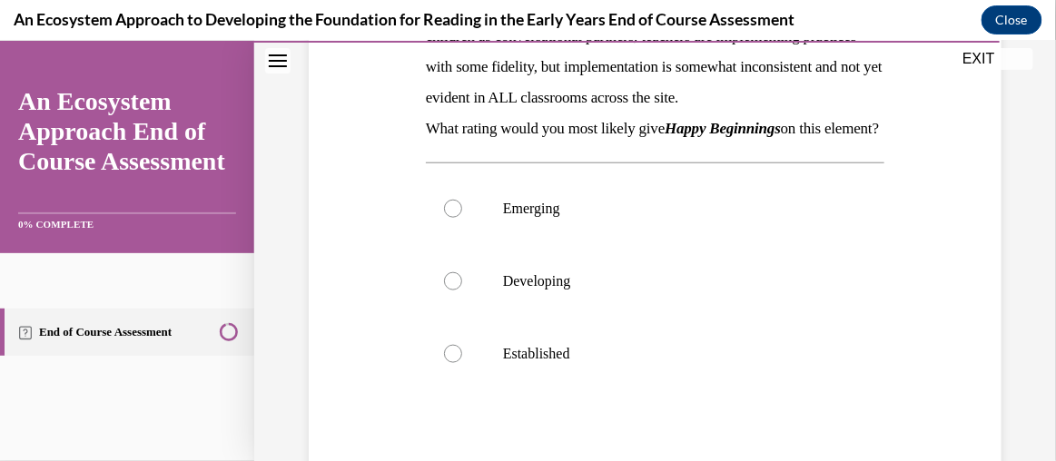
scroll to position [361, 0]
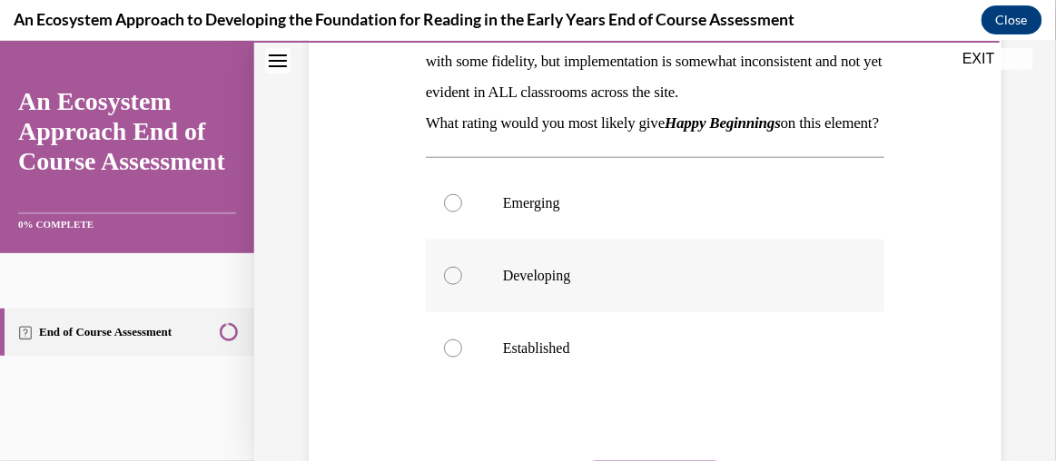
click at [529, 284] on label "Developing" at bounding box center [655, 275] width 459 height 73
click at [462, 284] on input "Developing" at bounding box center [453, 275] width 18 height 18
radio input "true"
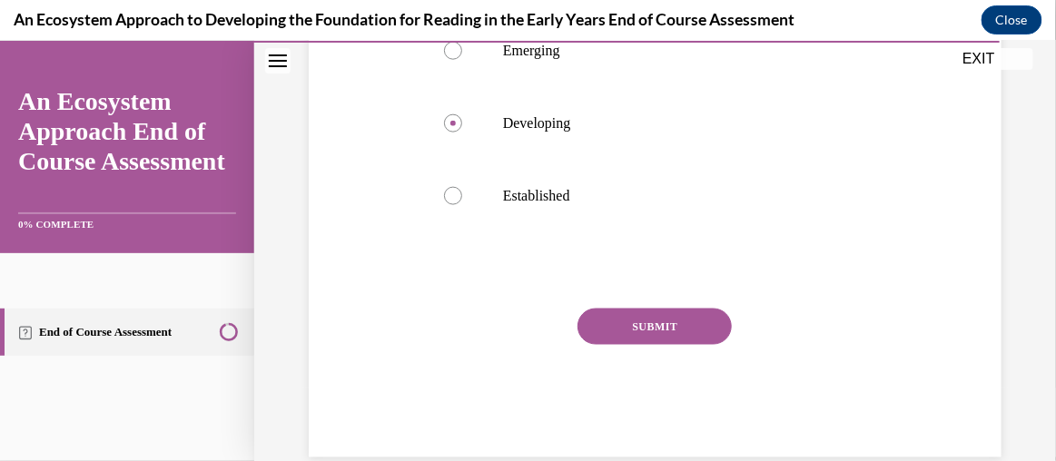
click at [650, 339] on button "SUBMIT" at bounding box center [655, 326] width 154 height 36
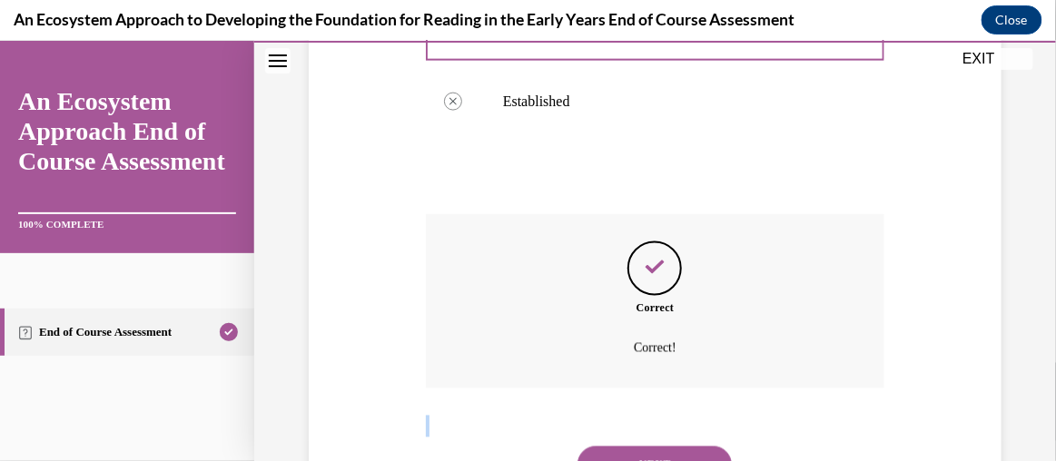
scroll to position [723, 0]
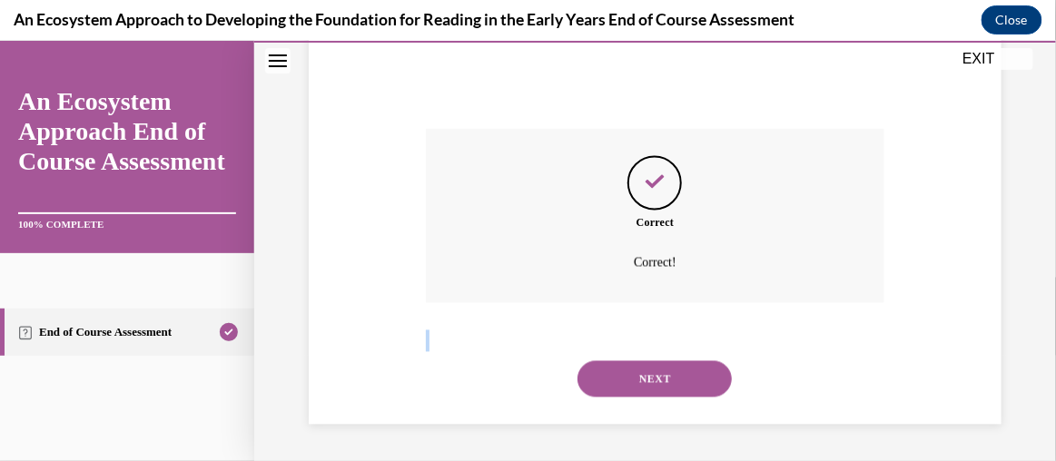
click at [650, 368] on button "NEXT" at bounding box center [655, 378] width 154 height 36
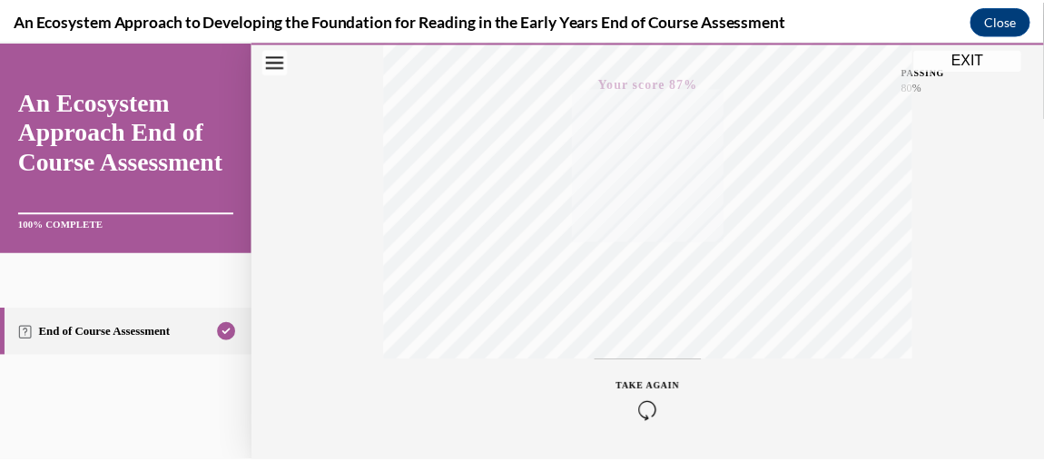
scroll to position [509, 0]
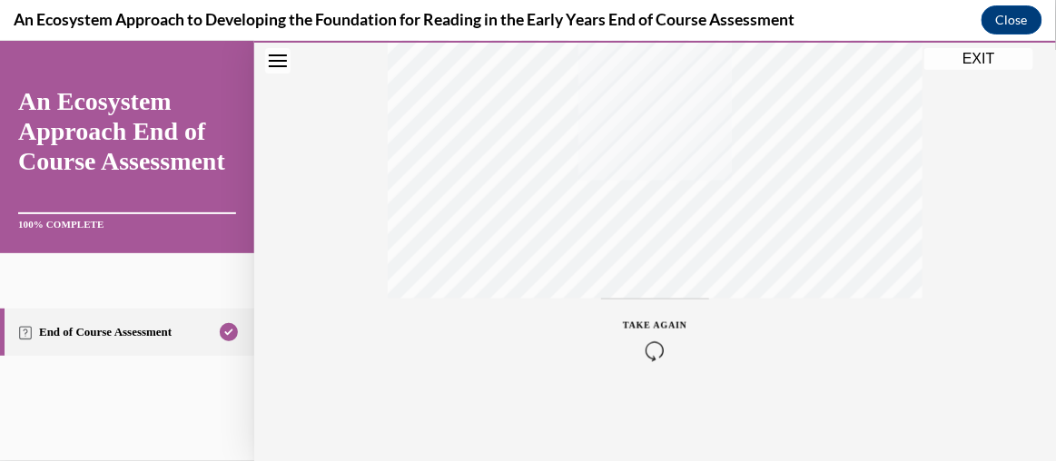
click at [980, 60] on button "EXIT" at bounding box center [978, 58] width 109 height 22
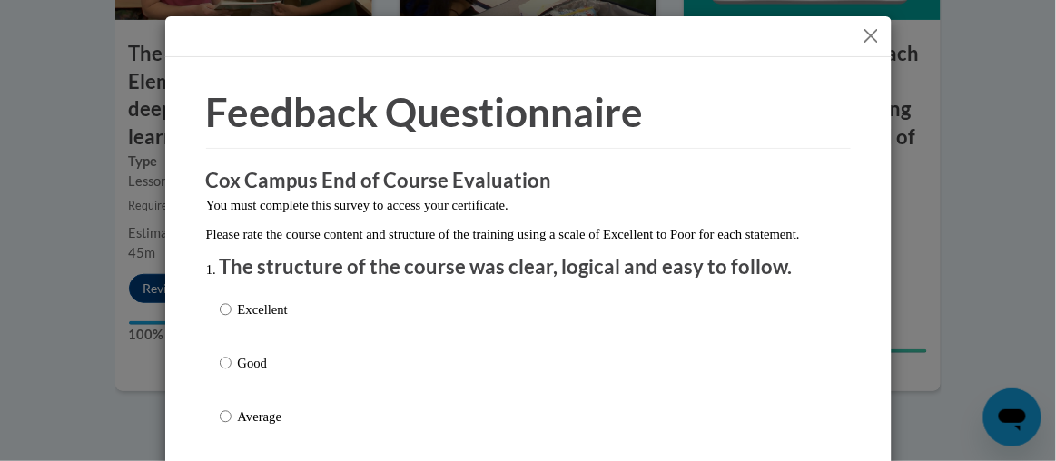
click at [873, 36] on button "Close" at bounding box center [871, 36] width 23 height 23
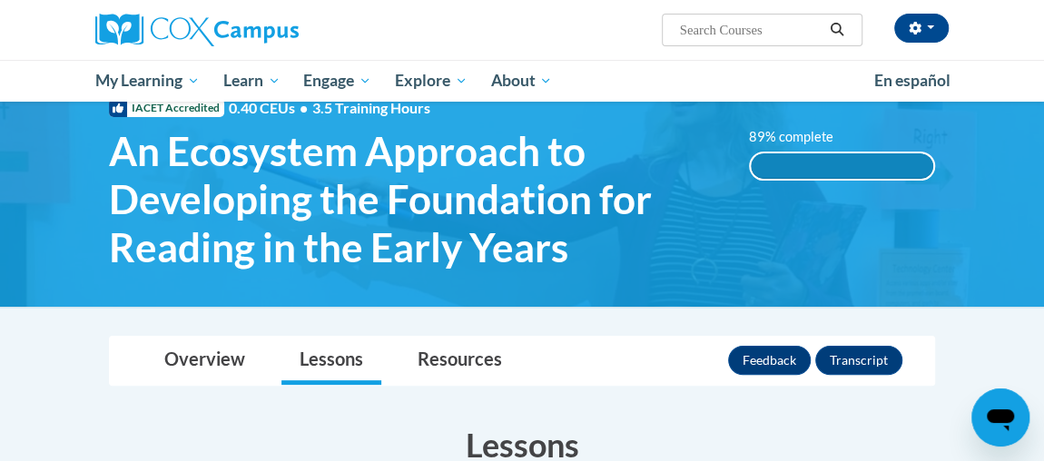
scroll to position [47, 0]
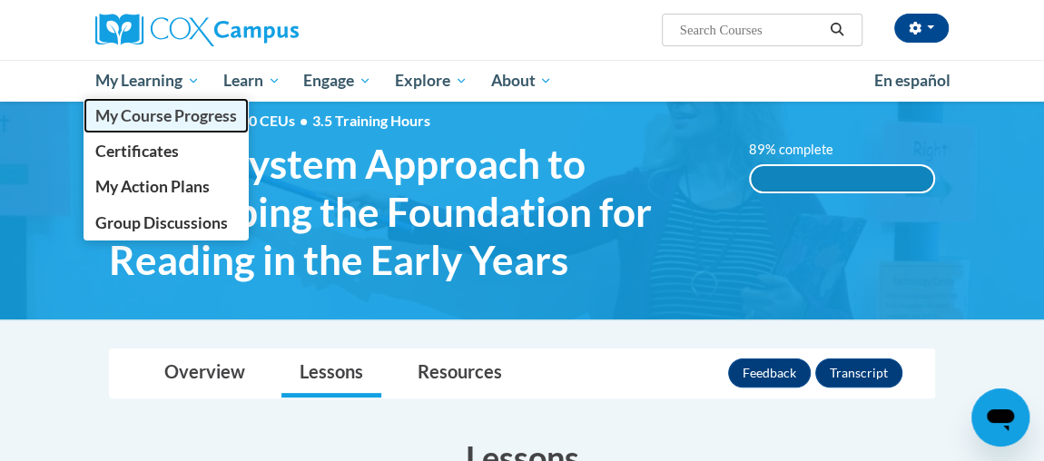
click at [187, 132] on link "My Course Progress" at bounding box center [166, 115] width 165 height 35
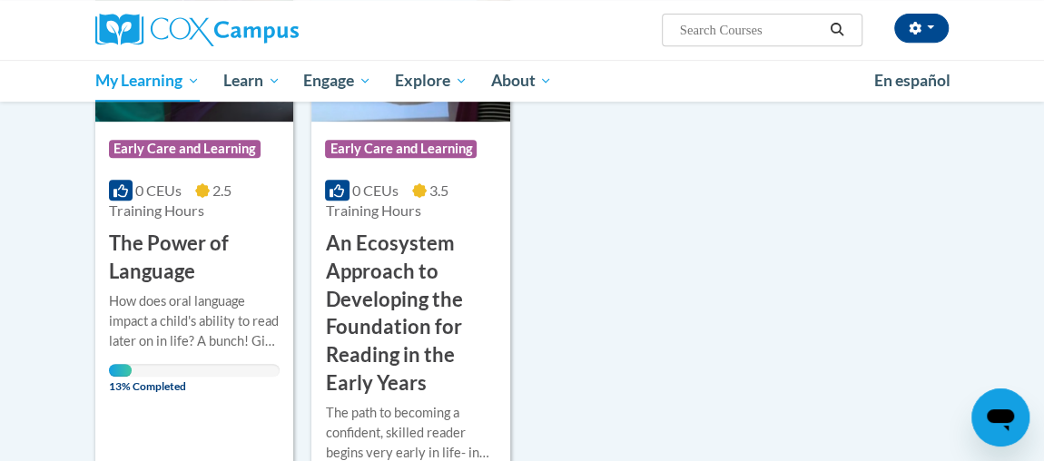
scroll to position [366, 0]
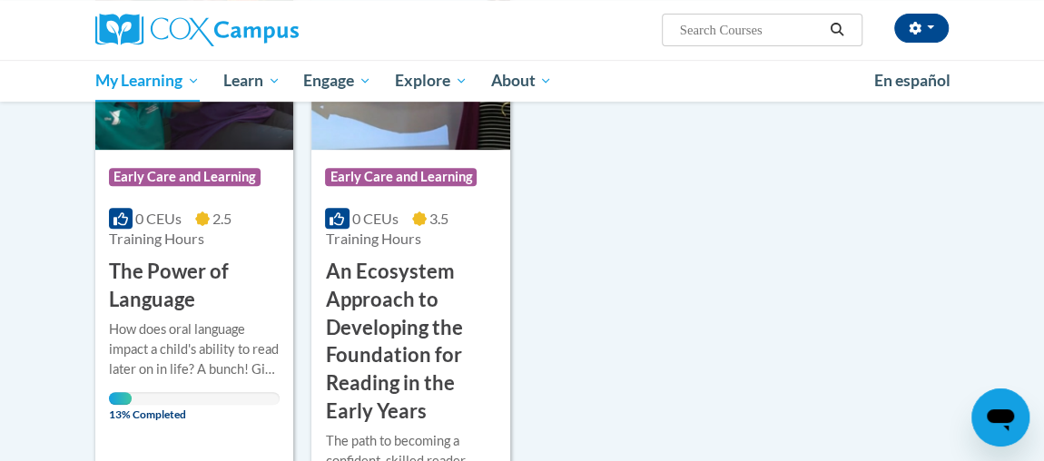
click at [193, 295] on h3 "The Power of Language" at bounding box center [194, 286] width 171 height 56
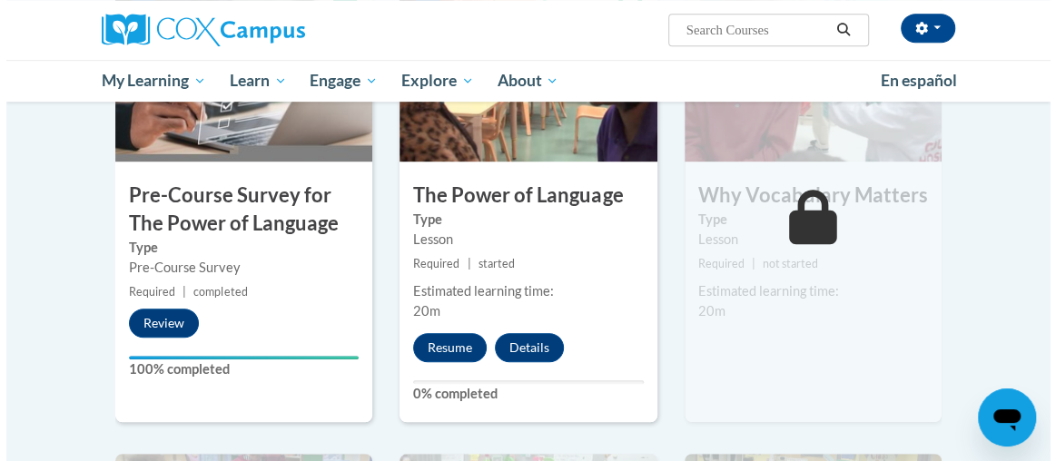
scroll to position [491, 0]
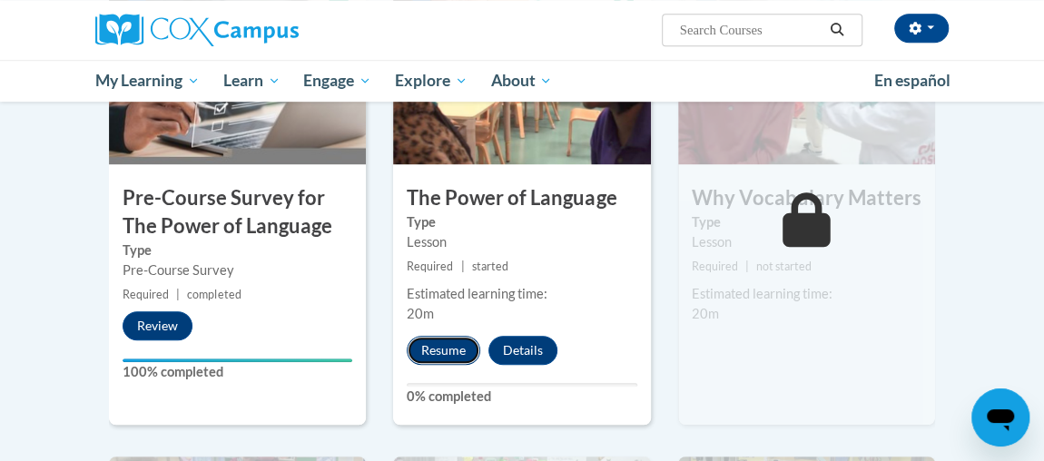
click at [442, 352] on button "Resume" at bounding box center [444, 350] width 74 height 29
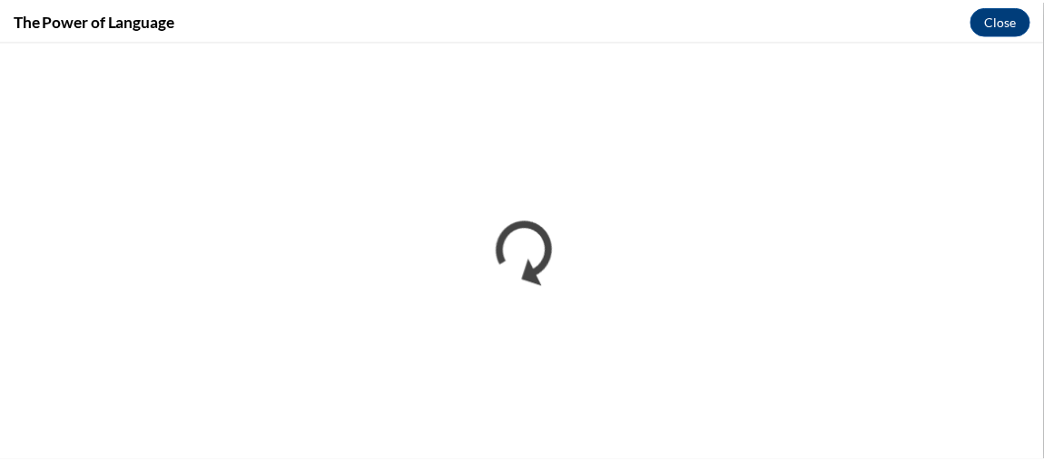
scroll to position [0, 0]
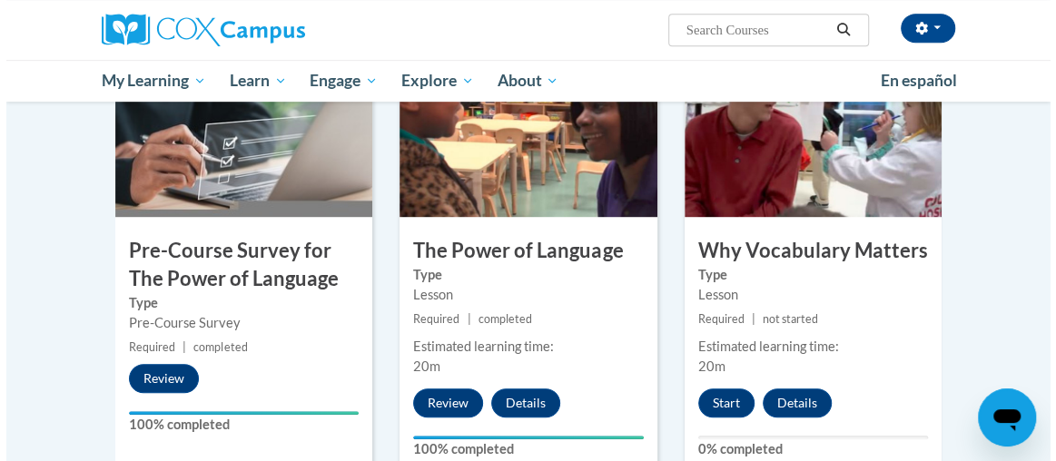
scroll to position [447, 0]
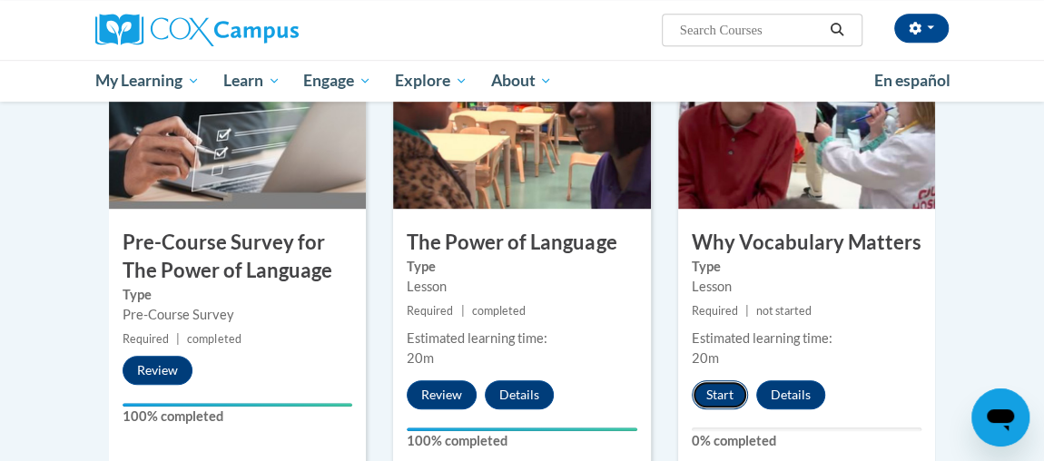
click at [732, 392] on button "Start" at bounding box center [720, 394] width 56 height 29
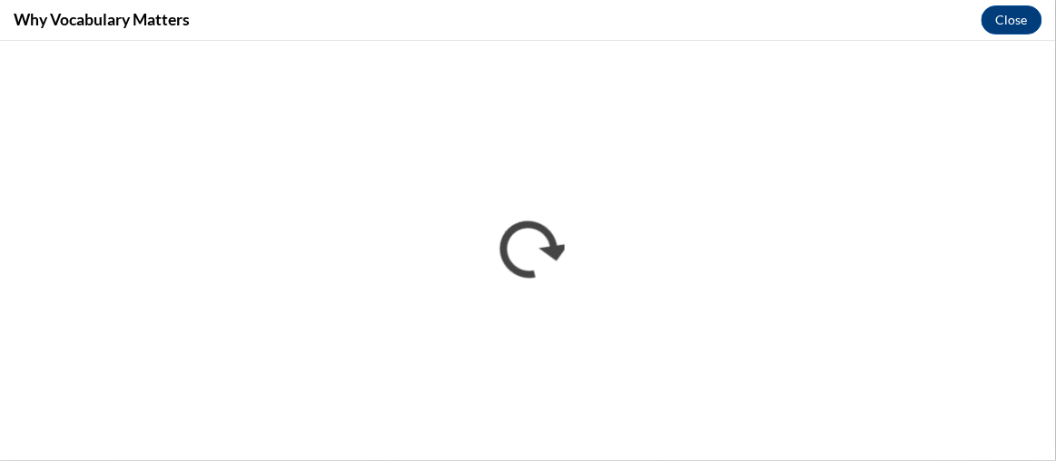
scroll to position [0, 0]
